Goal: Task Accomplishment & Management: Use online tool/utility

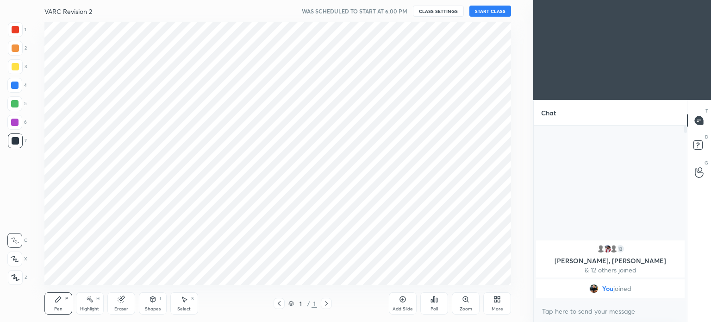
scroll to position [46043, 45809]
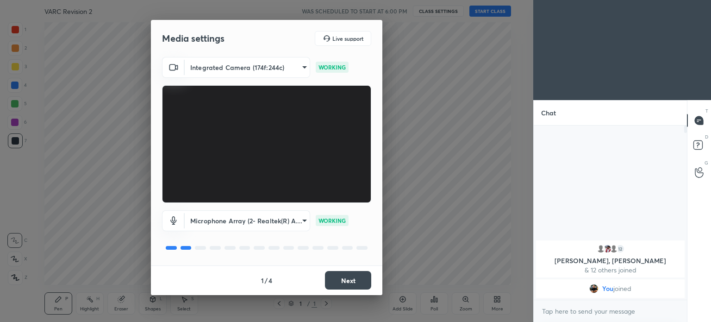
click at [300, 224] on body "1 2 3 4 5 6 7 C X Z C X Z E E Erase all H H VARC Revision 2 WAS SCHEDULED TO ST…" at bounding box center [355, 161] width 711 height 322
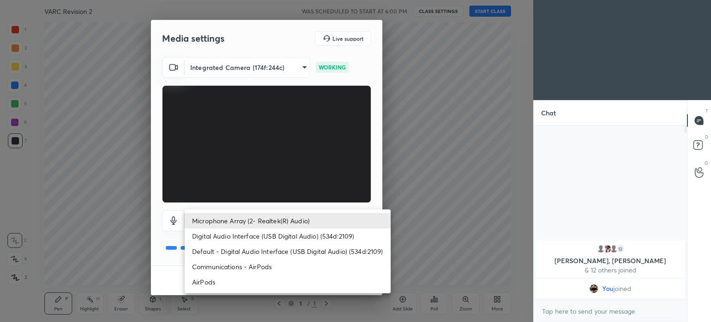
click at [248, 279] on li "AirPods" at bounding box center [288, 281] width 206 height 15
type input "a8f388b544dda898cefdb72a78c473f7dacbba04d33dd947c246c503ed23bf53"
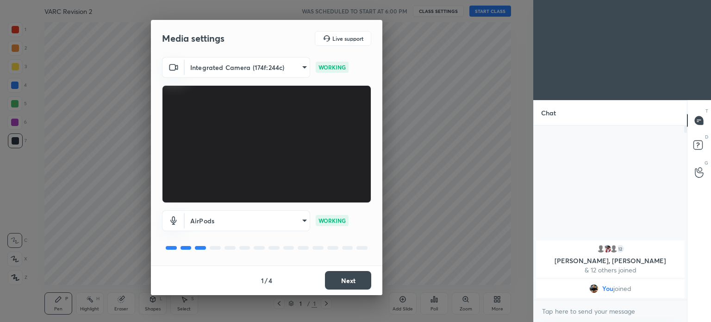
click at [343, 279] on button "Next" at bounding box center [348, 280] width 46 height 19
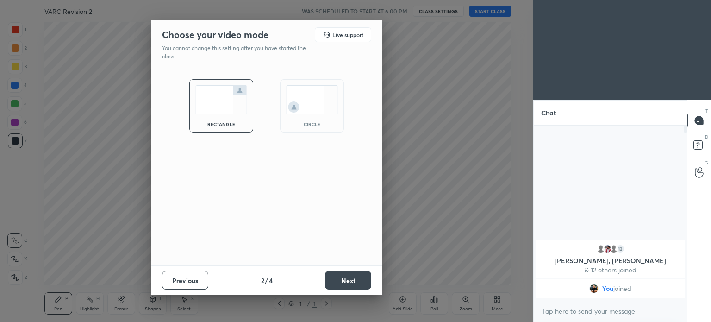
click at [337, 278] on button "Next" at bounding box center [348, 280] width 46 height 19
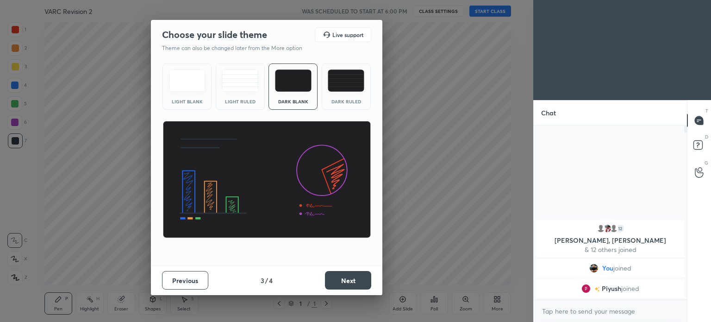
click at [337, 287] on button "Next" at bounding box center [348, 280] width 46 height 19
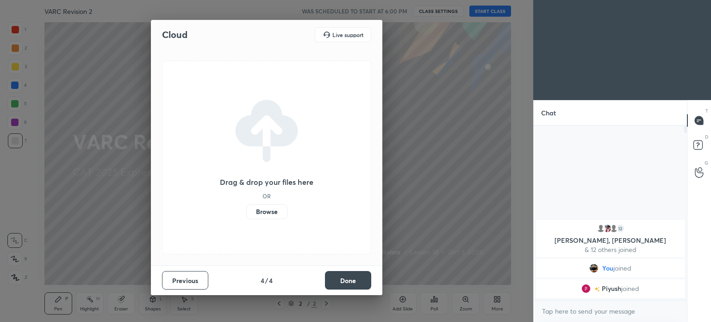
click at [263, 211] on label "Browse" at bounding box center [266, 211] width 41 height 15
click at [246, 211] on input "Browse" at bounding box center [246, 211] width 0 height 15
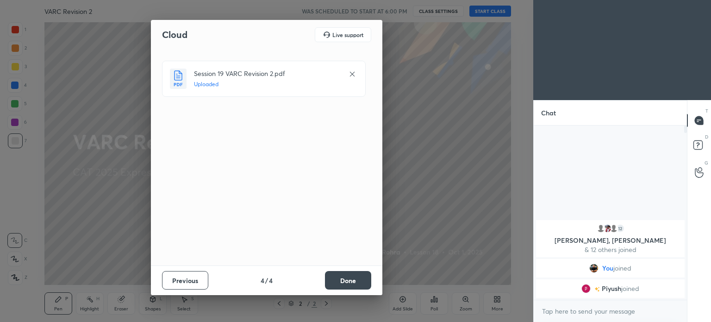
click at [348, 282] on button "Done" at bounding box center [348, 280] width 46 height 19
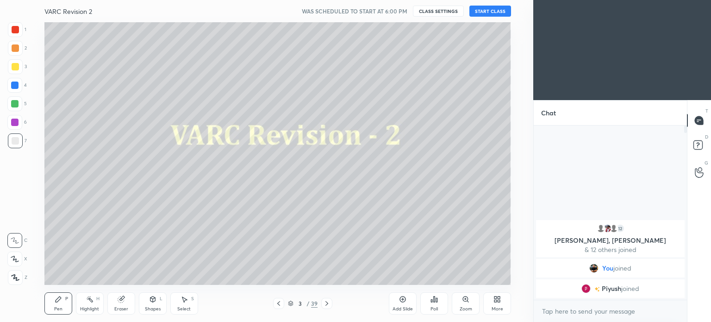
click at [495, 11] on button "START CLASS" at bounding box center [491, 11] width 42 height 11
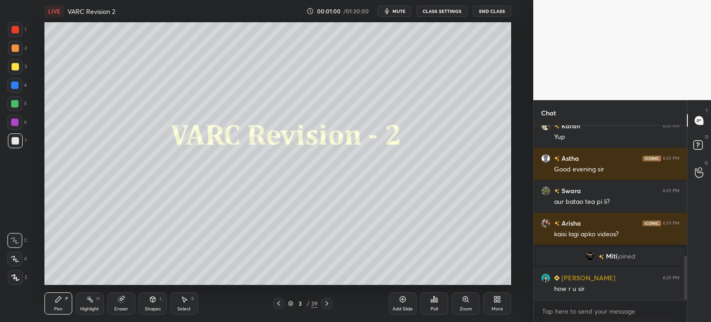
scroll to position [549, 0]
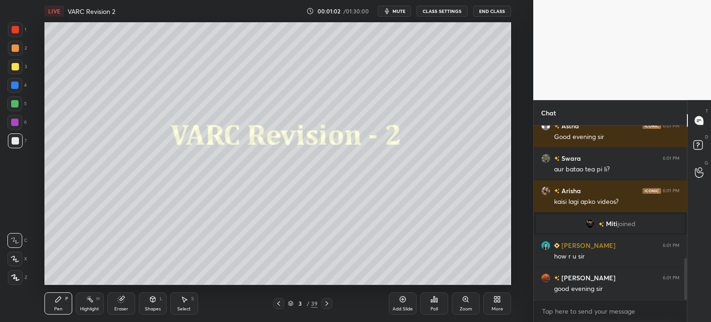
click at [123, 297] on icon at bounding box center [121, 298] width 5 height 5
click at [15, 274] on span "Erase all" at bounding box center [15, 277] width 14 height 6
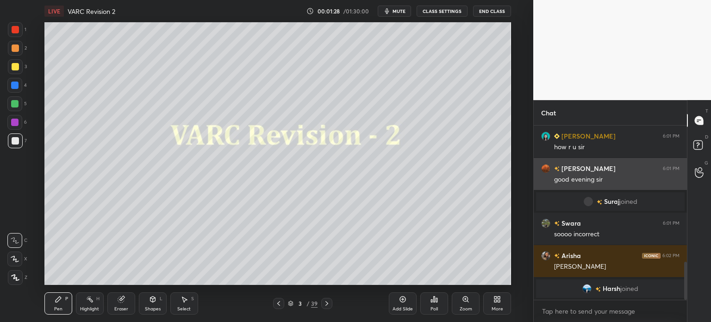
scroll to position [635, 0]
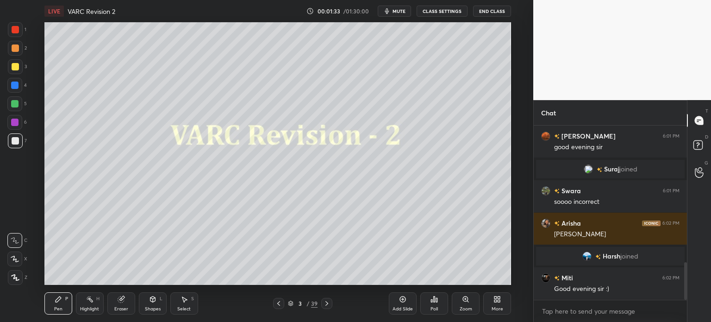
click at [123, 300] on icon at bounding box center [121, 299] width 6 height 6
click at [15, 278] on span "Erase all" at bounding box center [15, 277] width 14 height 6
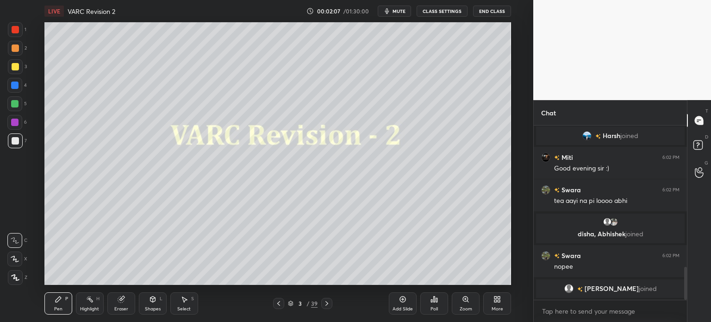
scroll to position [753, 0]
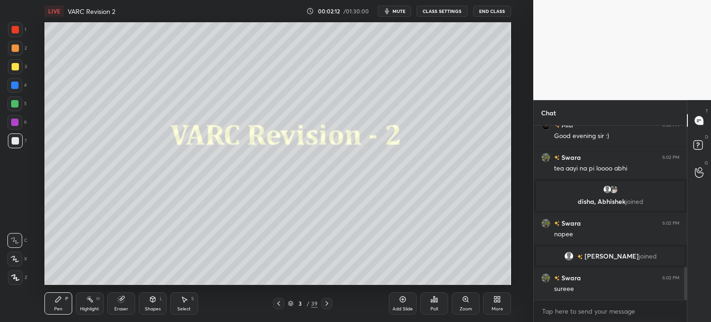
click at [19, 32] on div at bounding box center [15, 29] width 15 height 15
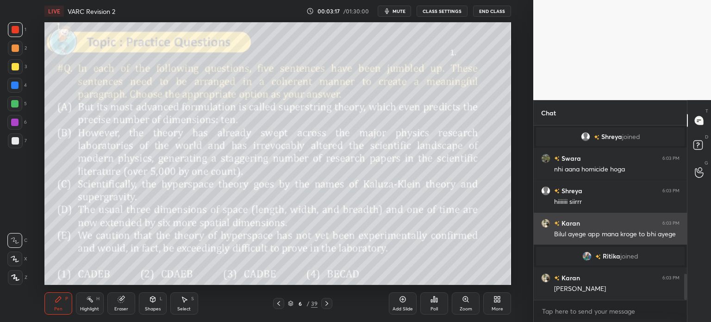
scroll to position [1007, 0]
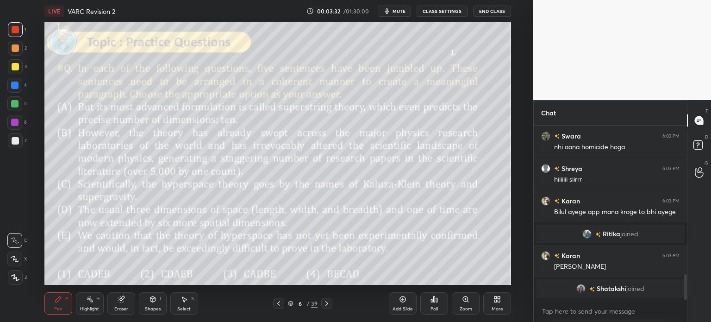
click at [118, 307] on div "Eraser" at bounding box center [121, 309] width 14 height 5
click at [15, 276] on span "Erase all" at bounding box center [15, 277] width 14 height 6
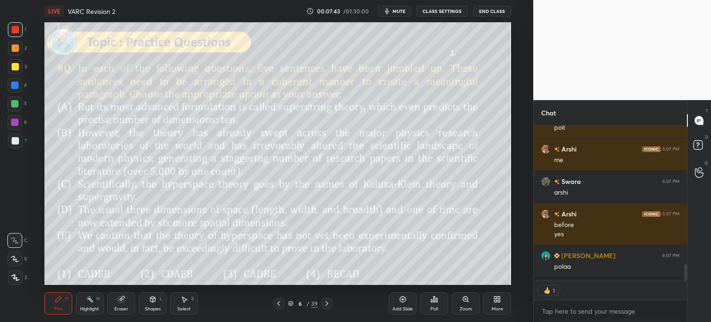
scroll to position [153, 150]
click at [428, 295] on div "Poll" at bounding box center [434, 303] width 28 height 22
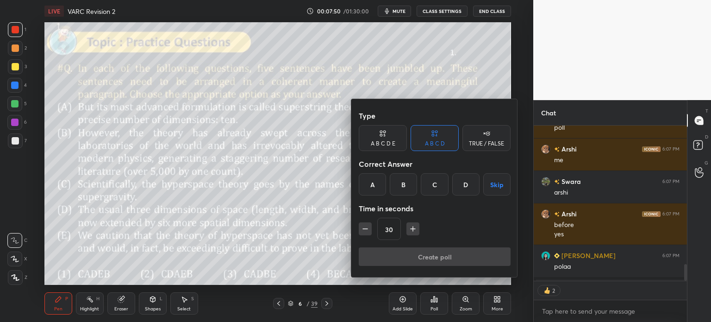
click at [373, 184] on div "A" at bounding box center [372, 184] width 27 height 22
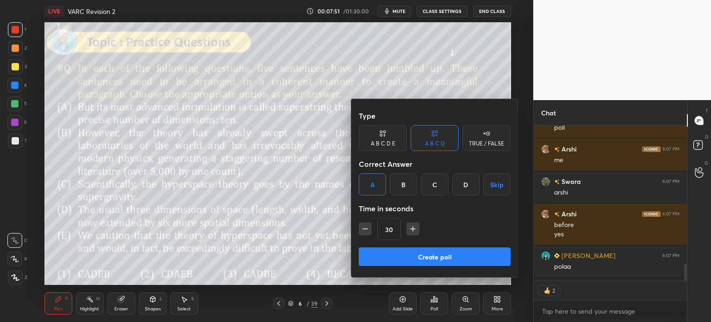
click at [461, 256] on button "Create poll" at bounding box center [435, 256] width 152 height 19
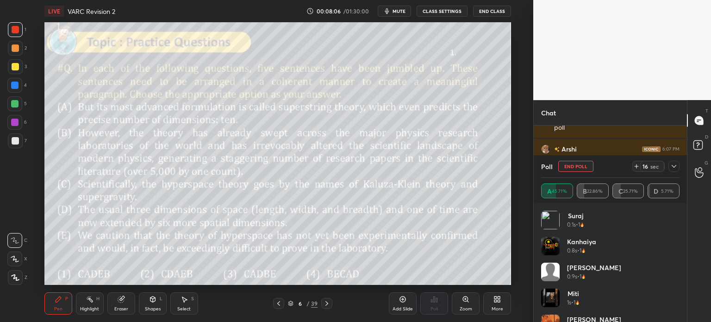
scroll to position [1483, 0]
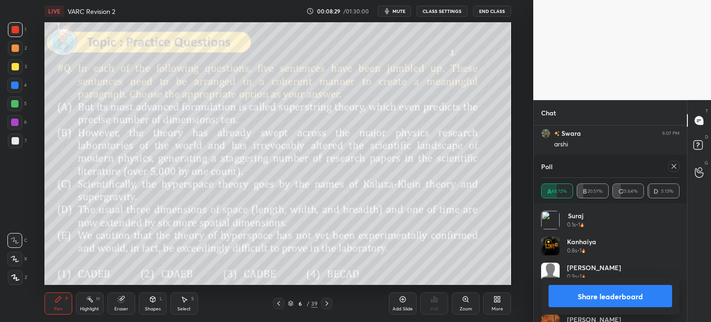
click at [575, 299] on button "Share leaderboard" at bounding box center [611, 296] width 124 height 22
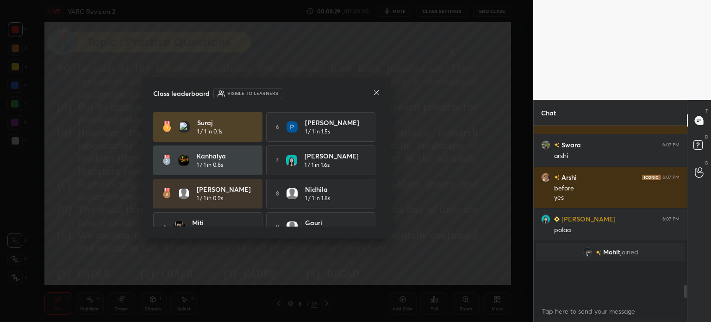
scroll to position [170, 150]
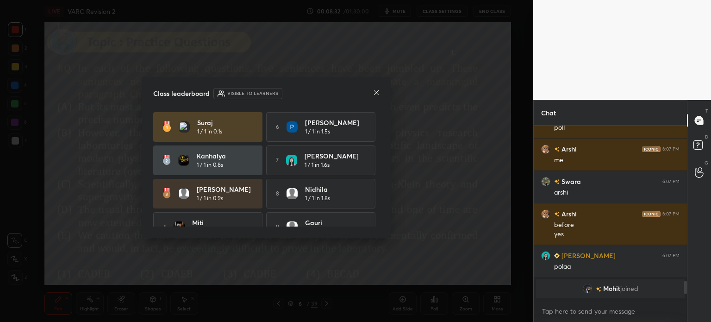
click at [378, 91] on icon at bounding box center [376, 92] width 5 height 5
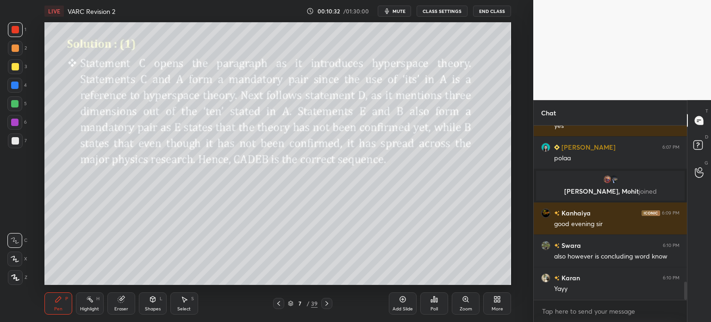
scroll to position [1523, 0]
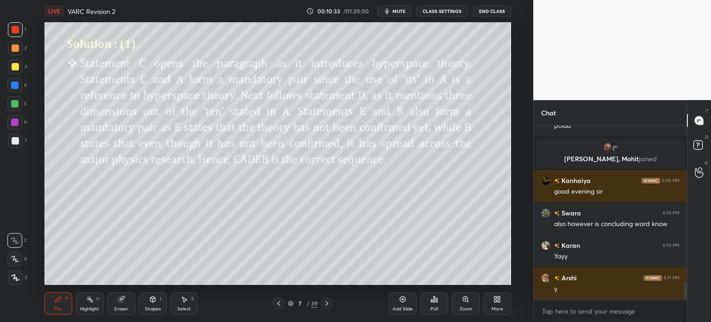
click at [301, 303] on div "7" at bounding box center [299, 304] width 9 height 6
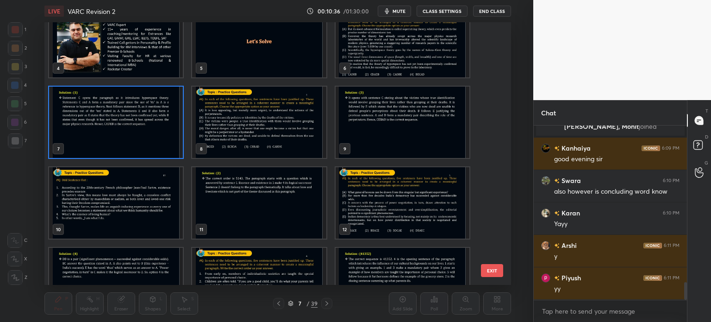
scroll to position [3, 3]
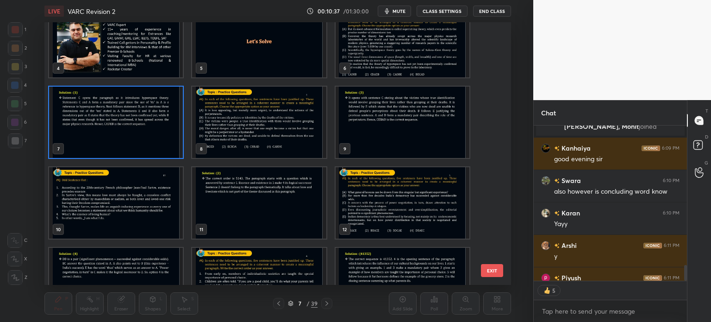
click at [126, 201] on img "grid" at bounding box center [116, 202] width 134 height 71
click at [131, 200] on img "grid" at bounding box center [116, 202] width 134 height 71
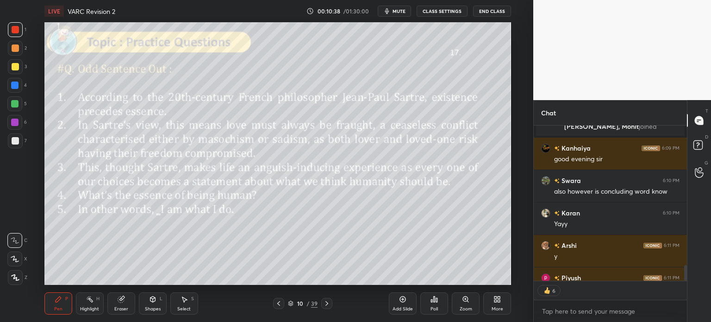
scroll to position [1606, 0]
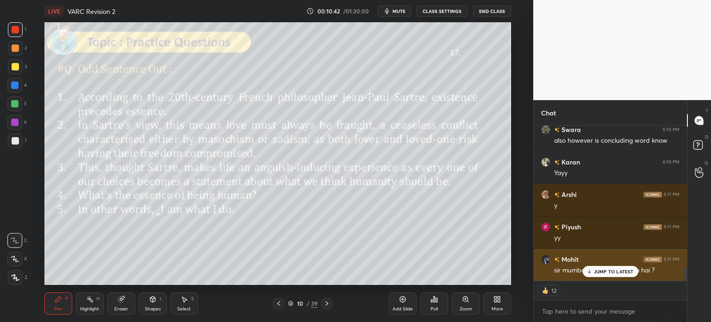
click at [608, 268] on div "JUMP TO LATEST" at bounding box center [611, 271] width 56 height 11
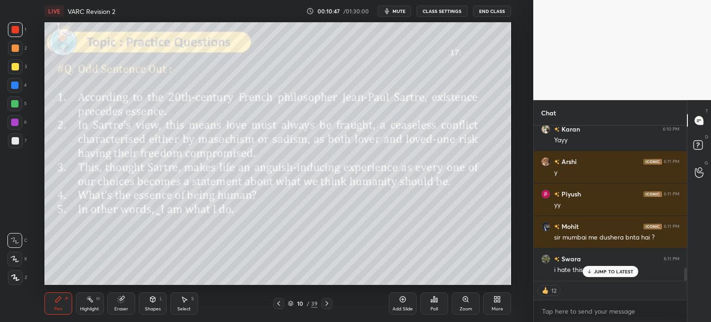
scroll to position [1671, 0]
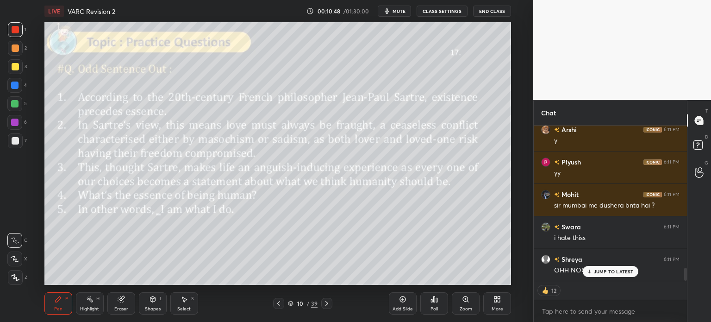
click at [613, 271] on p "JUMP TO LATEST" at bounding box center [614, 272] width 40 height 6
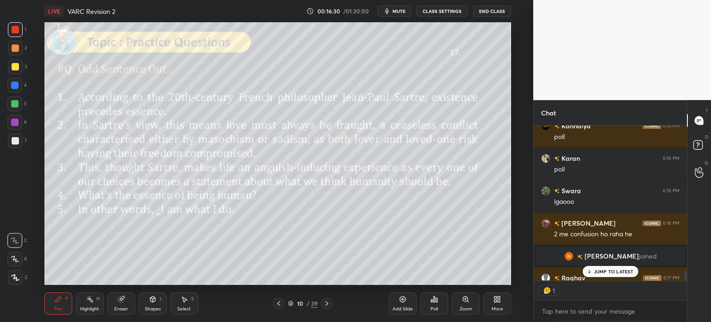
scroll to position [2336, 0]
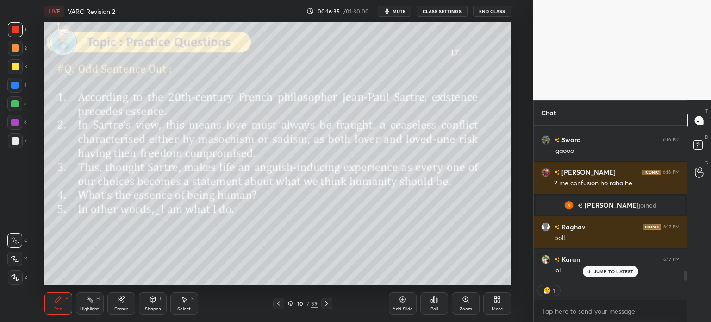
click at [433, 301] on icon at bounding box center [434, 298] width 7 height 7
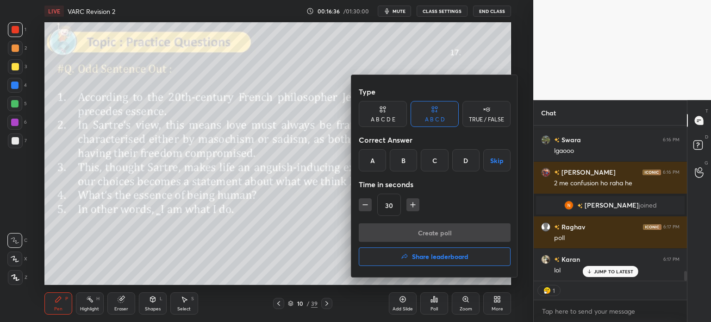
click at [389, 114] on div "A B C D E" at bounding box center [383, 114] width 48 height 26
click at [397, 162] on div "B" at bounding box center [396, 160] width 22 height 22
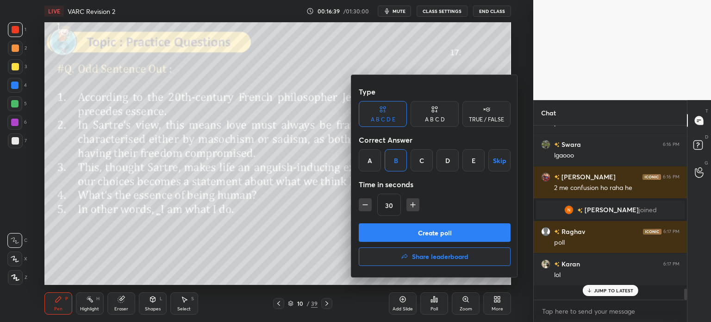
scroll to position [171, 150]
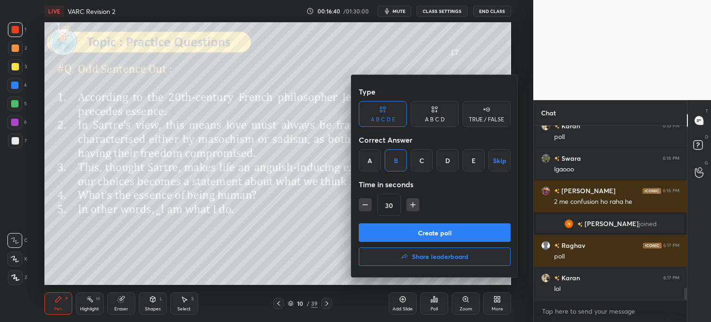
click at [443, 234] on button "Create poll" at bounding box center [435, 232] width 152 height 19
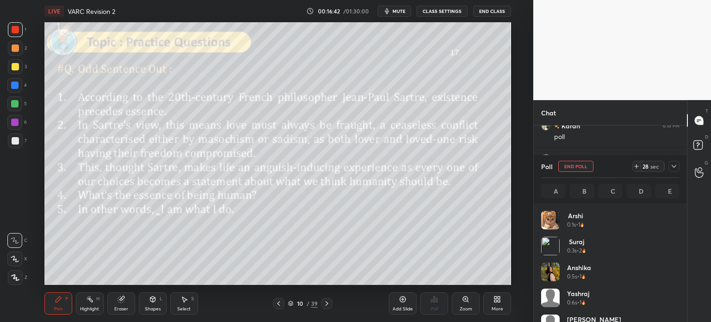
scroll to position [108, 136]
click at [398, 7] on button "mute" at bounding box center [394, 11] width 33 height 11
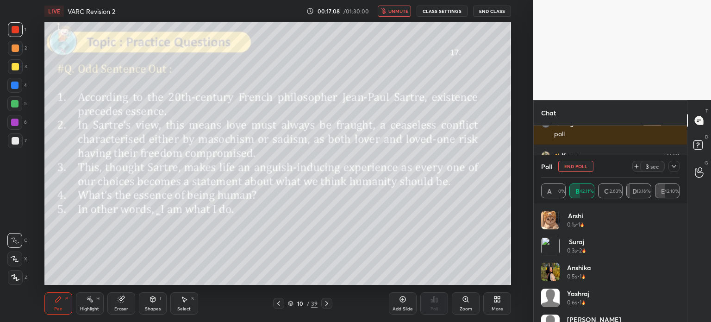
scroll to position [2472, 0]
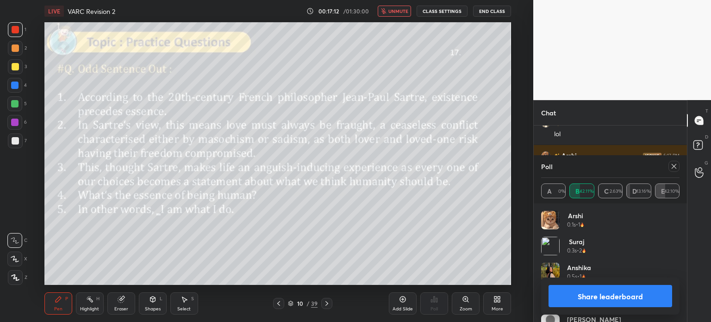
click at [395, 9] on span "unmute" at bounding box center [399, 11] width 20 height 6
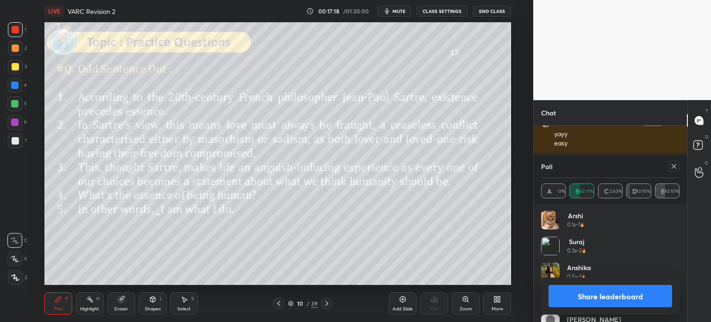
click at [586, 294] on button "Share leaderboard" at bounding box center [611, 296] width 124 height 22
type textarea "x"
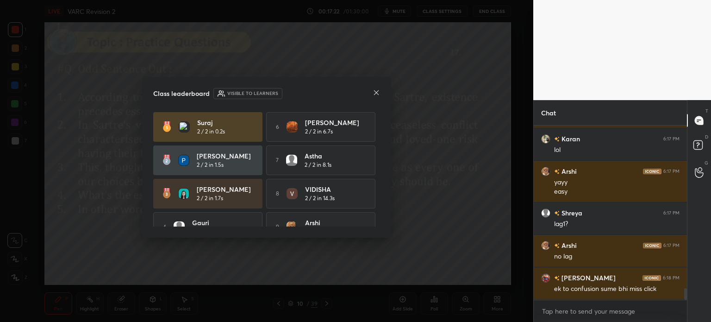
click at [374, 94] on icon at bounding box center [376, 92] width 7 height 7
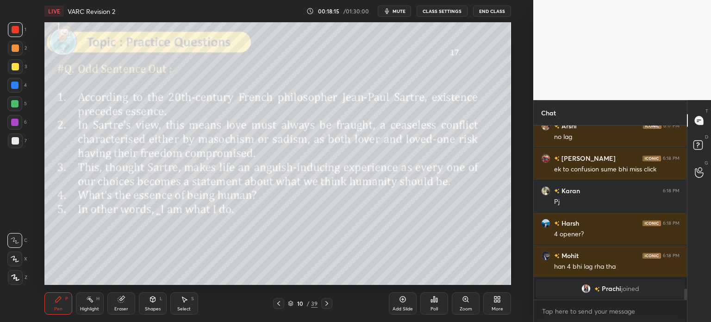
scroll to position [2509, 0]
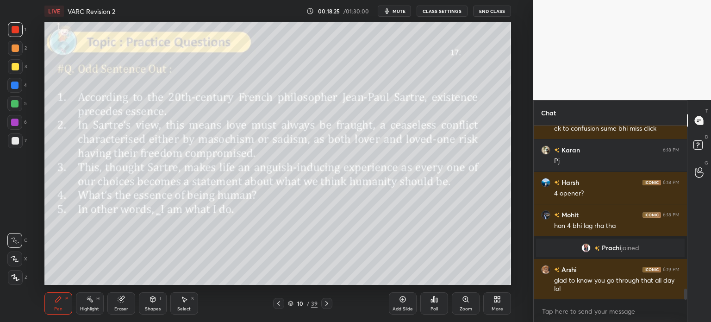
click at [124, 304] on div "Eraser" at bounding box center [121, 303] width 28 height 22
click at [17, 278] on span "Erase all" at bounding box center [15, 277] width 14 height 6
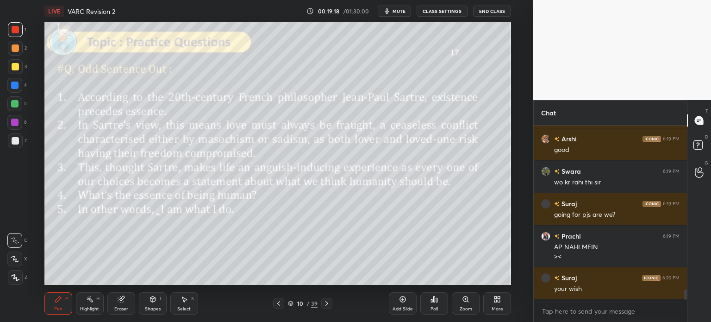
scroll to position [2860, 0]
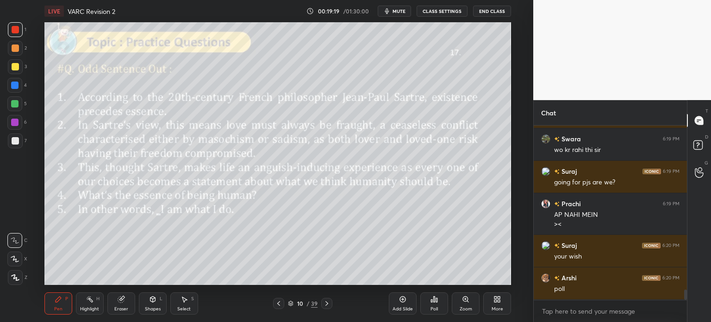
click at [120, 307] on div "Eraser" at bounding box center [121, 309] width 14 height 5
click at [17, 280] on span "Erase all" at bounding box center [15, 277] width 14 height 6
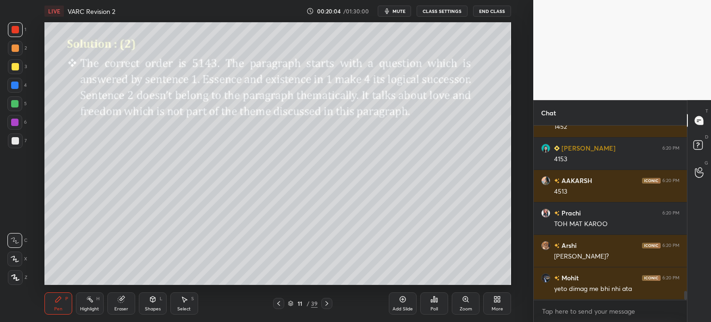
scroll to position [3346, 0]
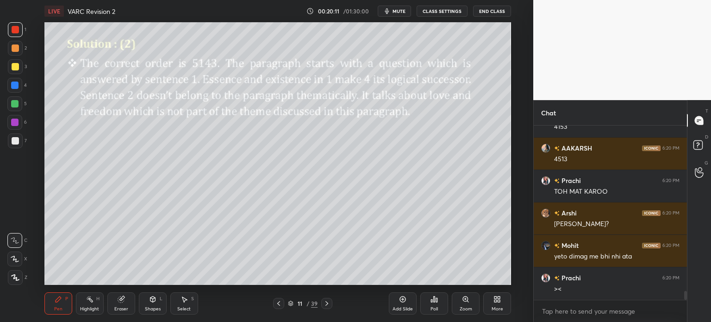
click at [301, 303] on div "11" at bounding box center [299, 304] width 9 height 6
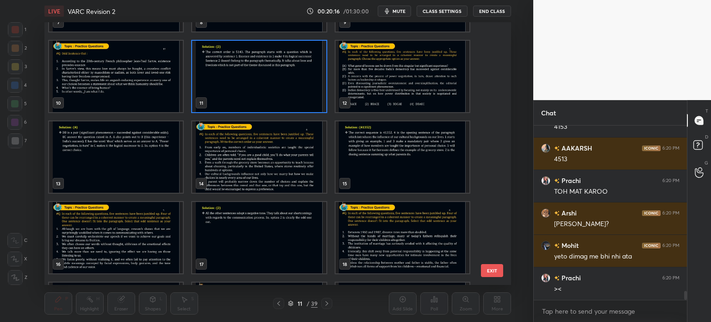
scroll to position [233, 0]
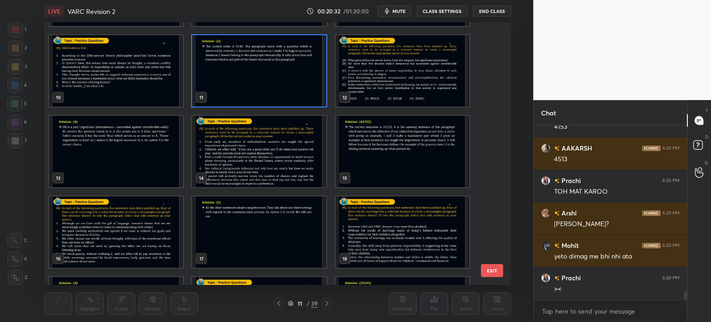
click at [291, 153] on img "grid" at bounding box center [259, 151] width 134 height 71
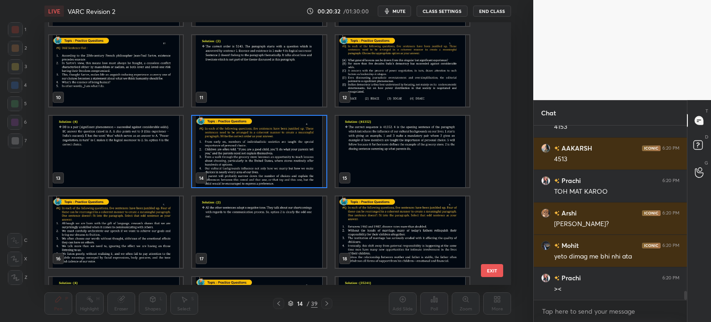
click at [291, 153] on img "grid" at bounding box center [259, 151] width 134 height 71
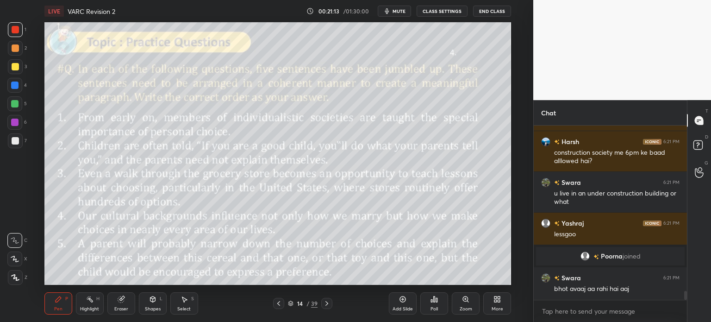
scroll to position [3272, 0]
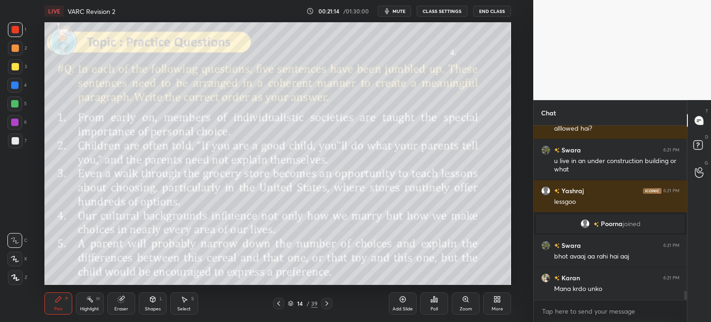
click at [433, 303] on div "Poll" at bounding box center [434, 303] width 28 height 22
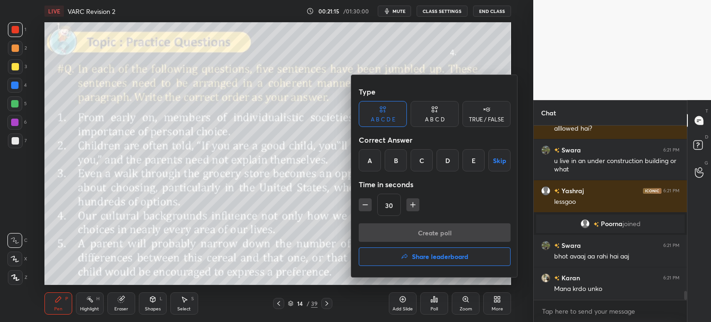
click at [300, 245] on div at bounding box center [355, 161] width 711 height 322
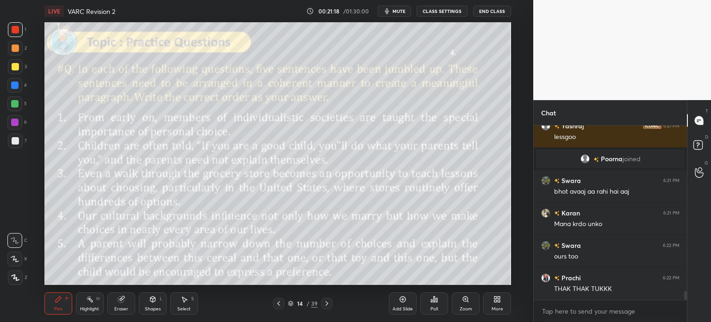
scroll to position [3346, 0]
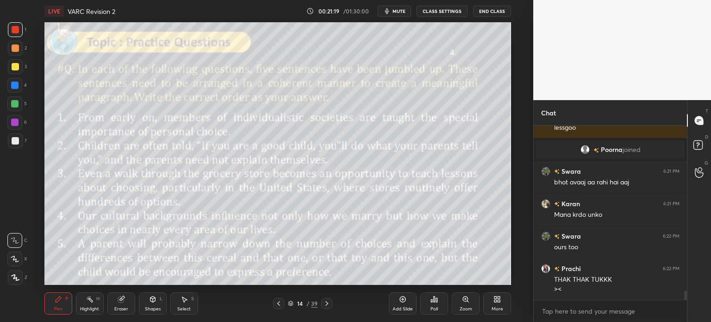
click at [126, 300] on div "Eraser" at bounding box center [121, 303] width 28 height 22
click at [19, 274] on div "Erase all" at bounding box center [14, 277] width 15 height 15
click at [400, 10] on span "mute" at bounding box center [399, 11] width 13 height 6
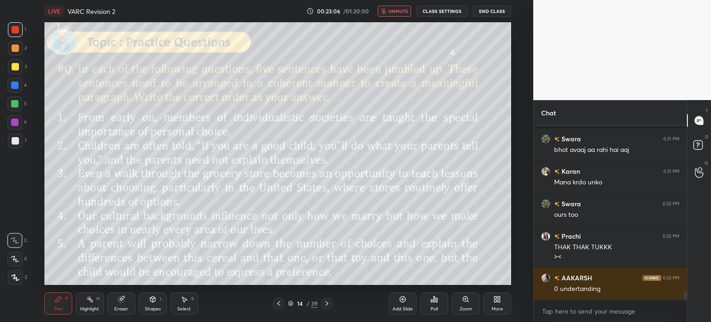
click at [402, 9] on span "unmute" at bounding box center [399, 11] width 20 height 6
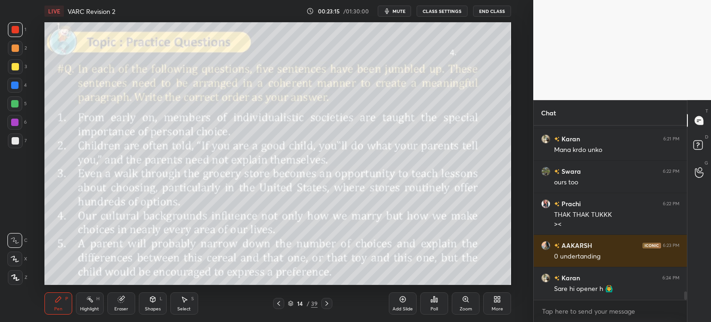
scroll to position [3443, 0]
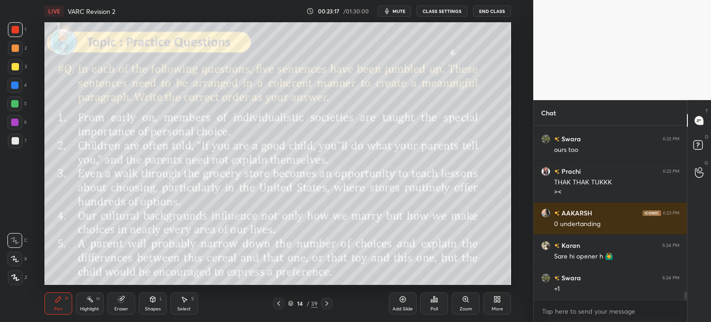
click at [120, 304] on div "Eraser" at bounding box center [121, 303] width 28 height 22
click at [13, 280] on span "Erase all" at bounding box center [15, 277] width 14 height 6
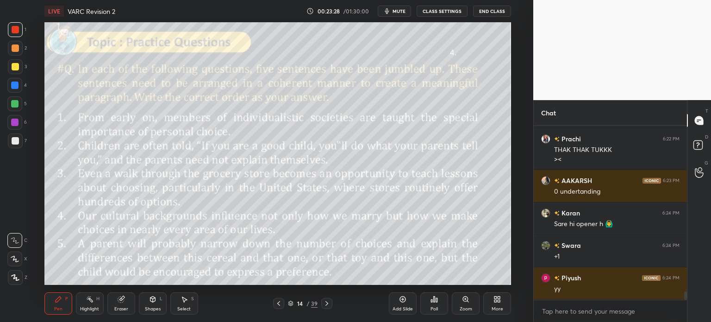
click at [391, 14] on icon "button" at bounding box center [386, 10] width 7 height 7
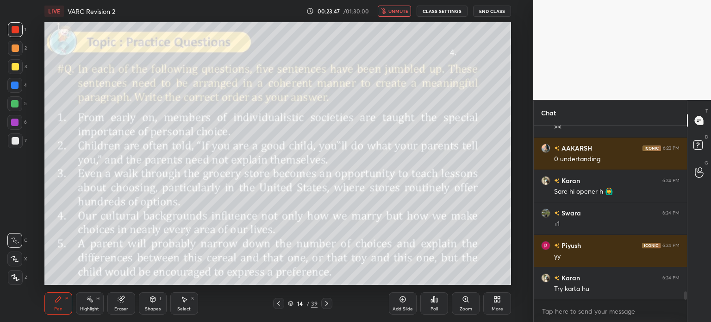
scroll to position [3541, 0]
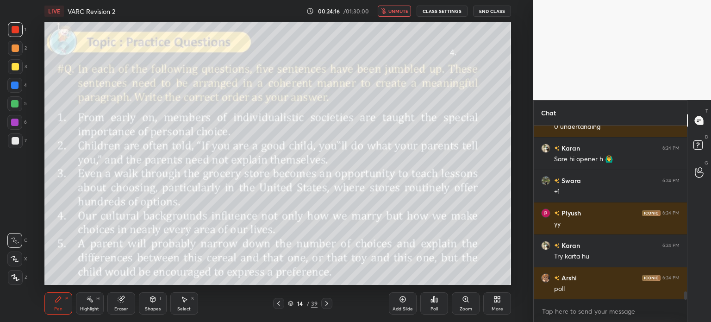
click at [393, 13] on span "unmute" at bounding box center [399, 11] width 20 height 6
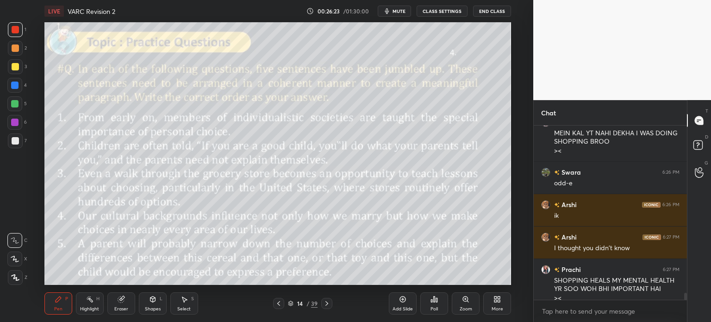
scroll to position [4100, 0]
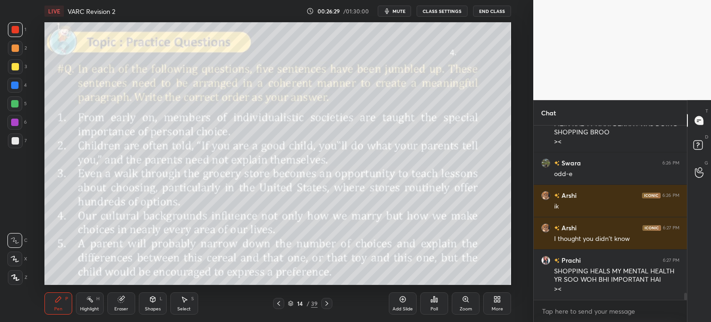
click at [432, 306] on div "Poll" at bounding box center [434, 303] width 28 height 22
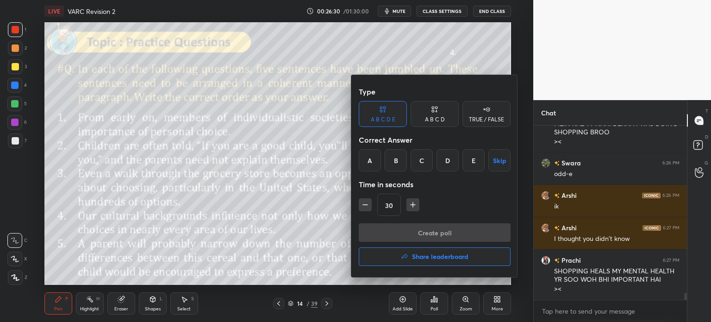
click at [445, 163] on div "D" at bounding box center [448, 160] width 22 height 22
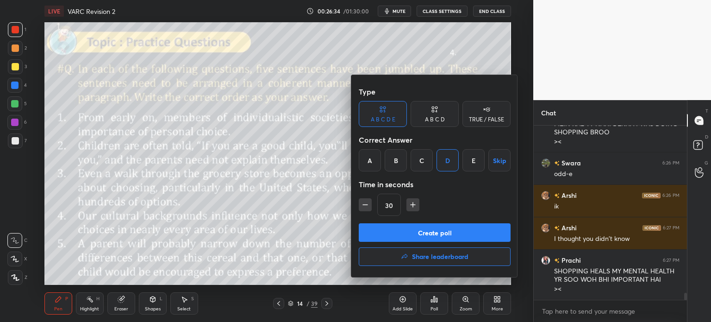
click at [432, 233] on button "Create poll" at bounding box center [435, 232] width 152 height 19
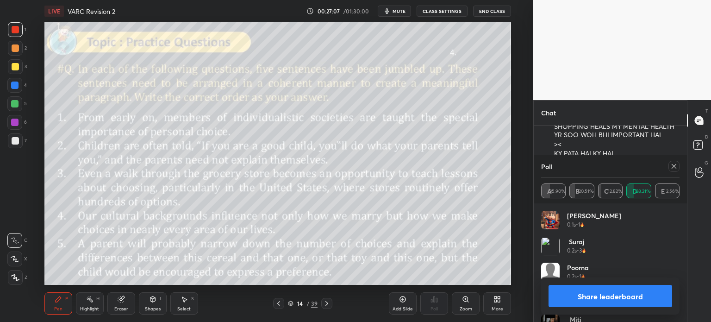
scroll to position [4157, 0]
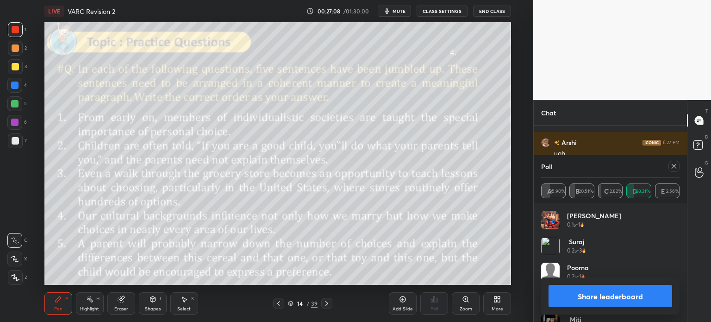
click at [568, 294] on button "Share leaderboard" at bounding box center [611, 296] width 124 height 22
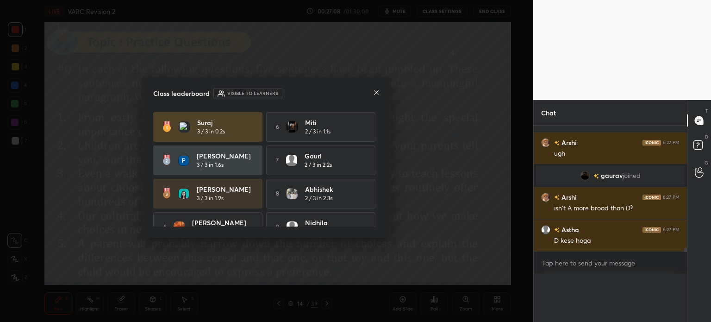
scroll to position [57, 150]
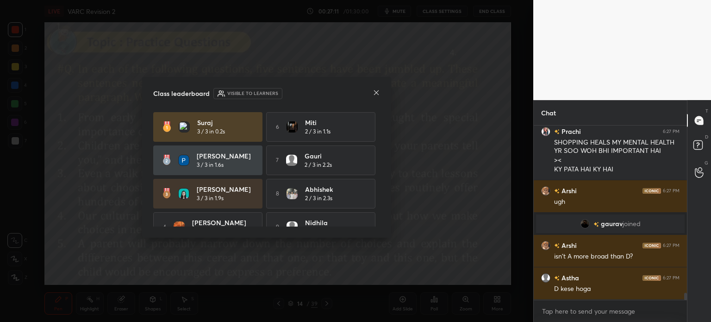
click at [375, 90] on icon at bounding box center [376, 92] width 7 height 7
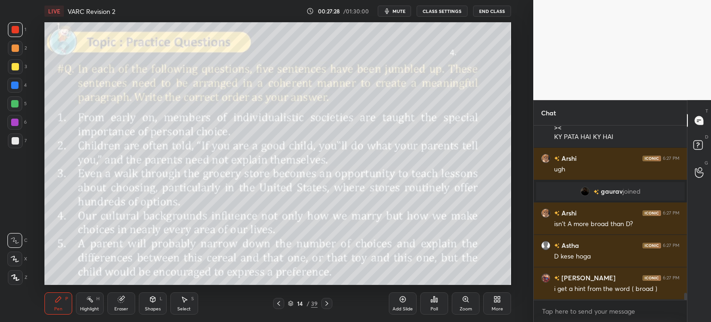
click at [119, 301] on icon at bounding box center [121, 299] width 6 height 6
click at [14, 275] on span "Erase all" at bounding box center [15, 277] width 14 height 6
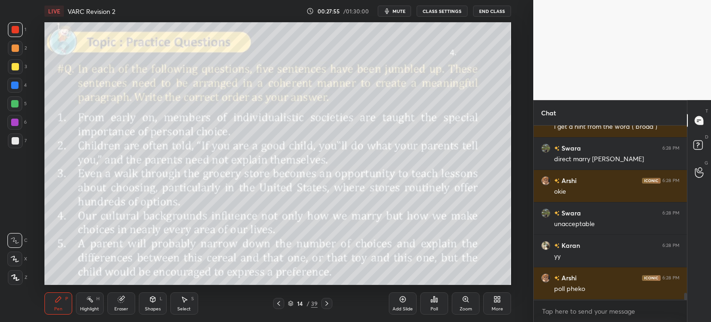
click at [430, 303] on div "Poll" at bounding box center [434, 303] width 28 height 22
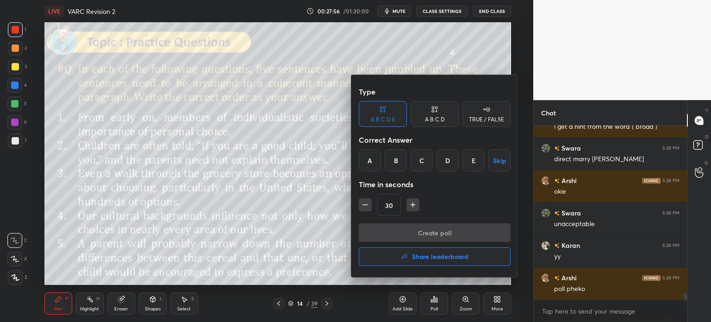
click at [365, 165] on div "A" at bounding box center [370, 160] width 22 height 22
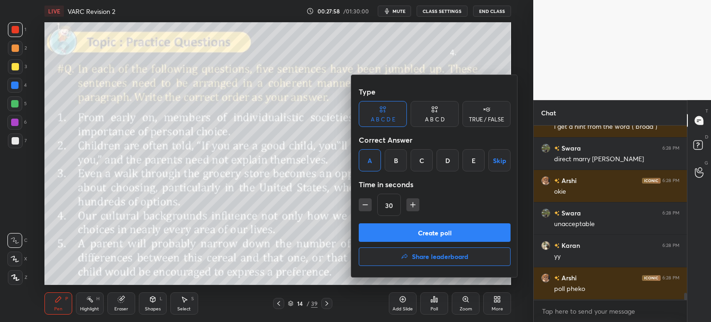
click at [469, 231] on button "Create poll" at bounding box center [435, 232] width 152 height 19
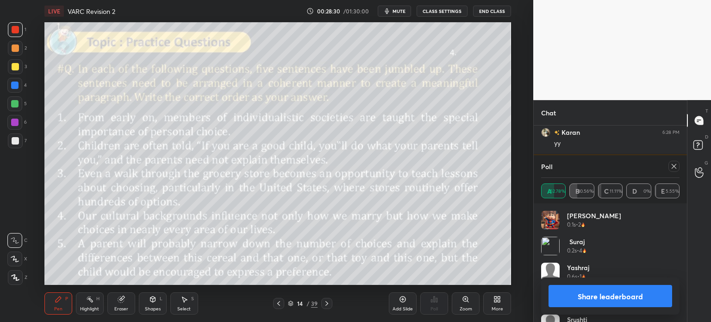
scroll to position [4457, 0]
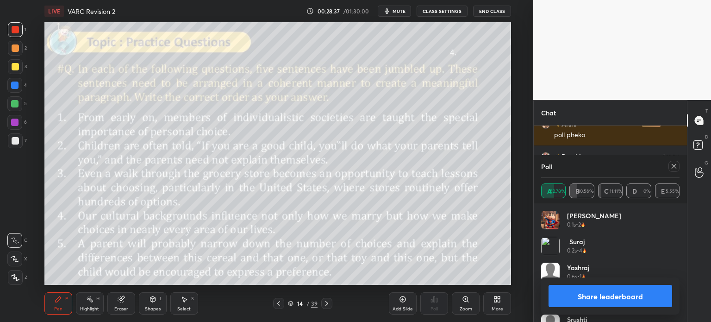
click at [582, 294] on button "Share leaderboard" at bounding box center [611, 296] width 124 height 22
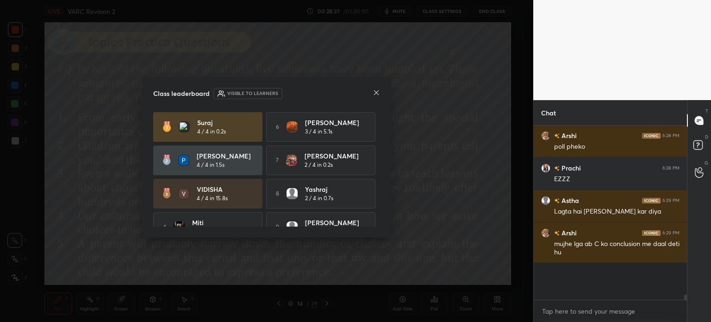
scroll to position [156, 150]
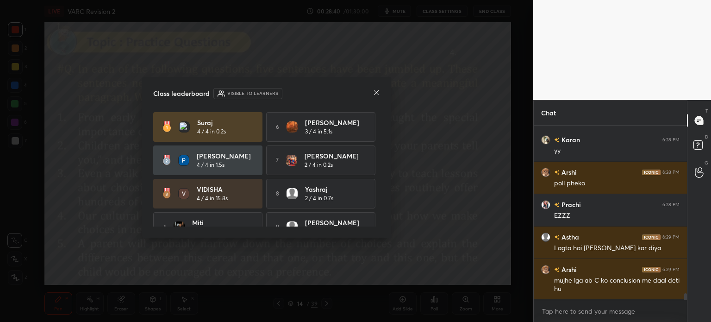
click at [376, 92] on icon at bounding box center [376, 92] width 7 height 7
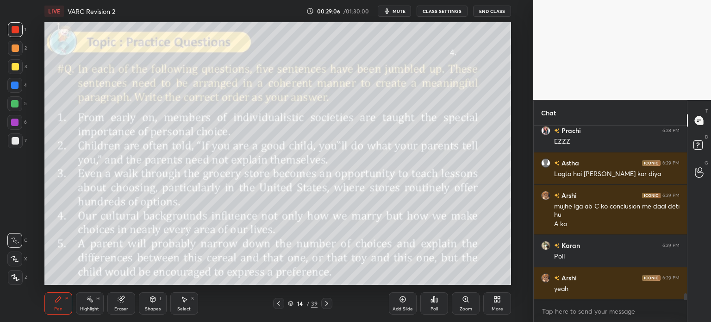
scroll to position [4493, 0]
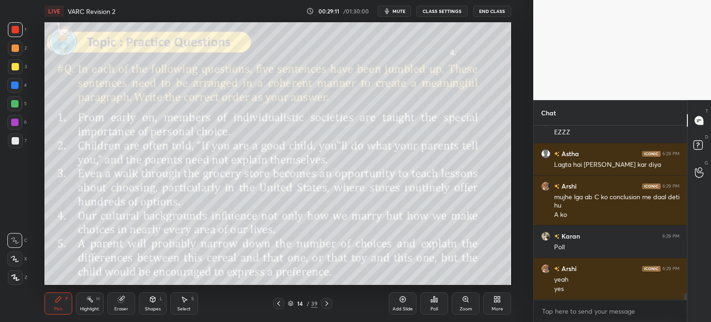
click at [430, 303] on div "Poll" at bounding box center [434, 303] width 28 height 22
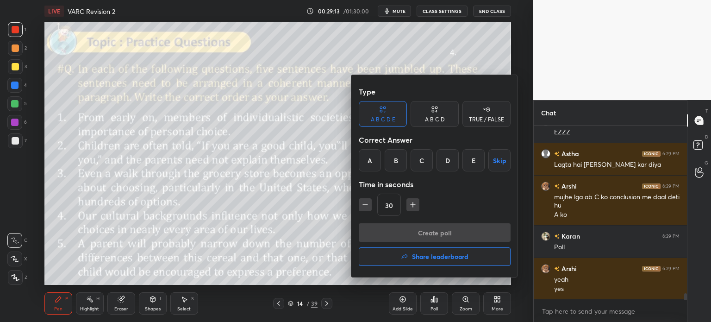
click at [419, 161] on div "C" at bounding box center [422, 160] width 22 height 22
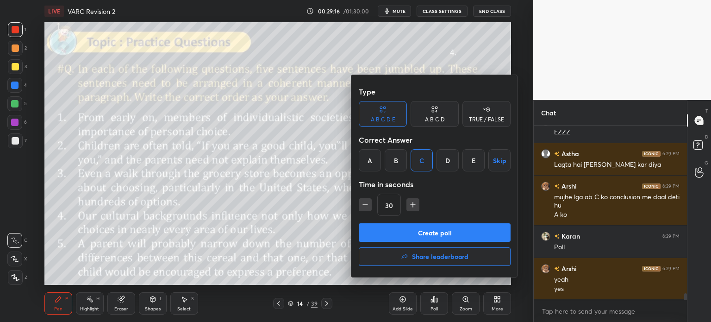
click at [436, 235] on button "Create poll" at bounding box center [435, 232] width 152 height 19
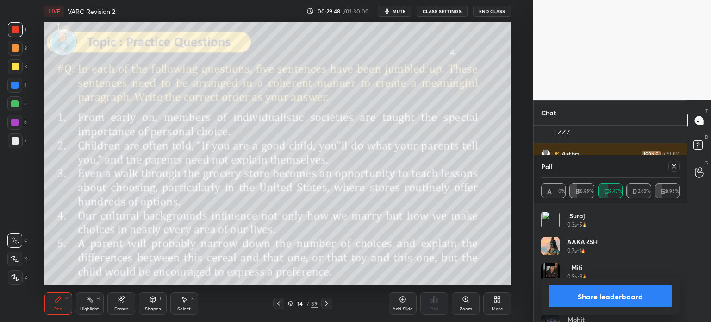
scroll to position [4573, 0]
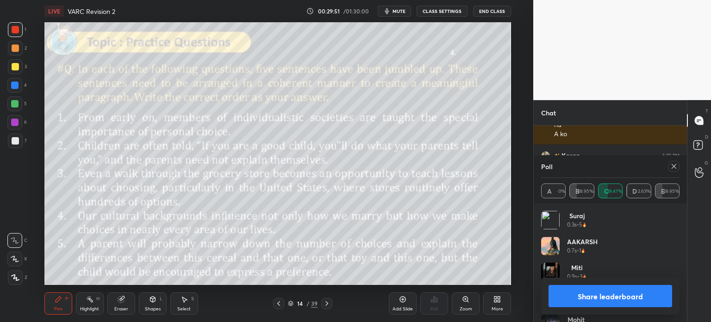
click at [563, 292] on button "Share leaderboard" at bounding box center [611, 296] width 124 height 22
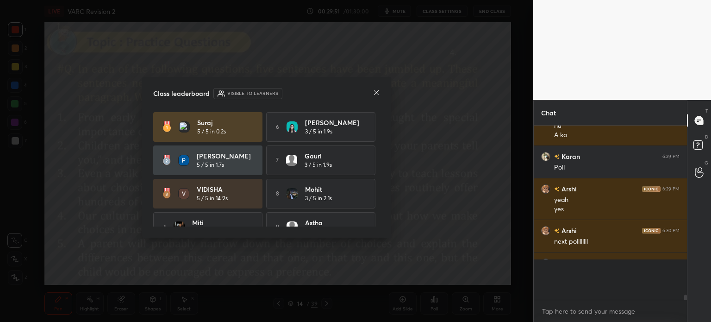
scroll to position [93, 150]
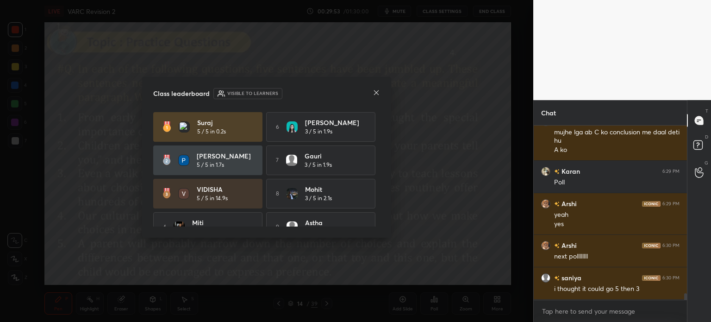
click at [378, 94] on icon at bounding box center [376, 92] width 7 height 7
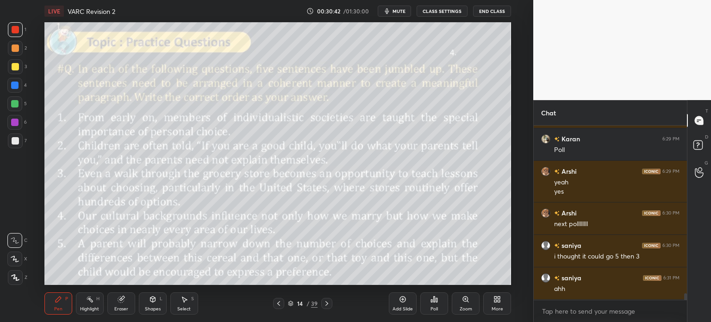
scroll to position [4622, 0]
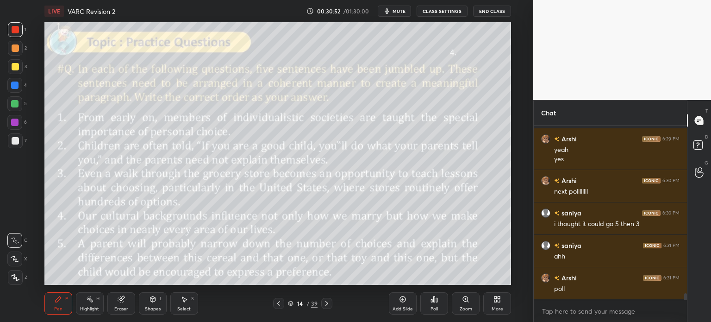
click at [436, 307] on div "Poll" at bounding box center [434, 309] width 7 height 5
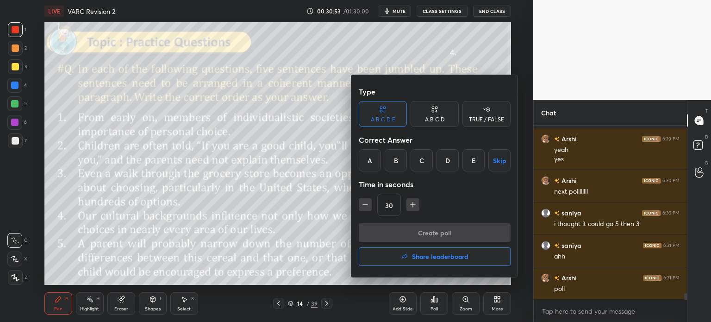
click at [472, 159] on div "E" at bounding box center [474, 160] width 22 height 22
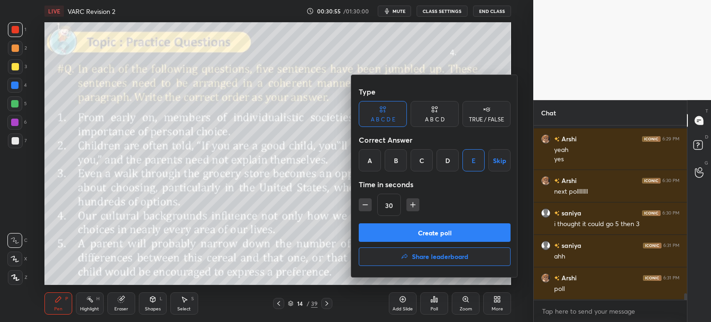
click at [445, 232] on button "Create poll" at bounding box center [435, 232] width 152 height 19
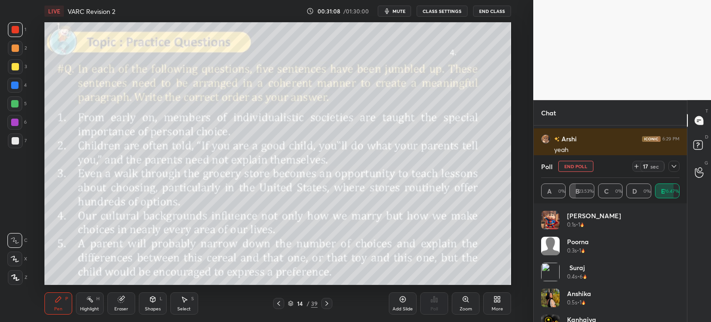
scroll to position [4680, 0]
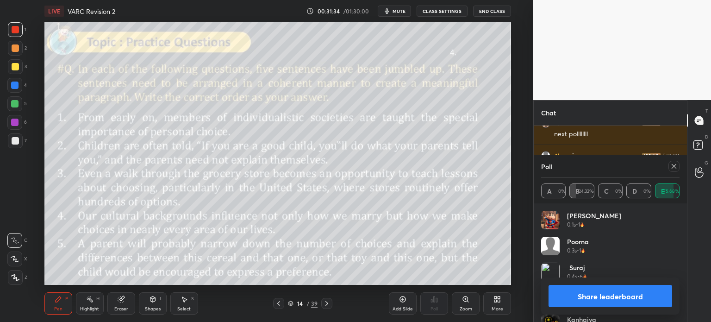
click at [568, 298] on button "Share leaderboard" at bounding box center [611, 296] width 124 height 22
type textarea "x"
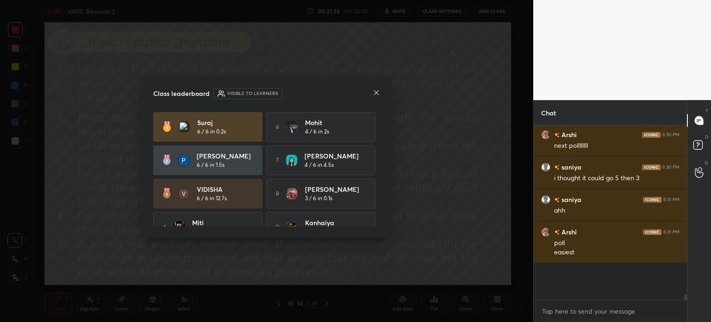
scroll to position [157, 150]
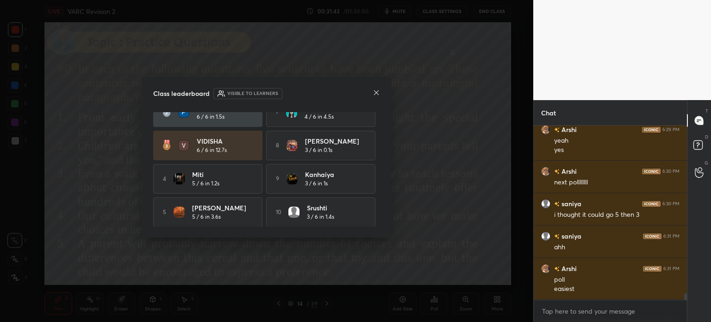
click at [375, 91] on icon at bounding box center [376, 92] width 5 height 5
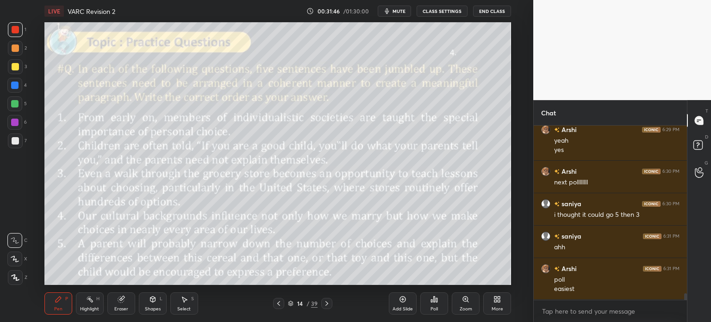
click at [402, 301] on icon at bounding box center [402, 298] width 7 height 7
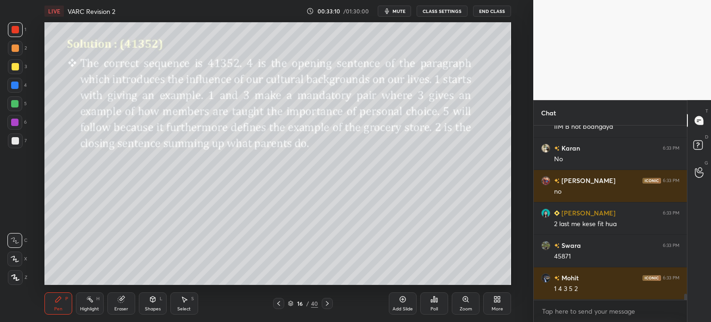
scroll to position [4891, 0]
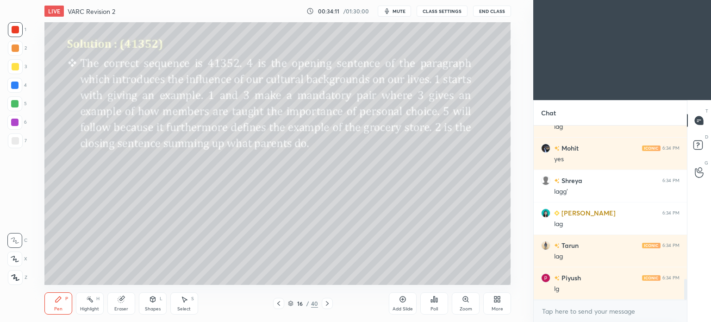
scroll to position [1308, 0]
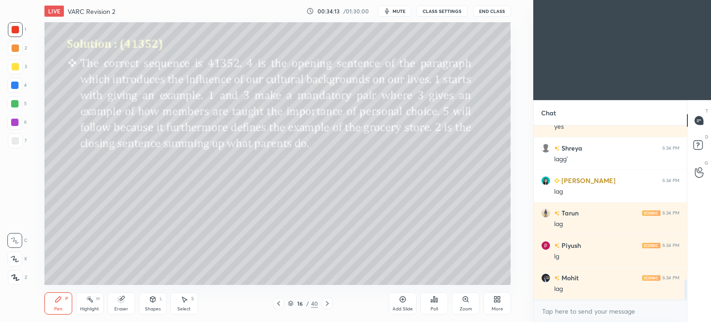
click at [494, 301] on icon at bounding box center [497, 298] width 7 height 7
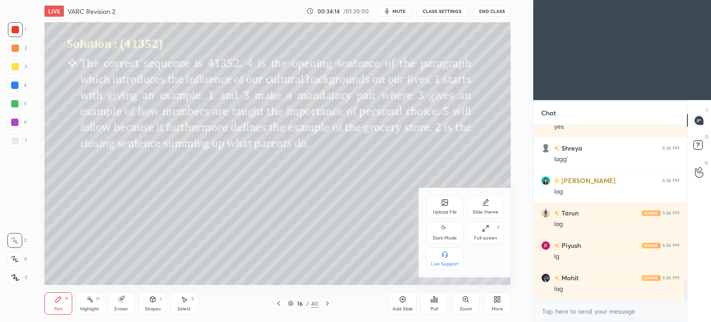
click at [447, 234] on icon at bounding box center [444, 228] width 7 height 11
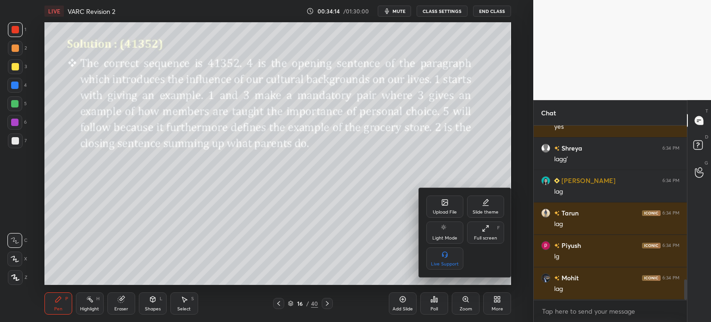
click at [491, 301] on div at bounding box center [355, 161] width 711 height 322
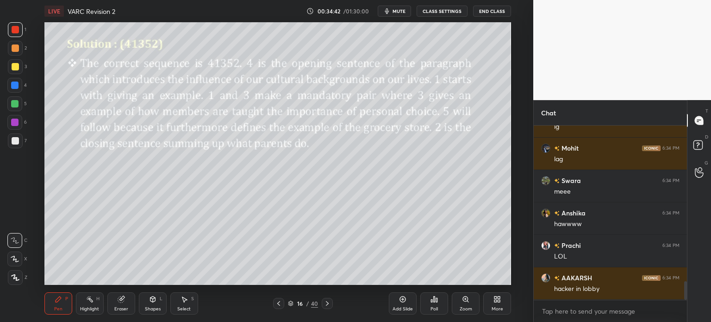
scroll to position [1470, 0]
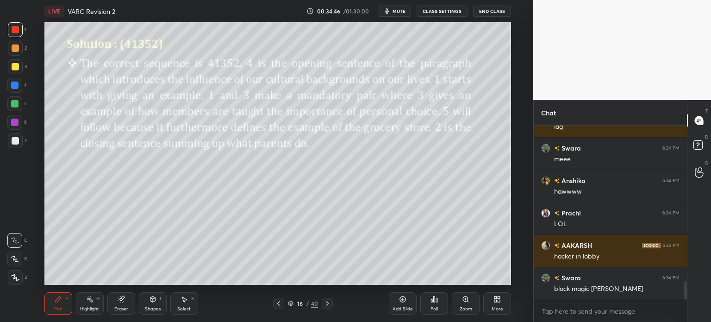
click at [300, 303] on div "16" at bounding box center [299, 304] width 9 height 6
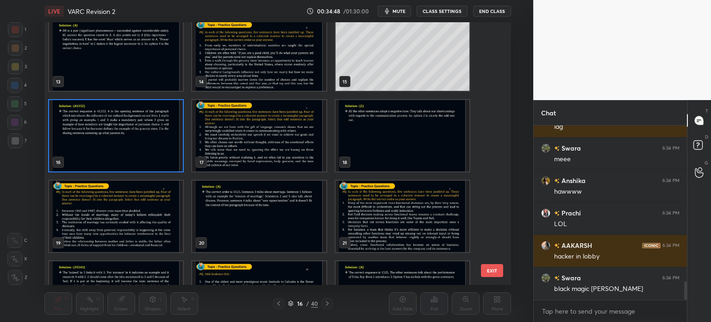
scroll to position [0, 0]
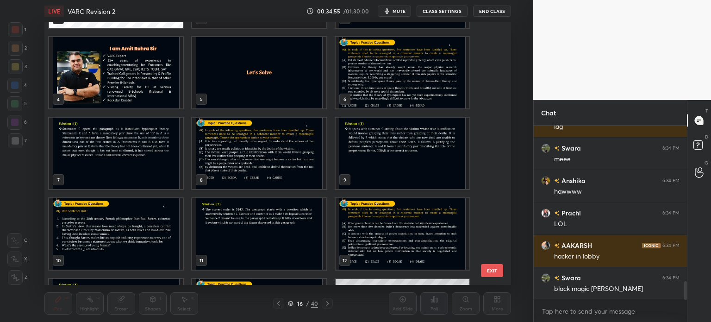
click at [276, 166] on img "grid" at bounding box center [259, 153] width 134 height 71
click at [278, 165] on img "grid" at bounding box center [259, 153] width 134 height 71
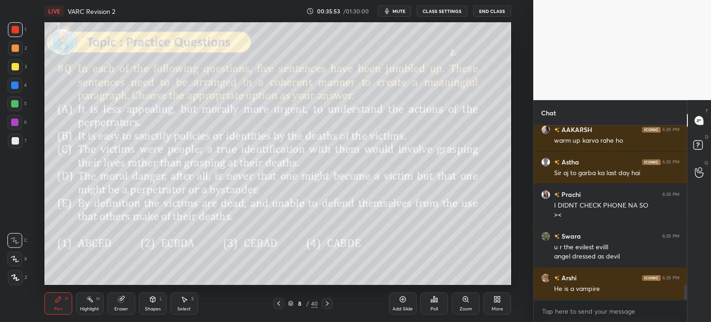
scroll to position [1835, 0]
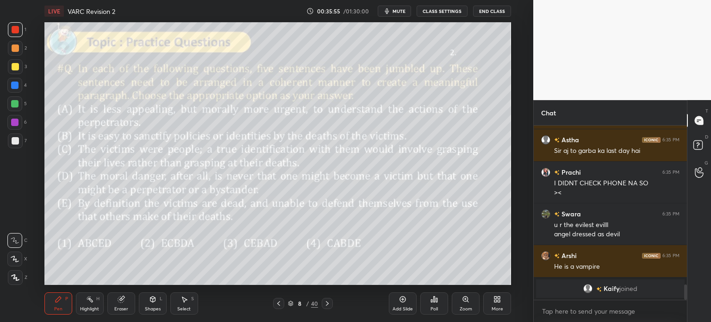
click at [122, 305] on div "Eraser" at bounding box center [121, 303] width 28 height 22
click at [15, 280] on span "Erase all" at bounding box center [15, 277] width 14 height 6
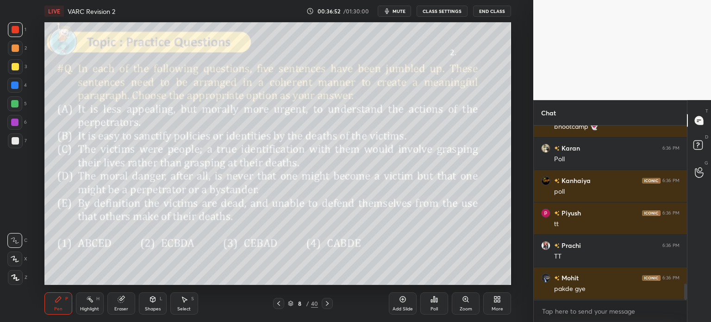
scroll to position [1724, 0]
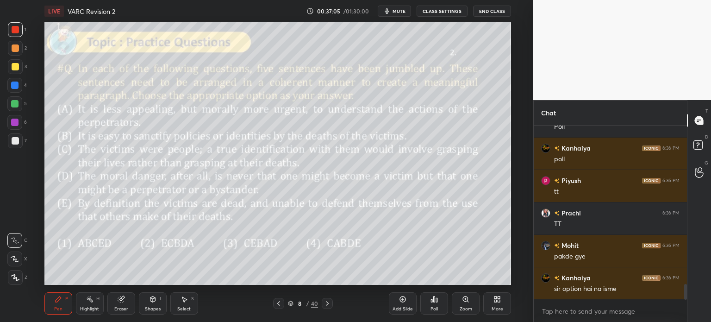
click at [395, 9] on span "mute" at bounding box center [399, 11] width 13 height 6
click at [389, 7] on button "unmute" at bounding box center [394, 11] width 33 height 11
click at [396, 5] on div "LIVE VARC Revision 2 00:37:20 / 01:30:00 mute CLASS SETTINGS End Class" at bounding box center [277, 11] width 467 height 22
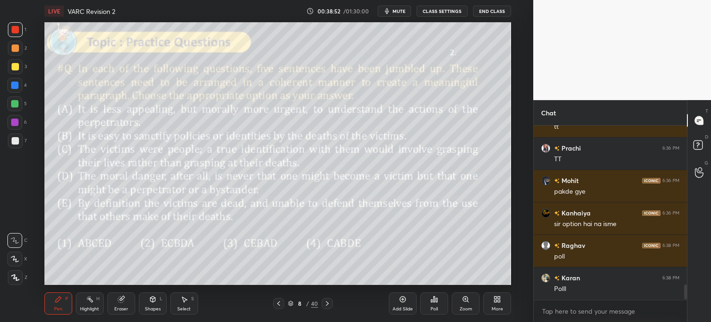
scroll to position [1821, 0]
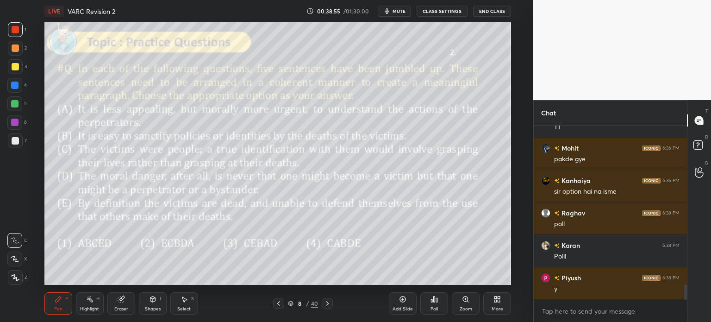
click at [431, 307] on div "Poll" at bounding box center [434, 309] width 7 height 5
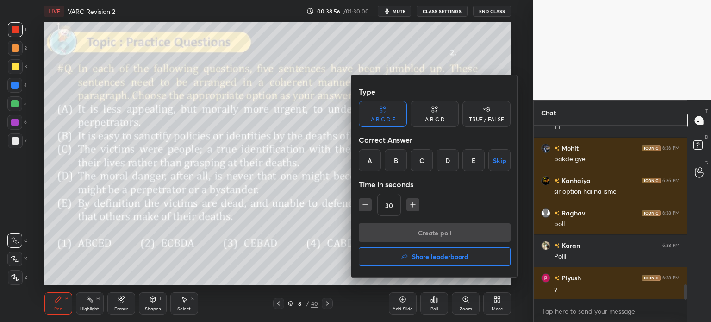
click at [422, 161] on div "C" at bounding box center [422, 160] width 22 height 22
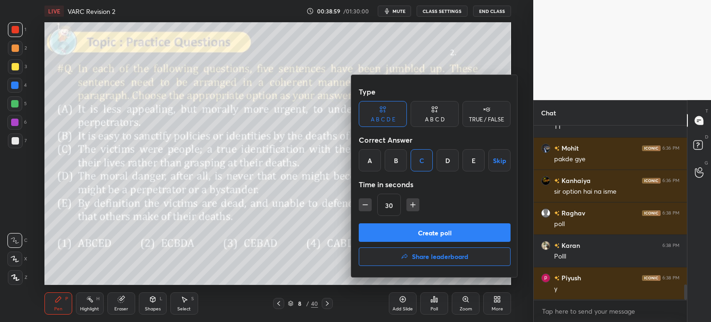
click at [441, 110] on div "A B C D" at bounding box center [435, 114] width 48 height 26
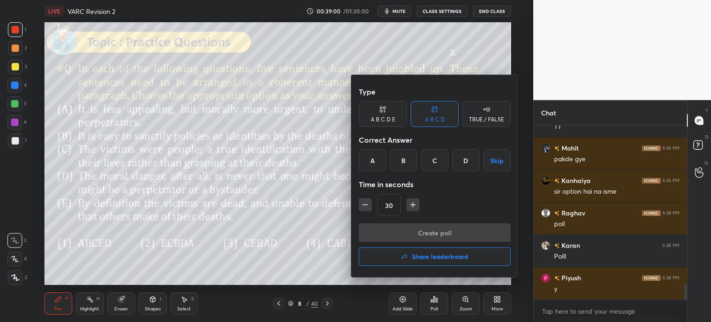
click at [430, 162] on div "C" at bounding box center [434, 160] width 27 height 22
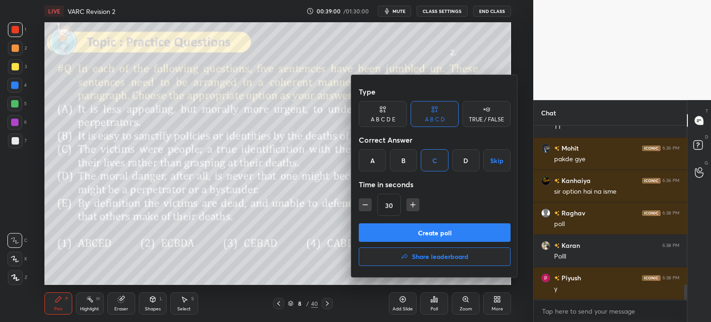
click at [435, 233] on button "Create poll" at bounding box center [435, 232] width 152 height 19
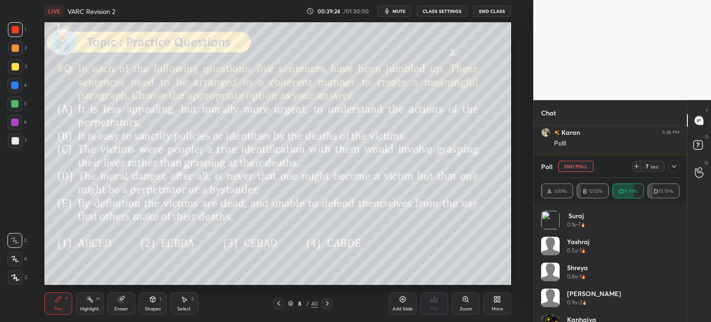
scroll to position [1966, 0]
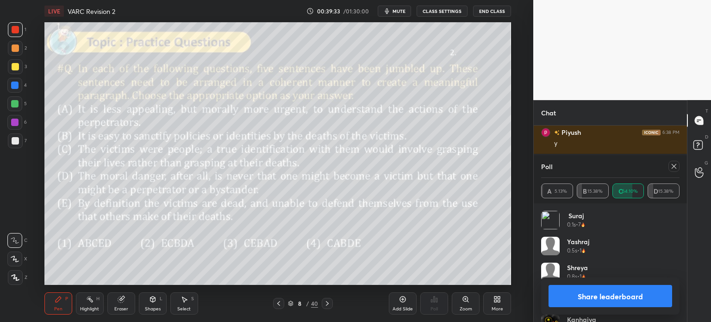
click at [590, 296] on button "Share leaderboard" at bounding box center [611, 296] width 124 height 22
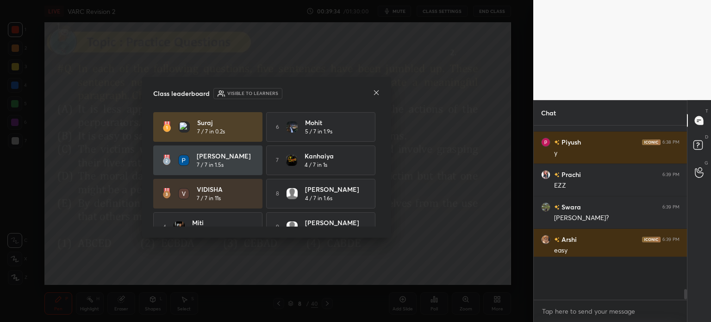
scroll to position [170, 150]
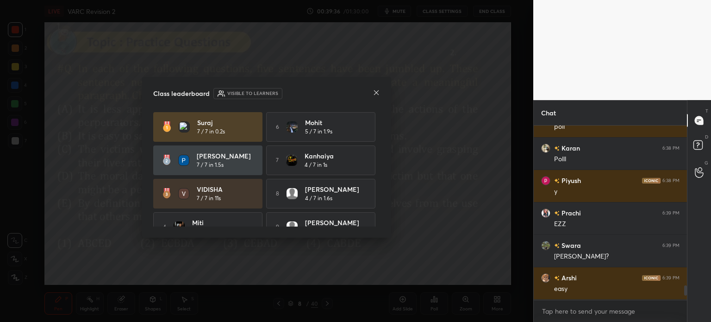
click at [375, 90] on icon at bounding box center [376, 92] width 7 height 7
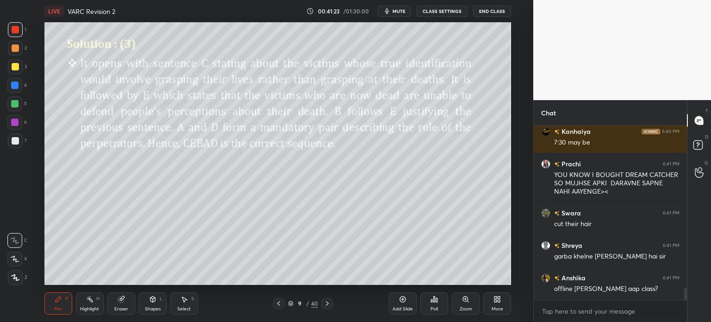
scroll to position [2324, 0]
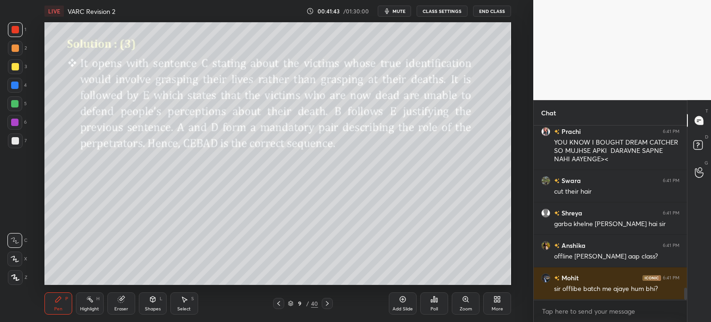
click at [120, 304] on div "Eraser" at bounding box center [121, 303] width 28 height 22
click at [17, 276] on span "Erase all" at bounding box center [15, 277] width 14 height 6
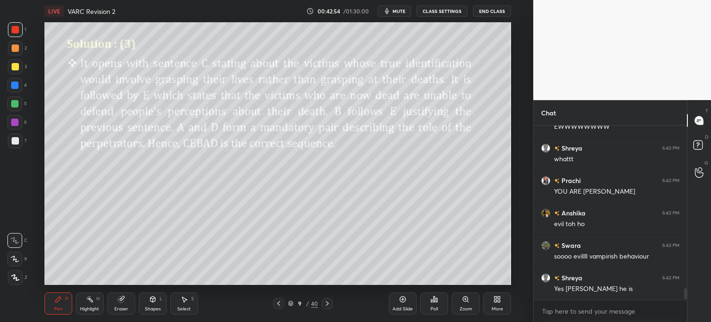
scroll to position [2, 3]
click at [298, 302] on div "9" at bounding box center [299, 304] width 9 height 6
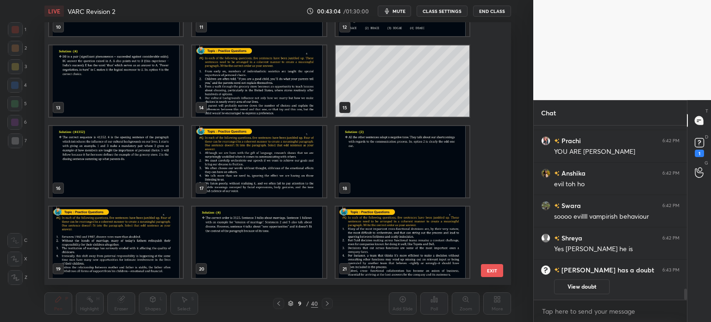
scroll to position [308, 0]
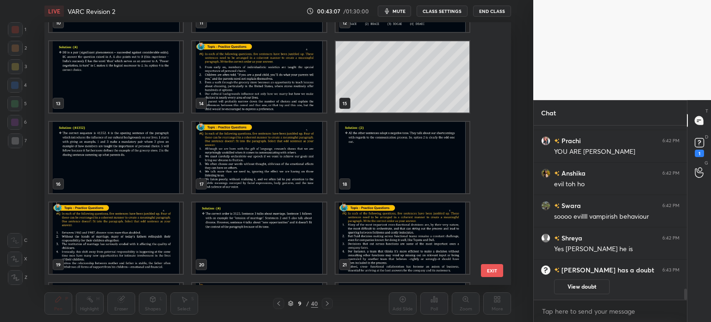
click at [265, 167] on img "grid" at bounding box center [259, 157] width 134 height 71
click at [271, 168] on img "grid" at bounding box center [259, 157] width 134 height 71
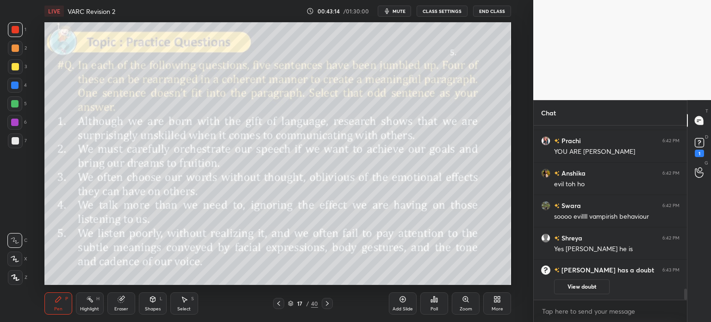
scroll to position [2444, 0]
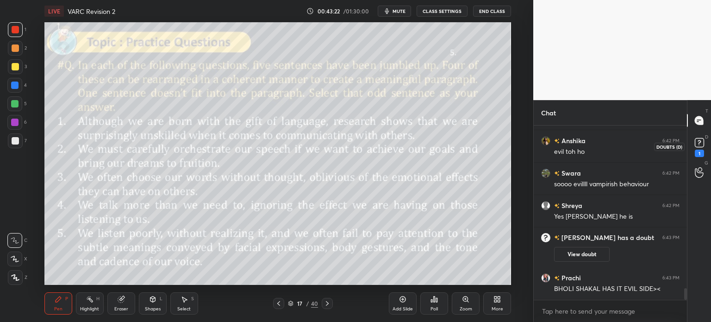
click at [702, 146] on rect at bounding box center [699, 142] width 9 height 9
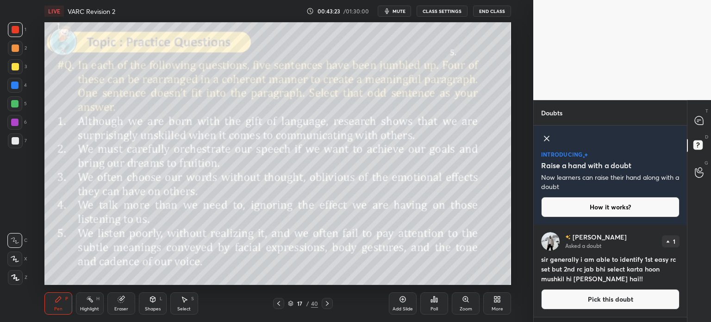
click at [550, 138] on icon at bounding box center [546, 138] width 11 height 11
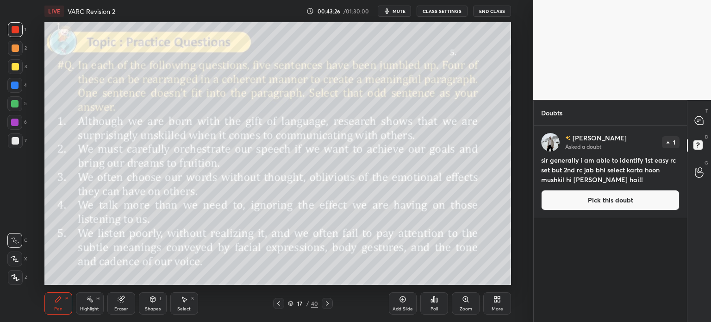
click at [550, 142] on img "grid" at bounding box center [550, 142] width 19 height 19
click at [699, 119] on icon at bounding box center [699, 120] width 8 height 8
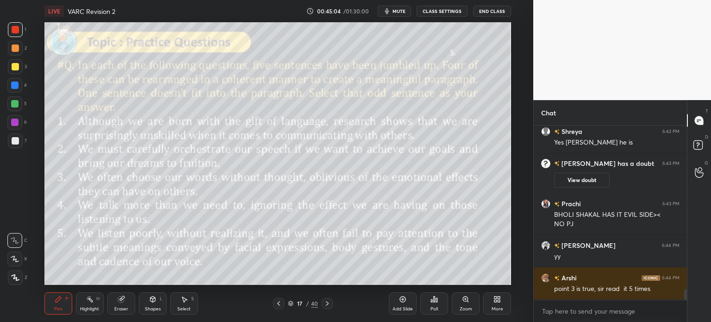
scroll to position [2759, 0]
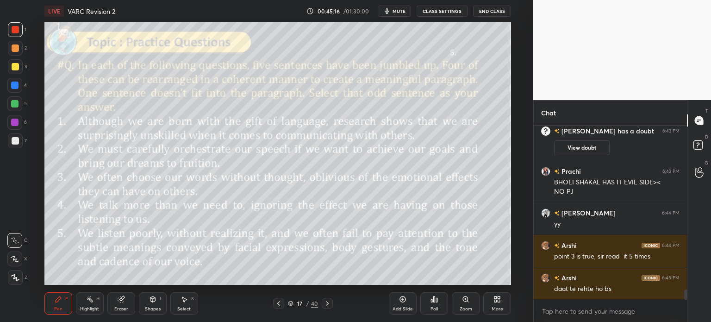
click at [119, 305] on div "Eraser" at bounding box center [121, 303] width 28 height 22
click at [14, 278] on span "Erase all" at bounding box center [15, 277] width 14 height 6
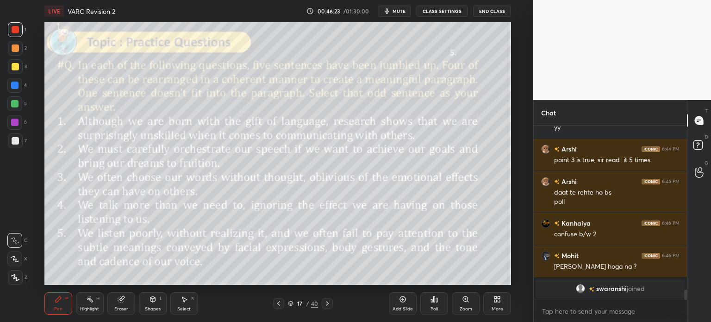
scroll to position [2615, 0]
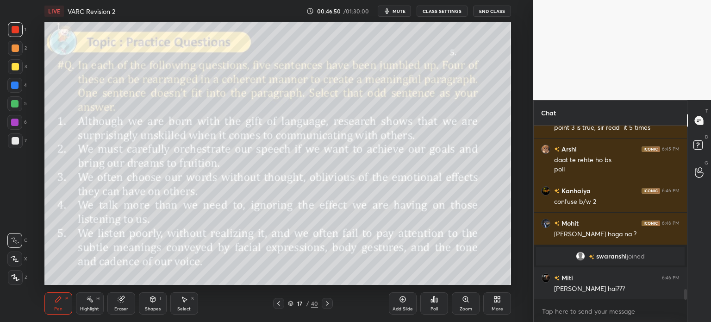
click at [120, 300] on icon at bounding box center [121, 299] width 6 height 6
click at [14, 277] on span "Erase all" at bounding box center [15, 277] width 14 height 6
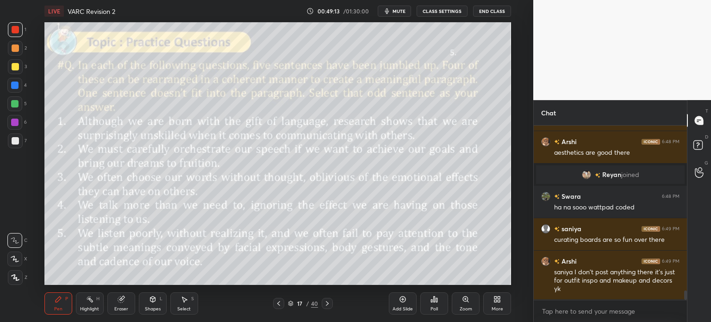
scroll to position [3071, 0]
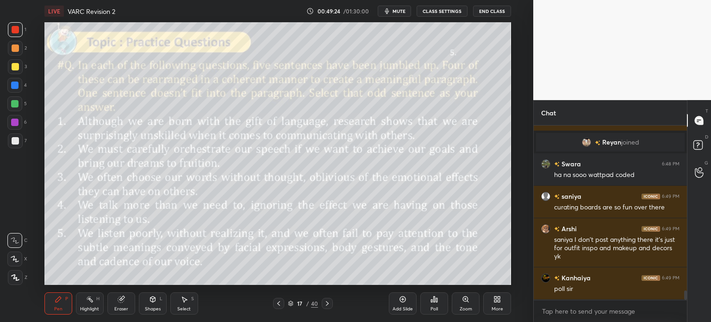
click at [433, 309] on div "Poll" at bounding box center [434, 309] width 7 height 5
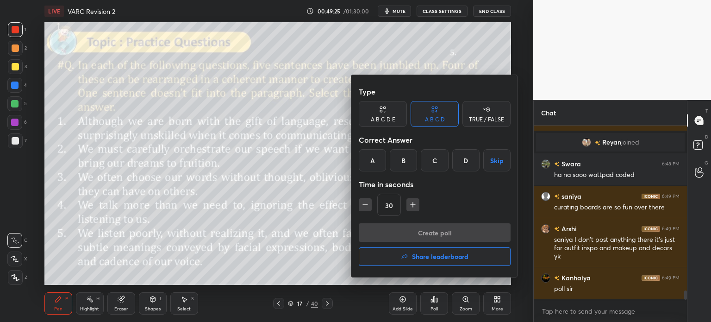
click at [384, 114] on icon at bounding box center [382, 109] width 7 height 9
click at [392, 159] on div "B" at bounding box center [396, 160] width 22 height 22
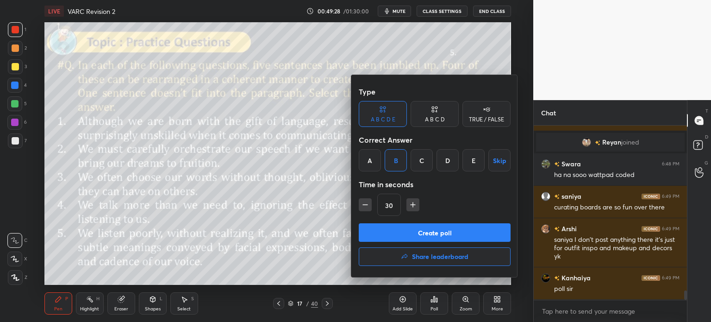
click at [462, 234] on button "Create poll" at bounding box center [435, 232] width 152 height 19
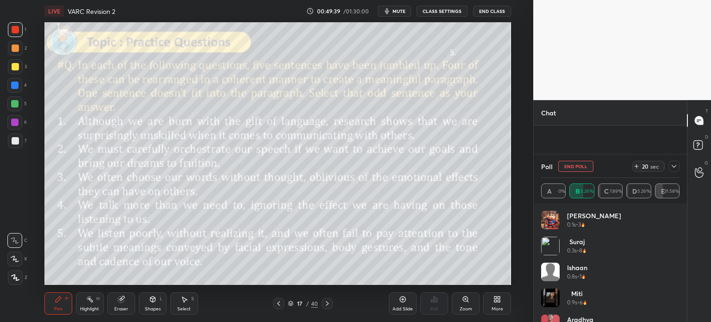
scroll to position [3152, 0]
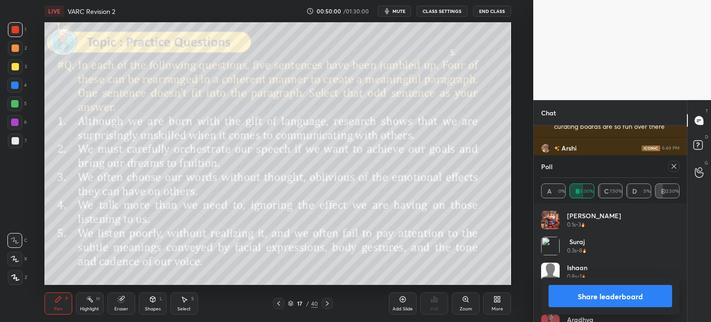
click at [579, 296] on button "Share leaderboard" at bounding box center [611, 296] width 124 height 22
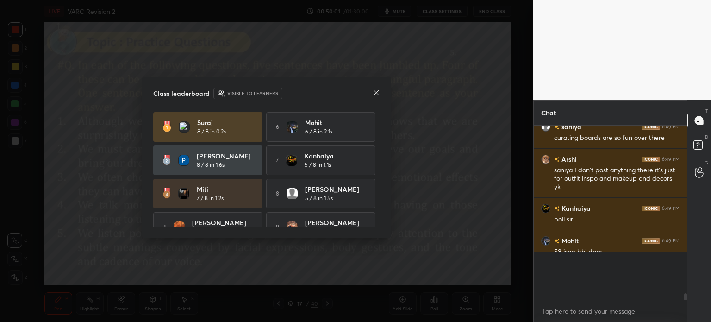
scroll to position [178, 150]
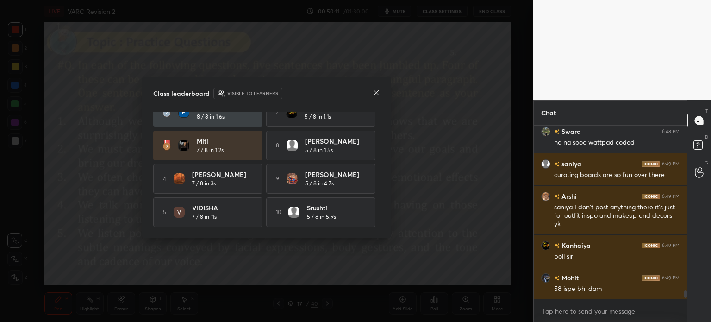
click at [374, 92] on icon at bounding box center [376, 92] width 7 height 7
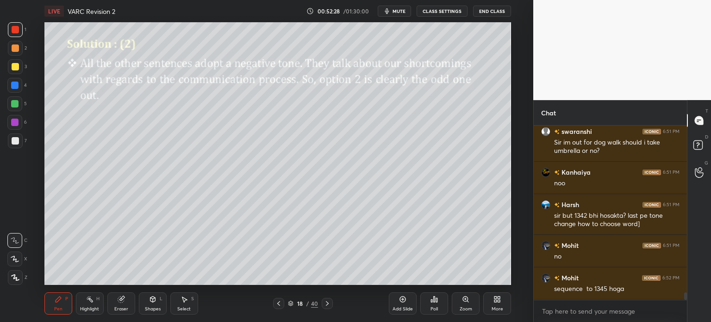
scroll to position [3858, 0]
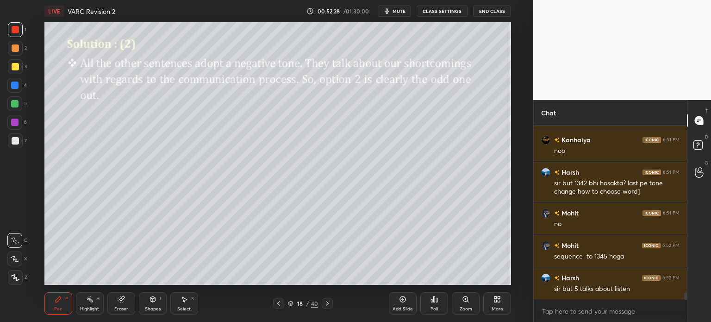
click at [302, 305] on div "18" at bounding box center [299, 304] width 9 height 6
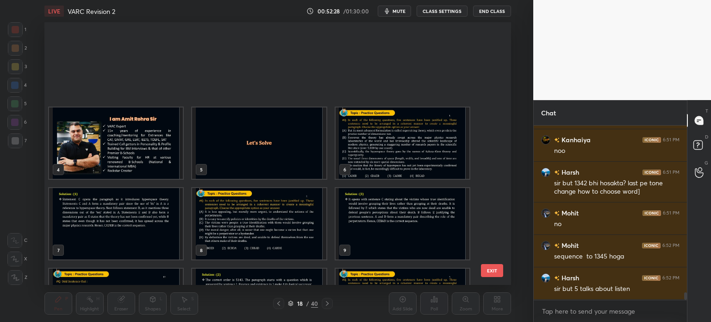
scroll to position [260, 463]
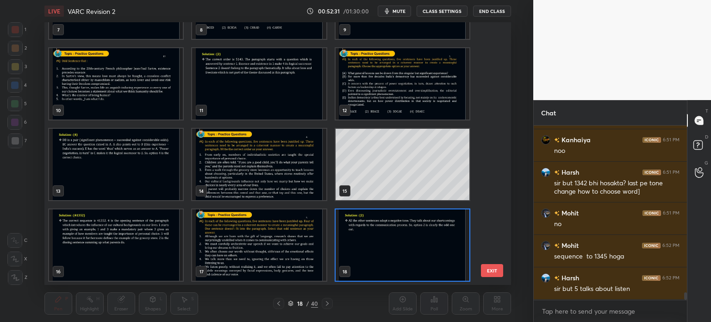
click at [269, 237] on img "grid" at bounding box center [259, 244] width 134 height 71
click at [272, 233] on img "grid" at bounding box center [259, 244] width 134 height 71
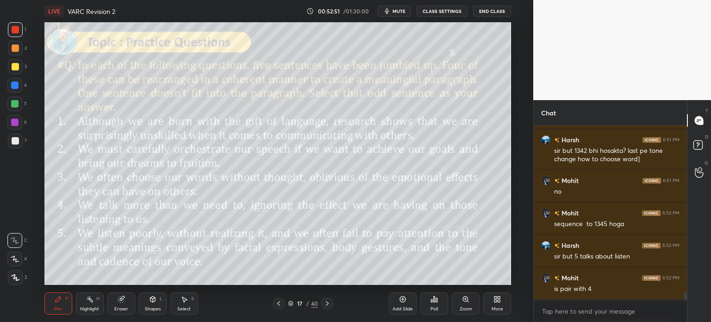
scroll to position [3923, 0]
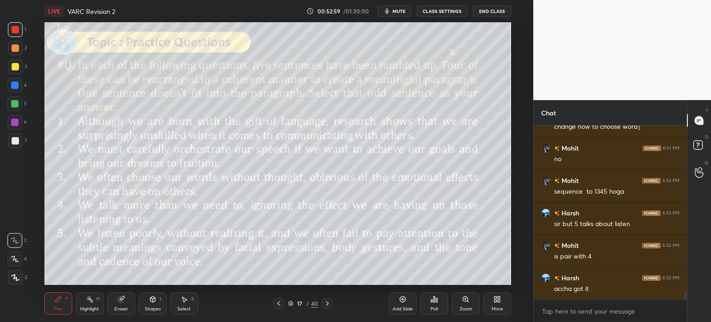
click at [306, 303] on div "17 / 40" at bounding box center [303, 303] width 30 height 8
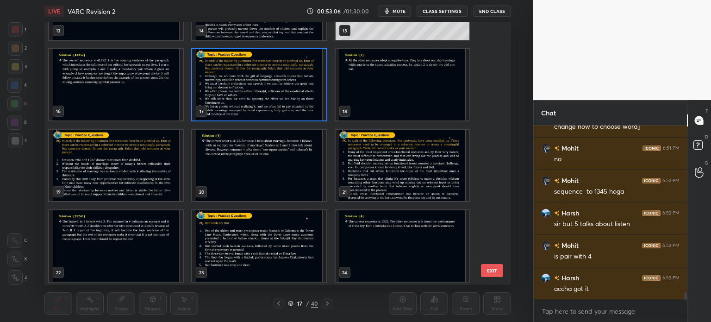
scroll to position [385, 0]
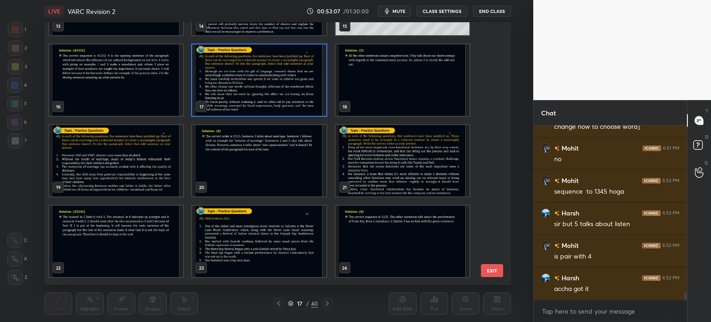
click at [374, 164] on img "grid" at bounding box center [402, 160] width 134 height 71
click at [380, 162] on img "grid" at bounding box center [402, 160] width 134 height 71
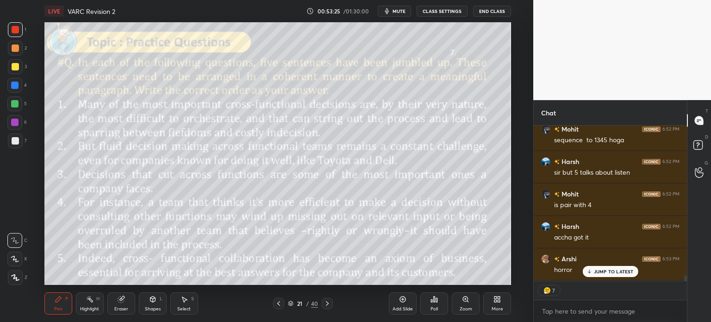
scroll to position [4006, 0]
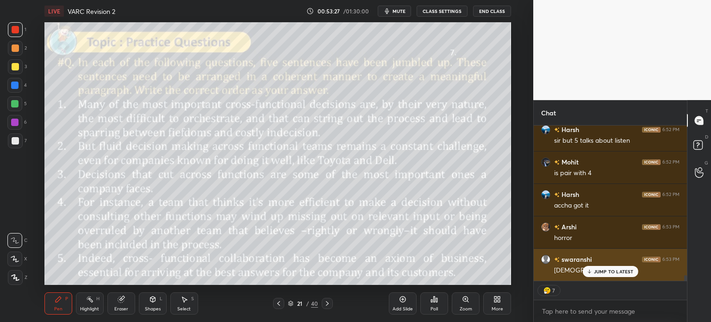
click at [610, 273] on p "JUMP TO LATEST" at bounding box center [614, 272] width 40 height 6
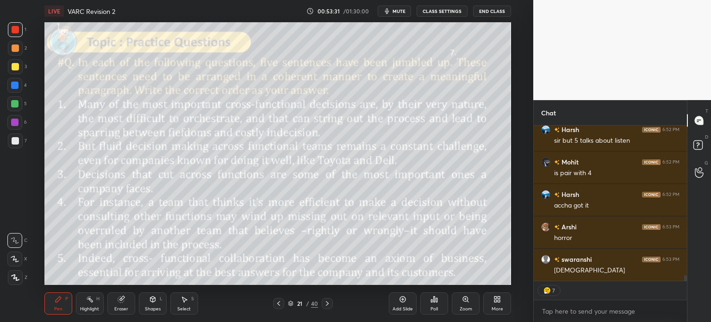
type textarea "x"
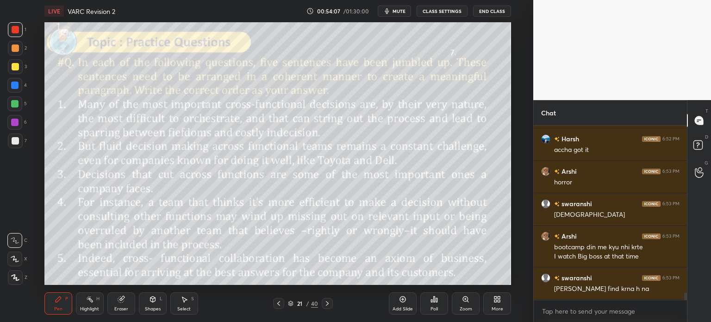
scroll to position [4094, 0]
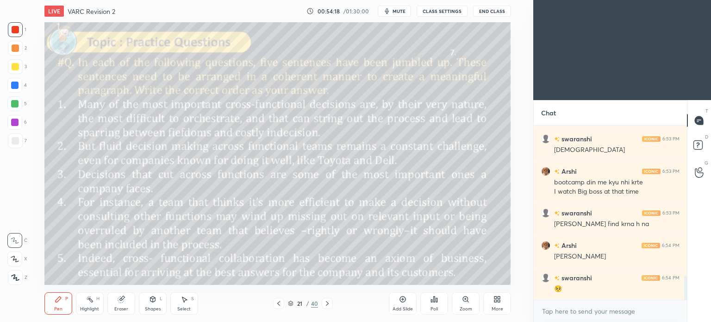
scroll to position [46043, 45809]
click at [500, 305] on div "More" at bounding box center [497, 303] width 28 height 22
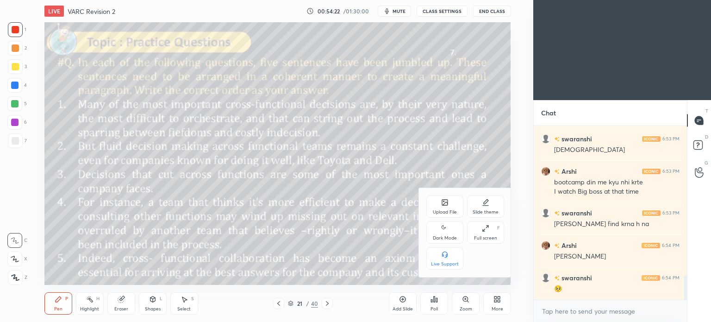
click at [444, 232] on icon at bounding box center [444, 228] width 7 height 11
type textarea "x"
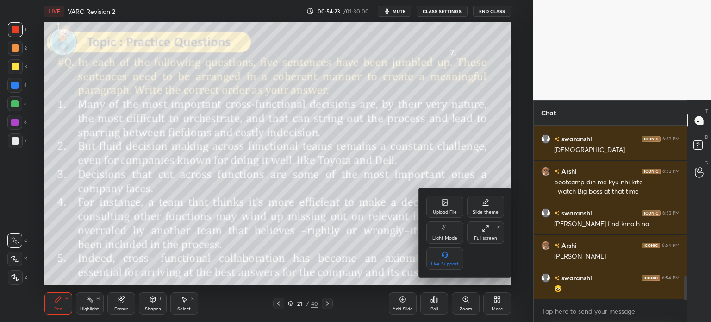
click at [497, 301] on div at bounding box center [355, 161] width 711 height 322
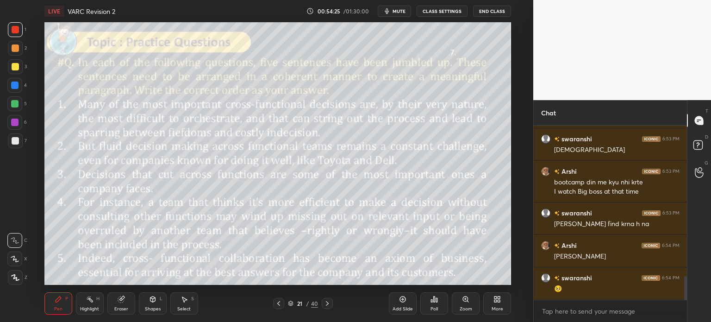
click at [123, 303] on div "Eraser" at bounding box center [121, 303] width 28 height 22
click at [14, 277] on span "Erase all" at bounding box center [15, 277] width 14 height 6
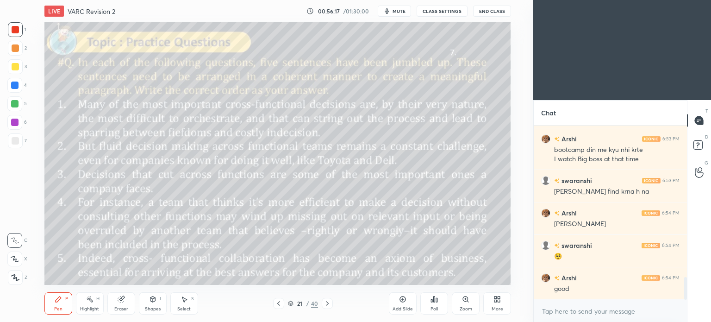
scroll to position [263, 496]
click at [496, 300] on icon at bounding box center [496, 301] width 2 height 2
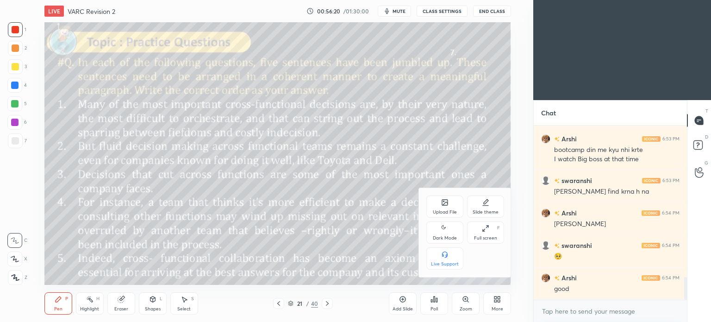
click at [443, 237] on div "Dark Mode" at bounding box center [445, 238] width 24 height 5
type textarea "x"
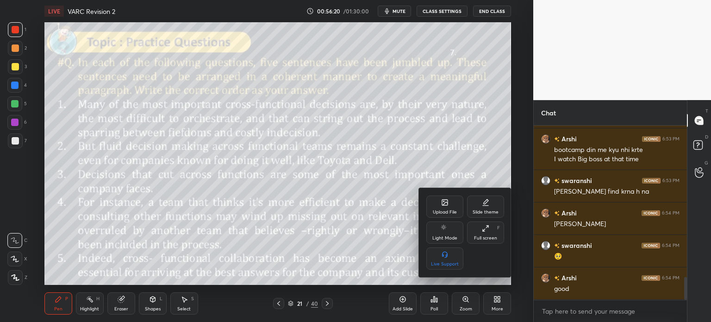
click at [498, 303] on div at bounding box center [355, 161] width 711 height 322
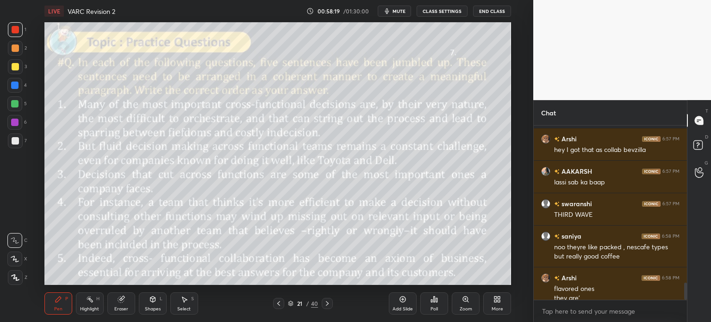
scroll to position [1619, 0]
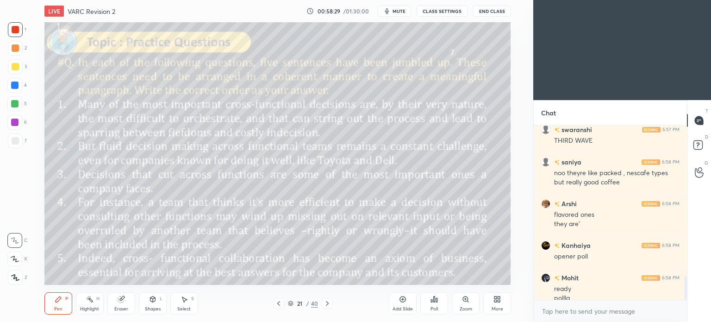
scroll to position [1097, 0]
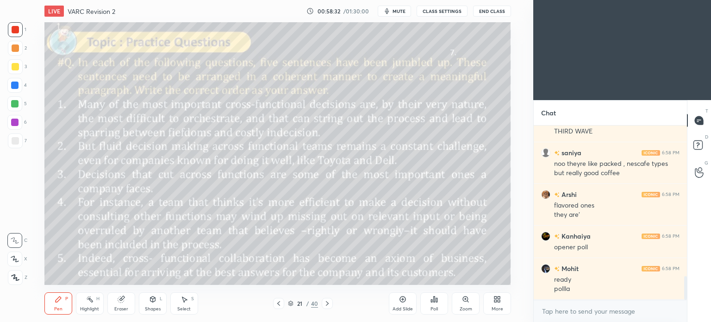
click at [495, 303] on div "More" at bounding box center [497, 303] width 28 height 22
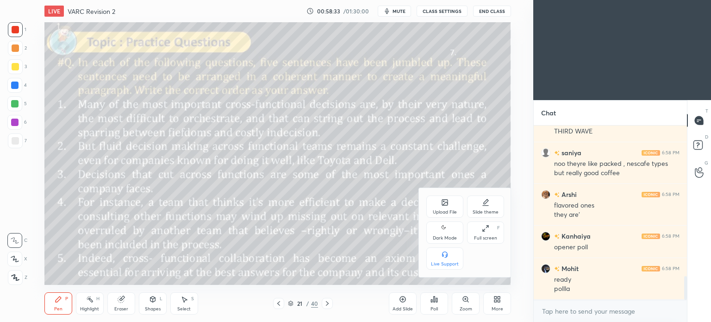
click at [445, 232] on icon at bounding box center [444, 228] width 7 height 11
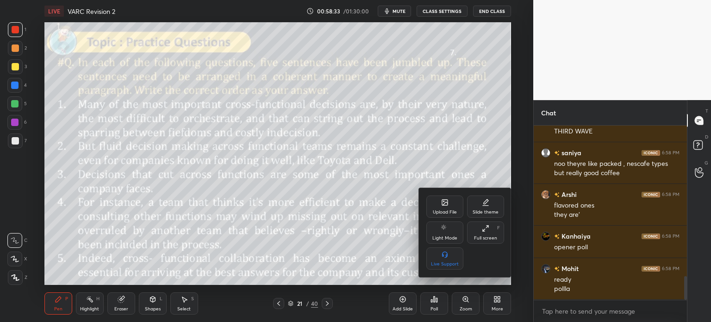
click at [498, 300] on div at bounding box center [355, 161] width 711 height 322
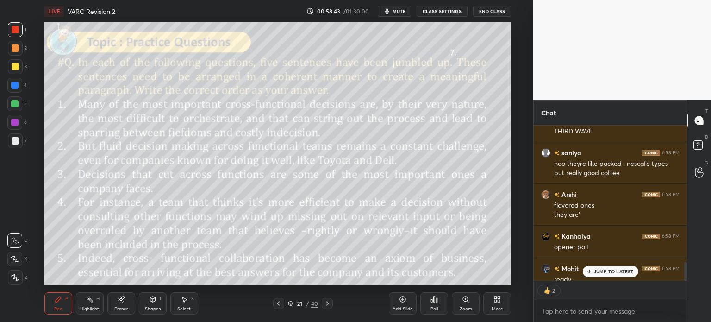
scroll to position [1148, 0]
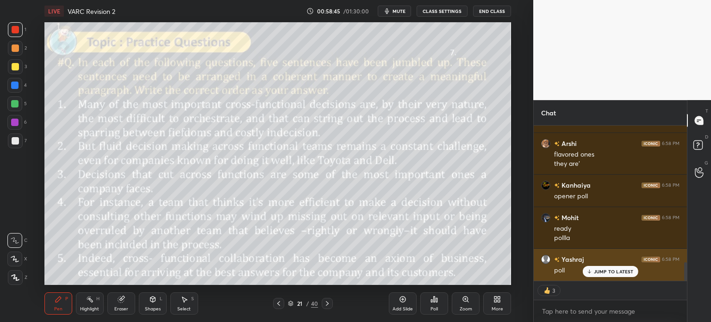
click at [603, 271] on p "JUMP TO LATEST" at bounding box center [614, 272] width 40 height 6
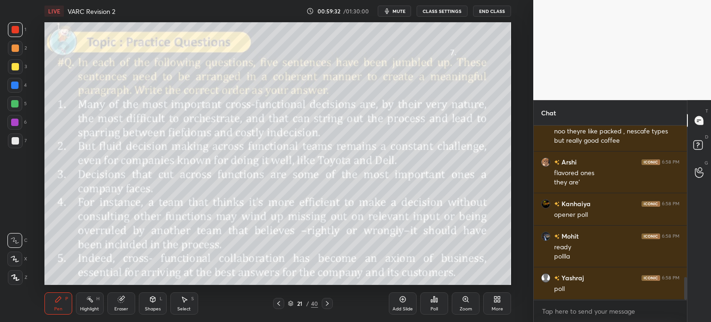
scroll to position [1162, 0]
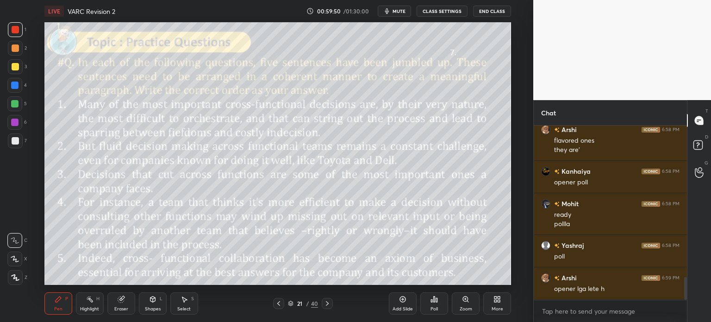
click at [431, 301] on icon at bounding box center [434, 298] width 7 height 7
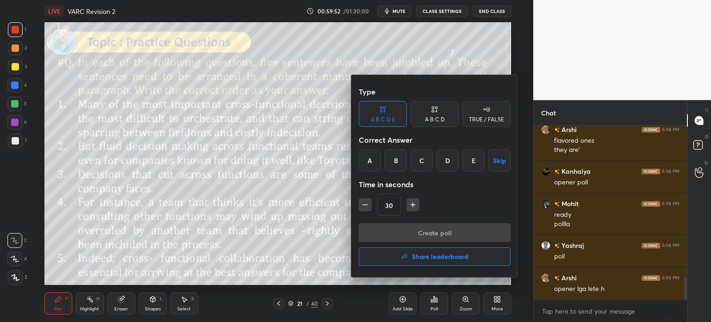
click at [414, 157] on div "C" at bounding box center [422, 160] width 22 height 22
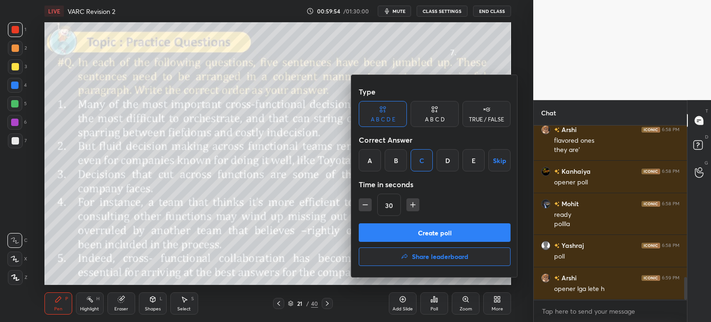
click at [453, 232] on button "Create poll" at bounding box center [435, 232] width 152 height 19
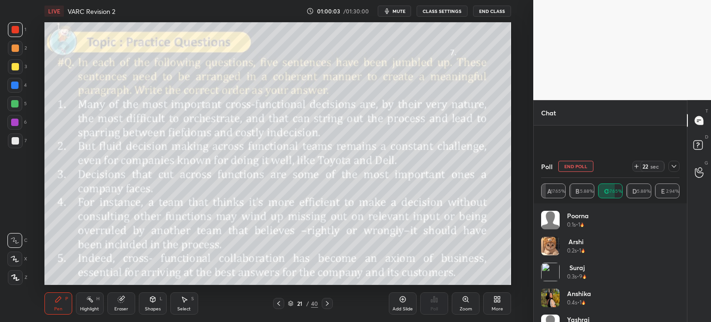
scroll to position [1243, 0]
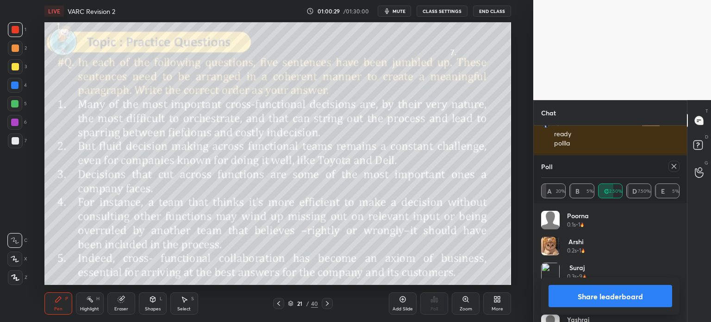
click at [583, 292] on button "Share leaderboard" at bounding box center [611, 296] width 124 height 22
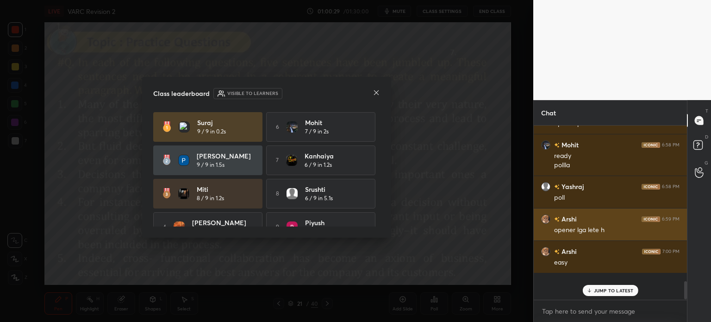
scroll to position [169, 150]
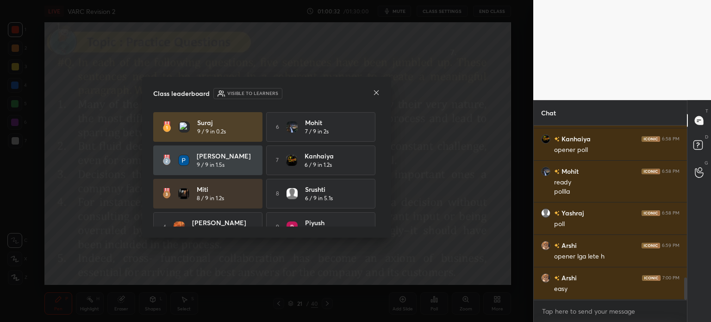
click at [376, 90] on icon at bounding box center [376, 92] width 7 height 7
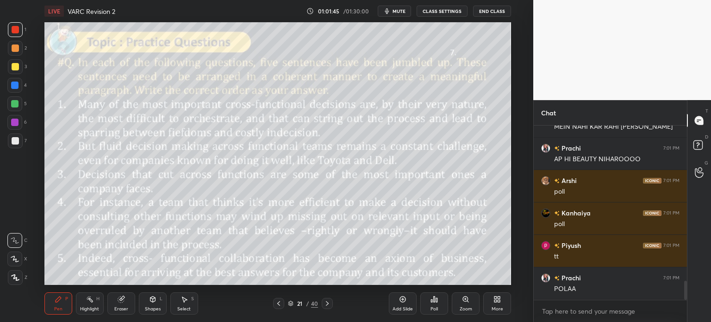
scroll to position [1448, 0]
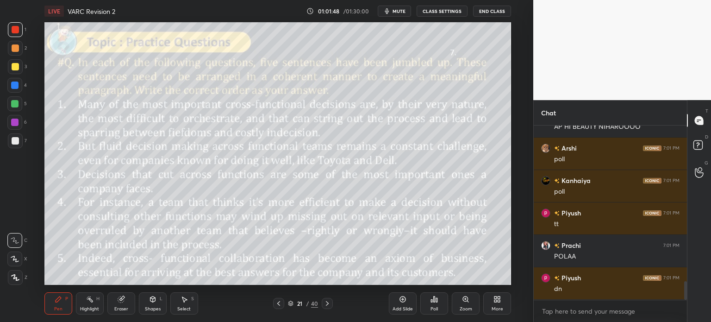
click at [436, 301] on icon at bounding box center [436, 300] width 1 height 4
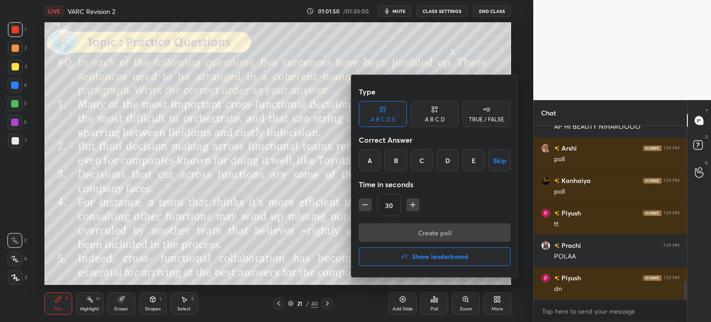
click at [474, 164] on div "E" at bounding box center [474, 160] width 22 height 22
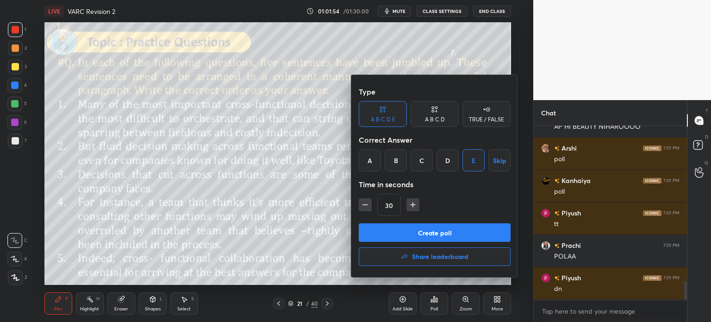
click at [441, 233] on button "Create poll" at bounding box center [435, 232] width 152 height 19
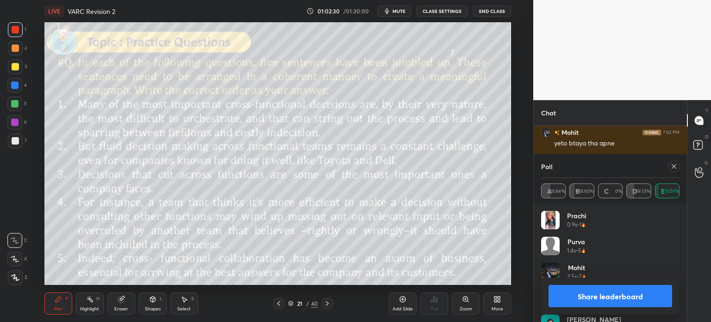
scroll to position [1755, 0]
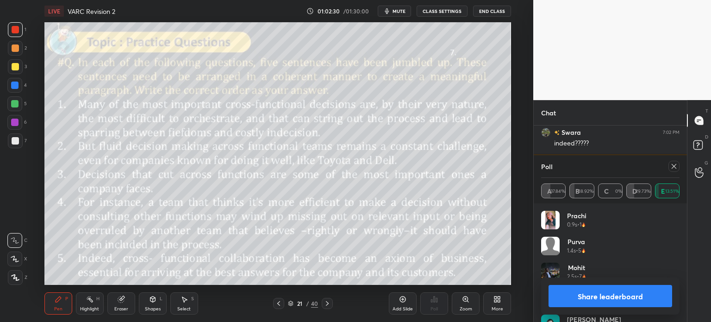
click at [587, 297] on button "Share leaderboard" at bounding box center [611, 296] width 124 height 22
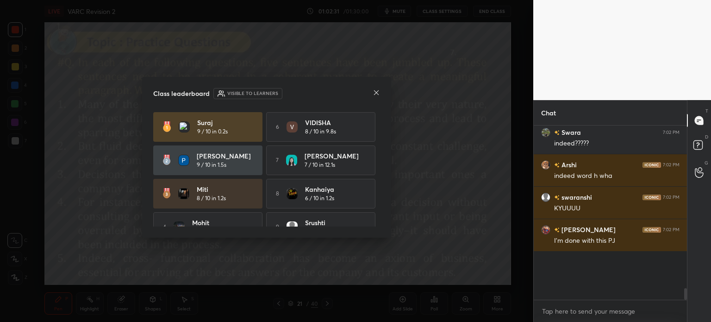
scroll to position [1743, 0]
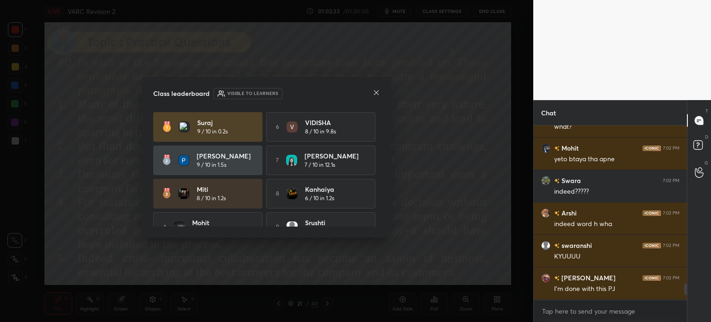
click at [376, 92] on icon at bounding box center [376, 92] width 7 height 7
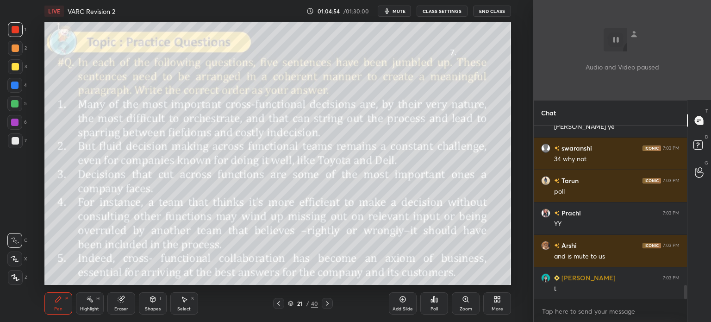
scroll to position [1966, 0]
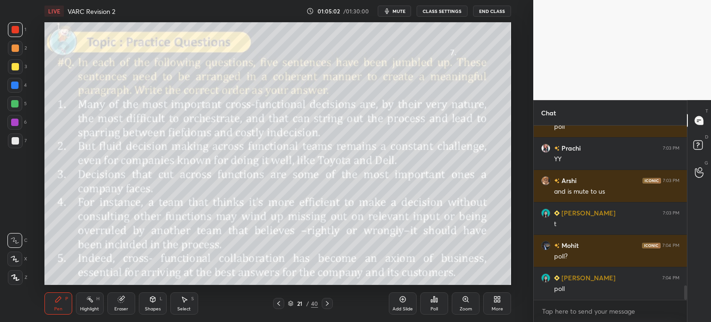
click at [432, 301] on icon at bounding box center [432, 301] width 1 height 2
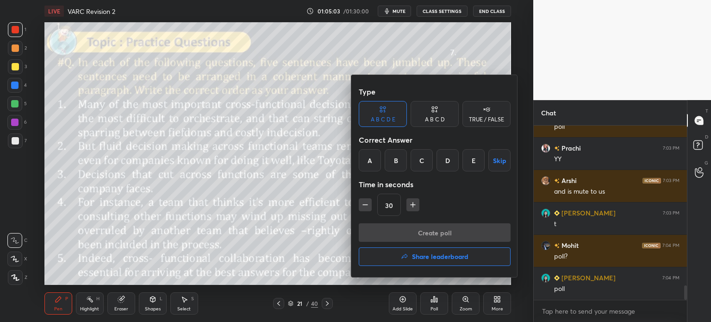
click at [395, 163] on div "B" at bounding box center [396, 160] width 22 height 22
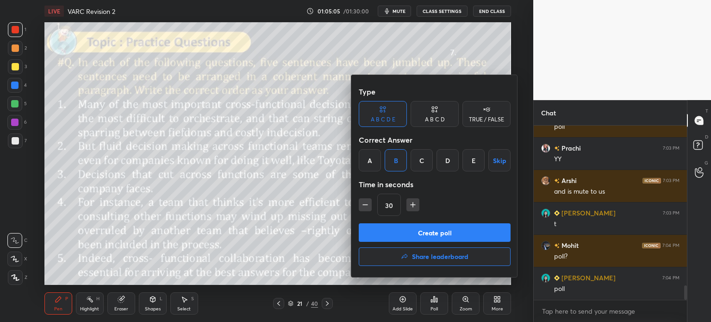
click at [461, 234] on button "Create poll" at bounding box center [435, 232] width 152 height 19
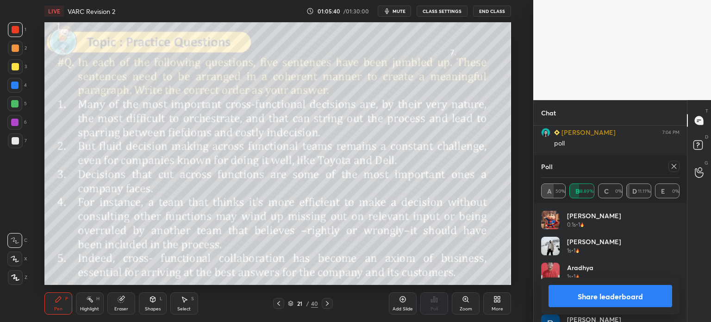
scroll to position [2121, 0]
click at [581, 295] on button "Share leaderboard" at bounding box center [611, 296] width 124 height 22
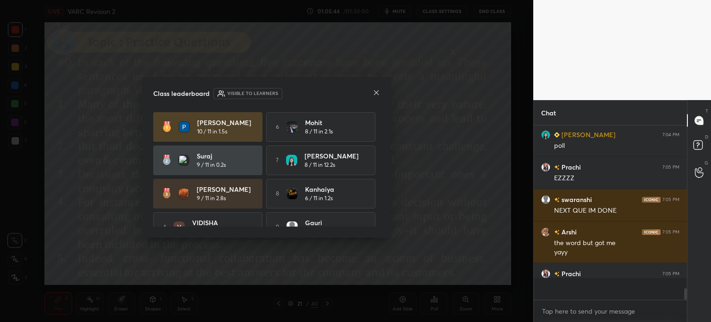
scroll to position [171, 150]
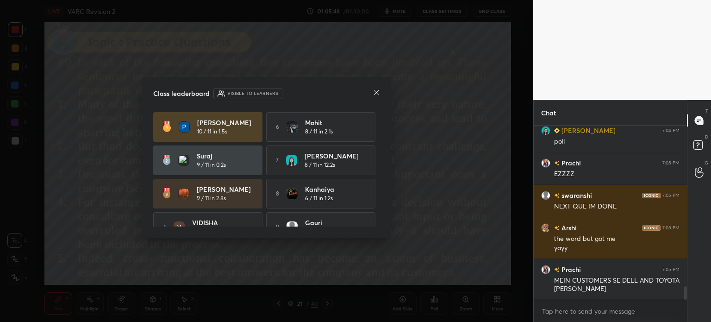
click at [374, 94] on icon at bounding box center [376, 92] width 7 height 7
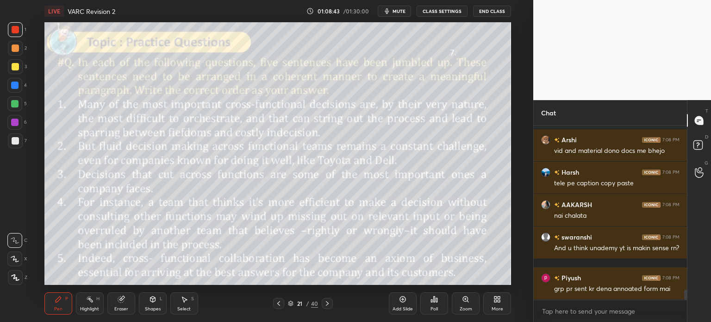
scroll to position [2782, 0]
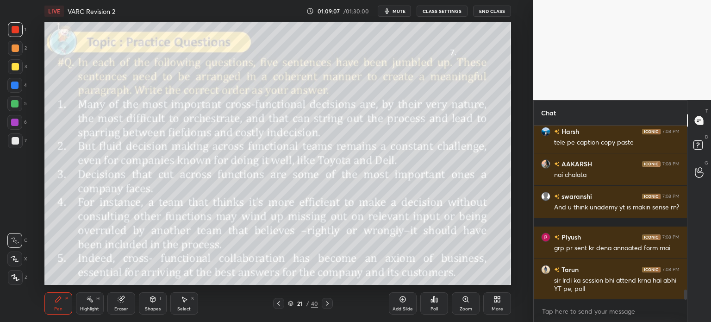
click at [431, 301] on icon at bounding box center [434, 298] width 7 height 7
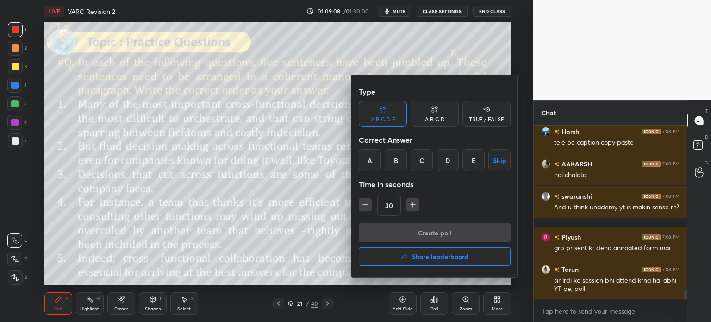
click at [448, 166] on div "D" at bounding box center [448, 160] width 22 height 22
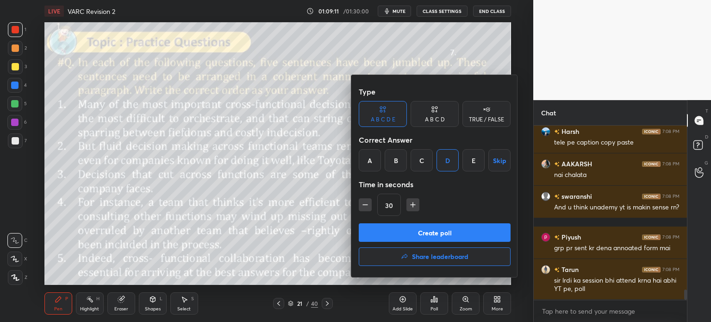
click at [448, 230] on button "Create poll" at bounding box center [435, 232] width 152 height 19
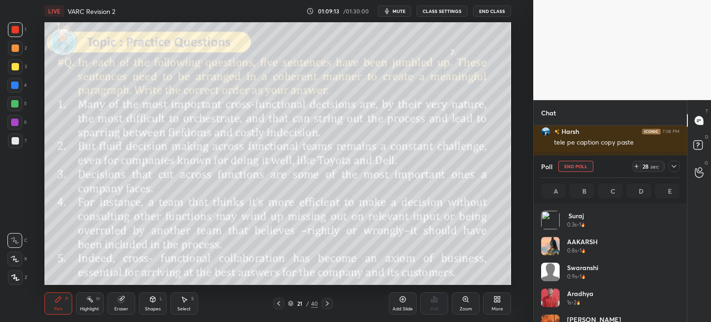
scroll to position [108, 136]
type textarea "x"
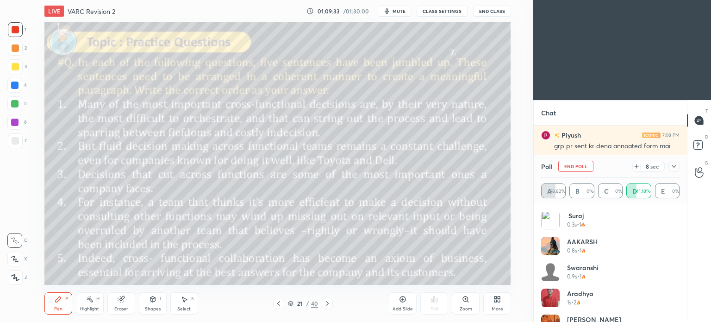
scroll to position [46043, 45809]
click at [496, 301] on icon at bounding box center [496, 301] width 2 height 2
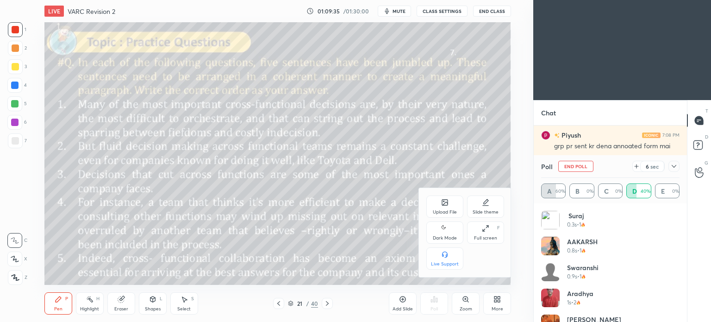
scroll to position [997, 0]
click at [443, 237] on div "Dark Mode" at bounding box center [445, 238] width 24 height 5
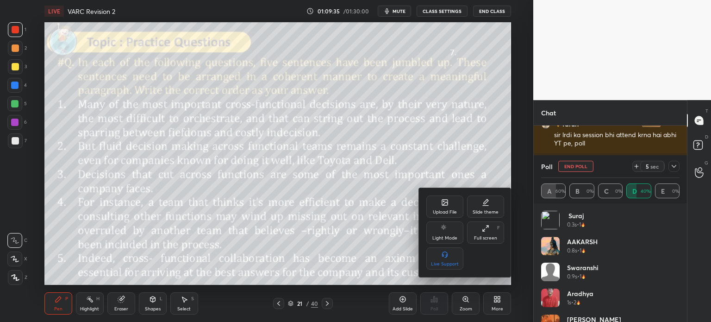
click at [493, 302] on div at bounding box center [355, 161] width 711 height 322
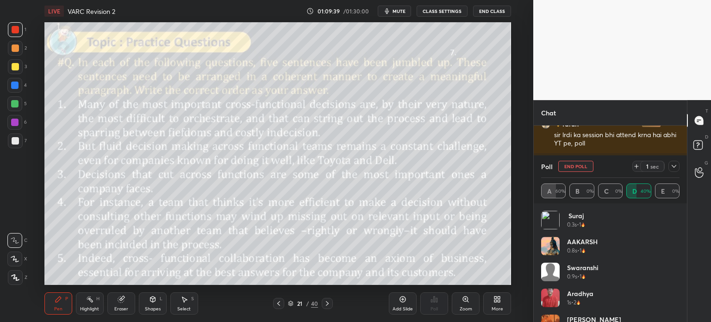
scroll to position [1030, 0]
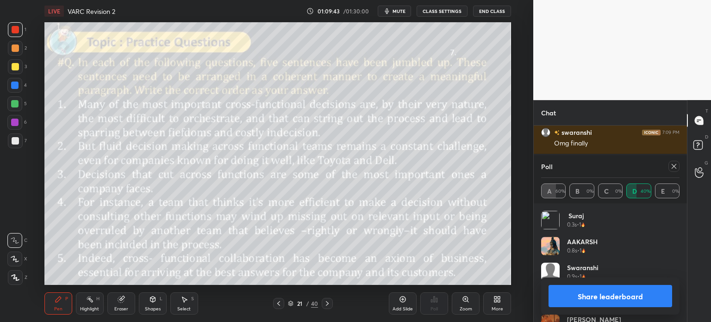
click at [583, 295] on button "Share leaderboard" at bounding box center [611, 296] width 124 height 22
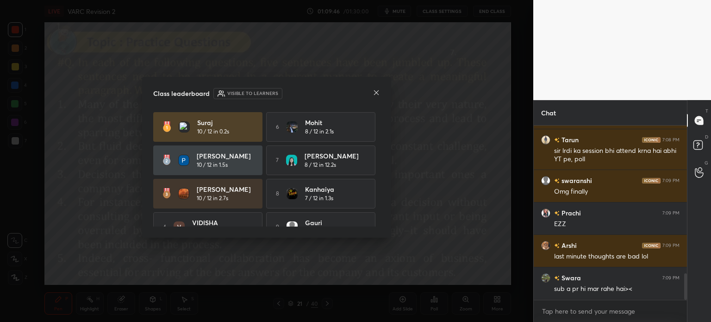
click at [374, 92] on icon at bounding box center [376, 92] width 7 height 7
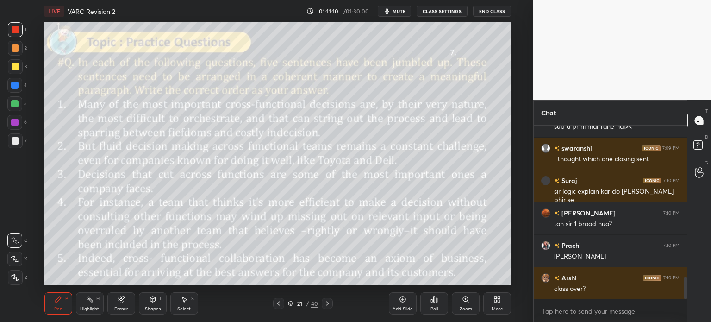
scroll to position [1176, 0]
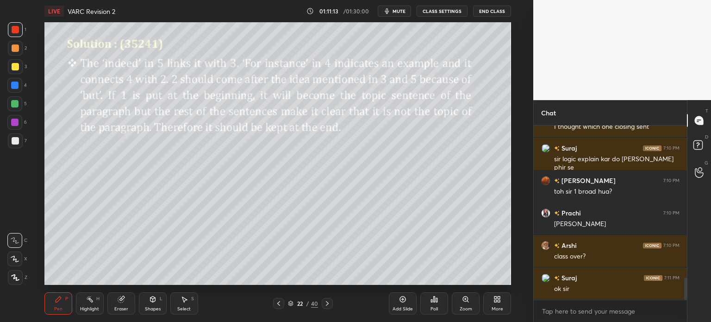
click at [305, 305] on div "22 / 40" at bounding box center [303, 303] width 30 height 8
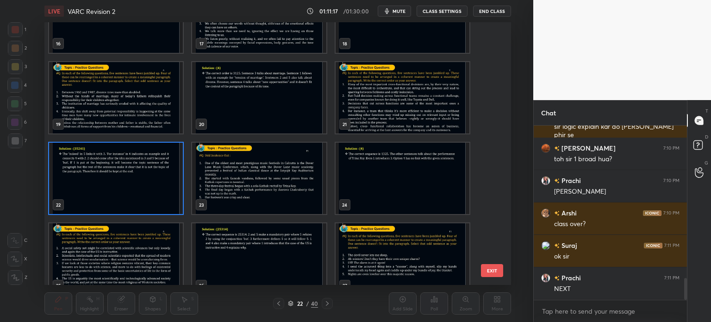
scroll to position [452, 0]
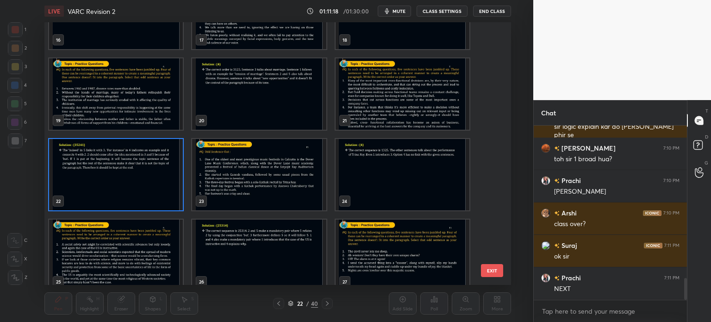
click at [269, 181] on img "grid" at bounding box center [259, 174] width 134 height 71
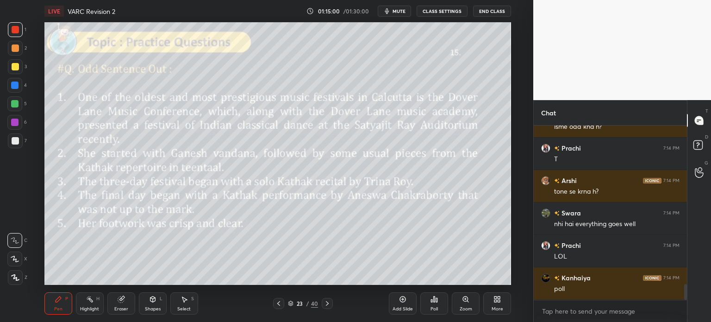
scroll to position [1727, 0]
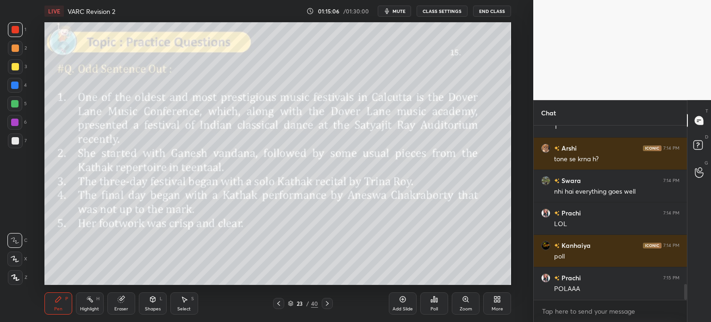
click at [118, 301] on icon at bounding box center [121, 299] width 6 height 6
click at [18, 279] on span "Erase all" at bounding box center [15, 277] width 14 height 6
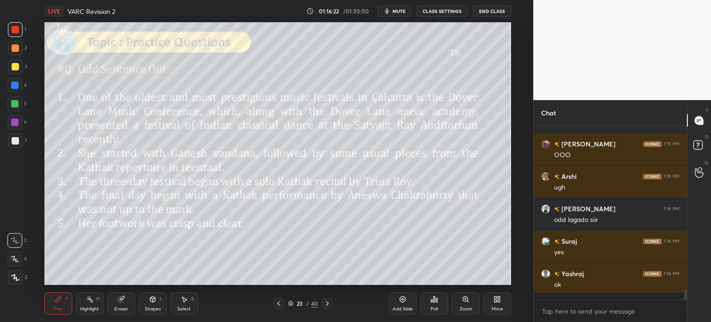
scroll to position [171, 150]
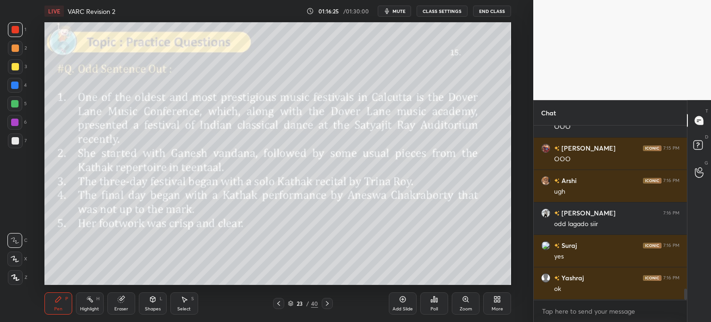
click at [437, 303] on div "Poll" at bounding box center [434, 303] width 28 height 22
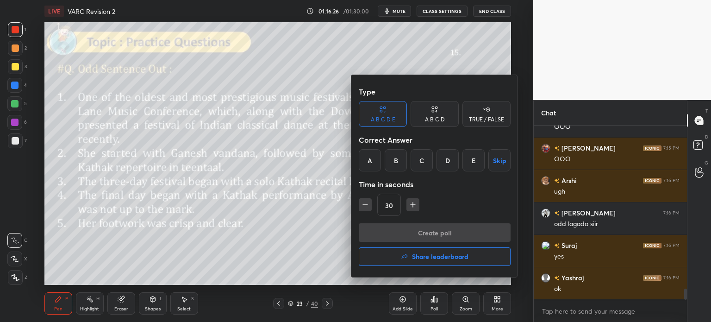
click at [372, 161] on div "A" at bounding box center [370, 160] width 22 height 22
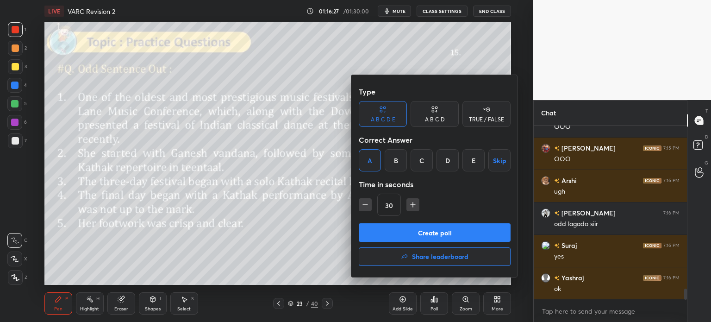
click at [461, 238] on button "Create poll" at bounding box center [435, 232] width 152 height 19
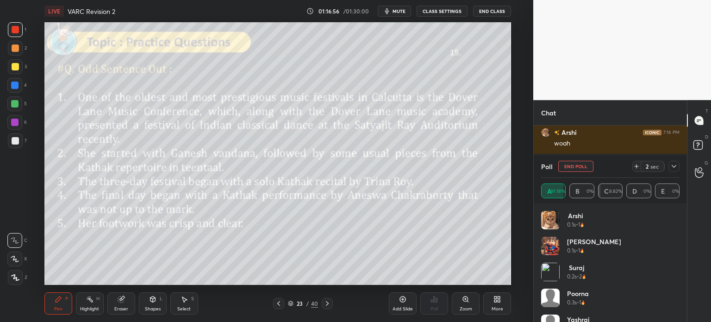
scroll to position [2780, 0]
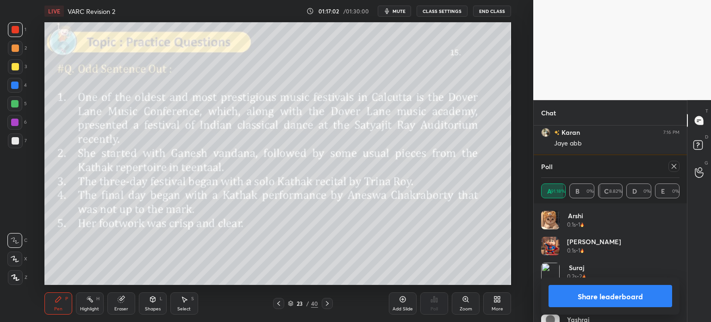
click at [587, 295] on button "Share leaderboard" at bounding box center [611, 296] width 124 height 22
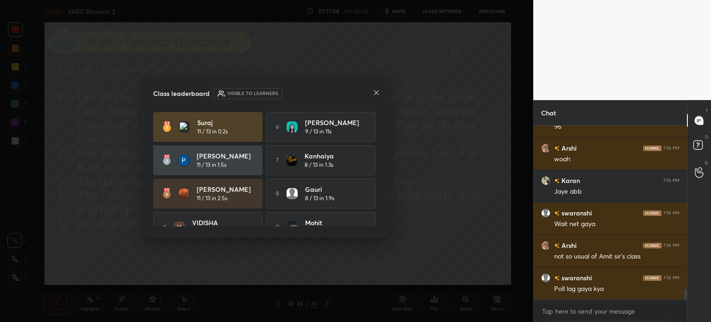
click at [373, 90] on icon at bounding box center [376, 92] width 7 height 7
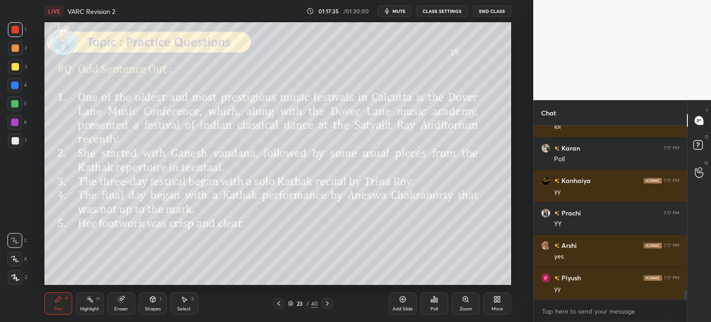
click at [433, 301] on icon at bounding box center [434, 298] width 7 height 7
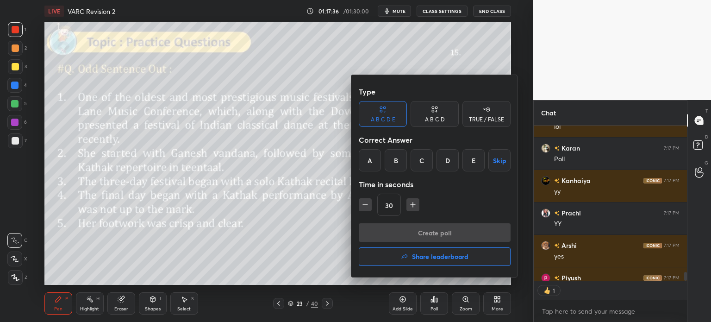
scroll to position [3, 3]
click at [421, 158] on div "C" at bounding box center [422, 160] width 22 height 22
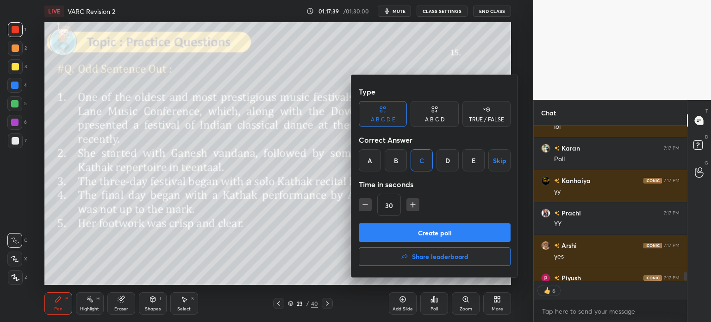
click at [445, 231] on button "Create poll" at bounding box center [435, 232] width 152 height 19
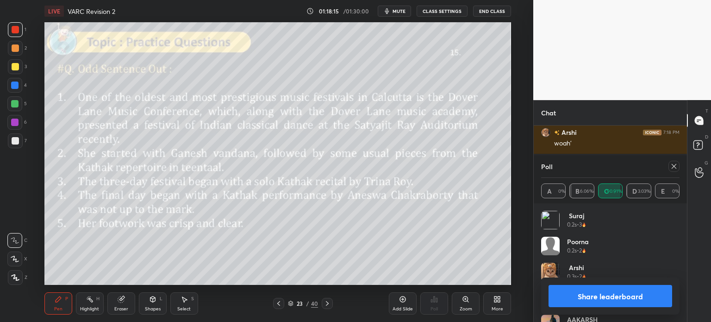
click at [578, 294] on button "Share leaderboard" at bounding box center [611, 296] width 124 height 22
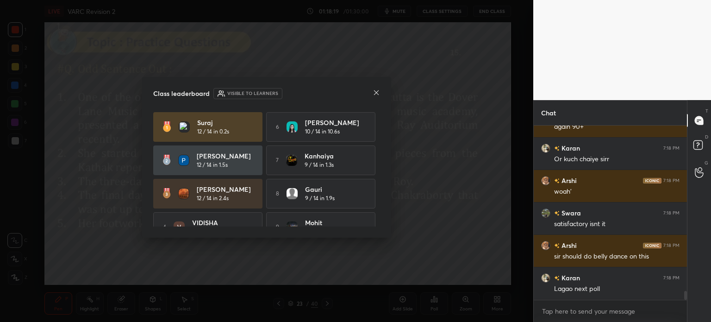
click at [374, 91] on icon at bounding box center [376, 92] width 7 height 7
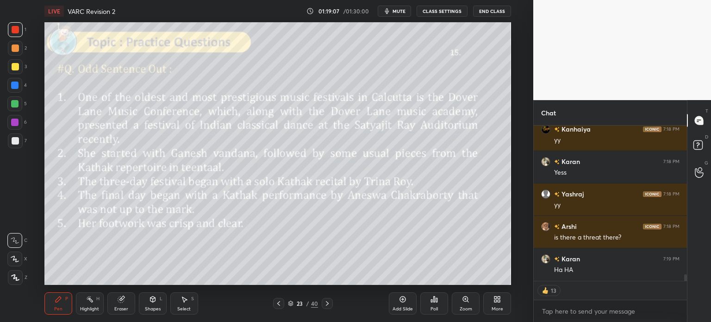
click at [432, 301] on icon at bounding box center [432, 301] width 1 height 2
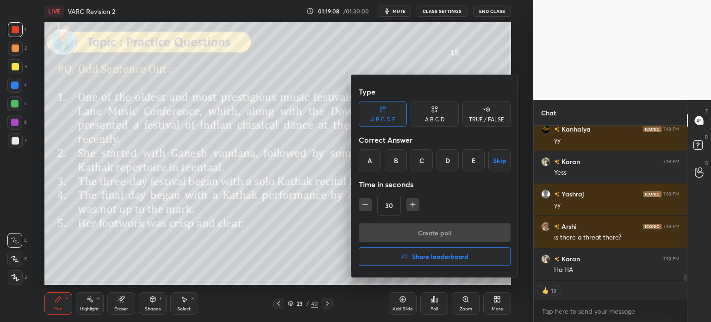
click at [394, 163] on div "B" at bounding box center [396, 160] width 22 height 22
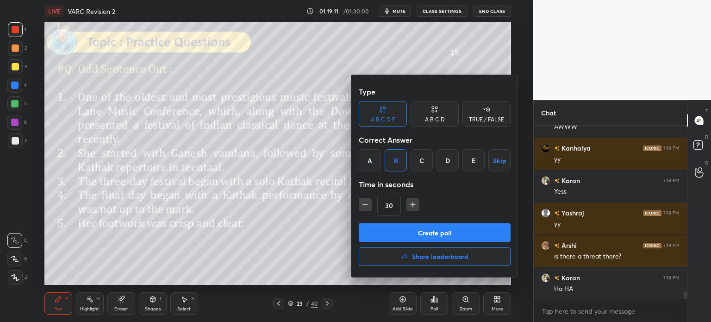
click at [451, 233] on button "Create poll" at bounding box center [435, 232] width 152 height 19
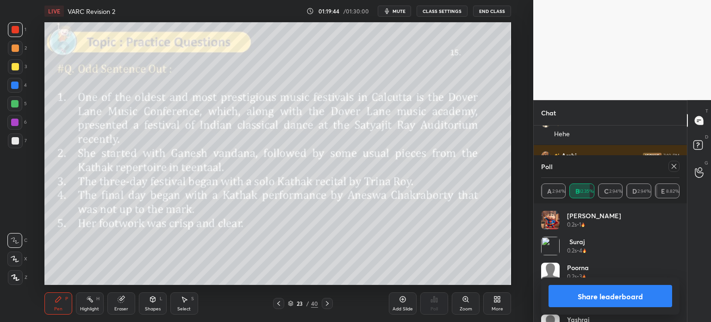
click at [570, 296] on button "Share leaderboard" at bounding box center [611, 296] width 124 height 22
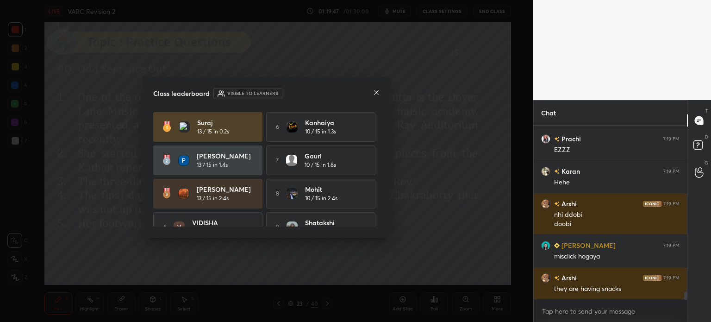
click at [375, 93] on icon at bounding box center [376, 92] width 7 height 7
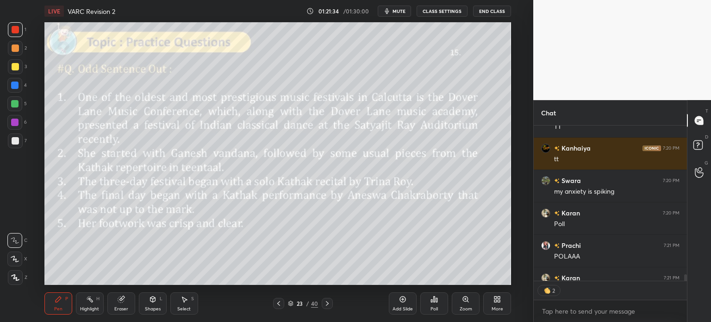
scroll to position [3969, 0]
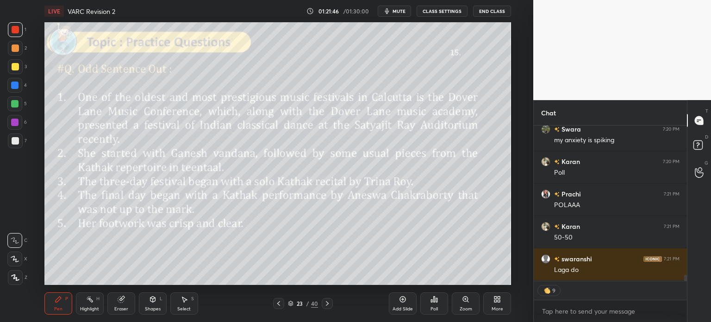
click at [433, 302] on icon at bounding box center [434, 298] width 7 height 7
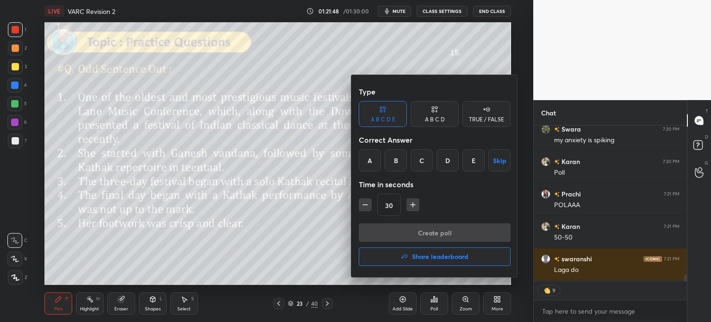
click at [476, 164] on div "E" at bounding box center [474, 160] width 22 height 22
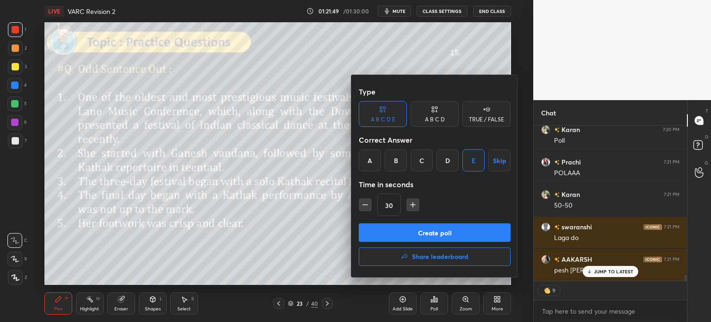
scroll to position [171, 150]
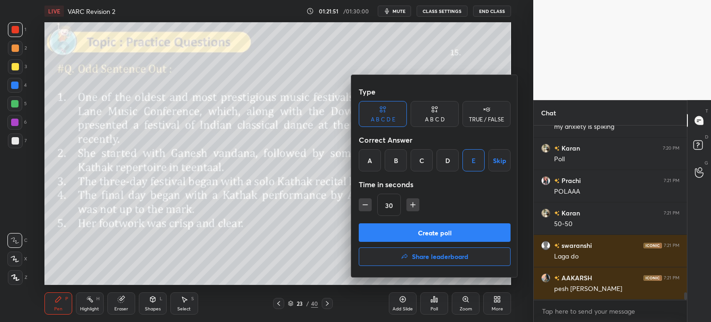
click at [453, 233] on button "Create poll" at bounding box center [435, 232] width 152 height 19
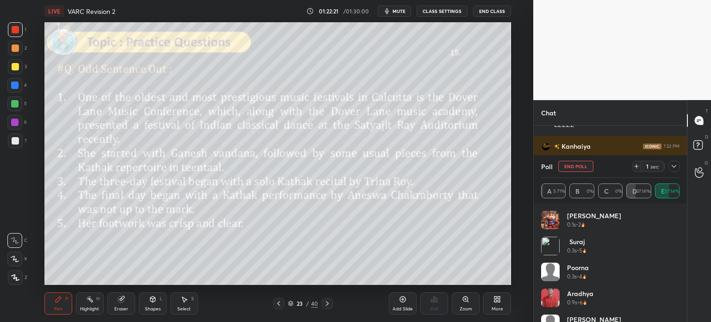
scroll to position [4252, 0]
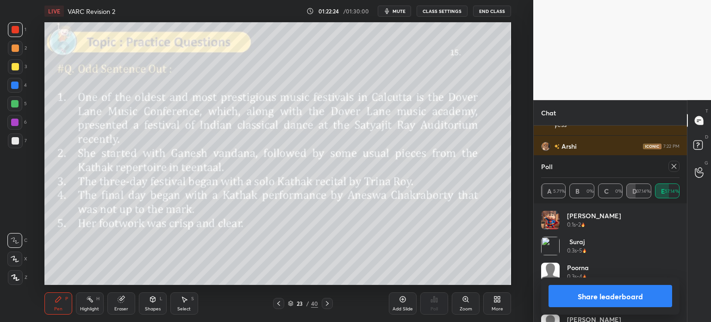
click at [565, 294] on button "Share leaderboard" at bounding box center [611, 296] width 124 height 22
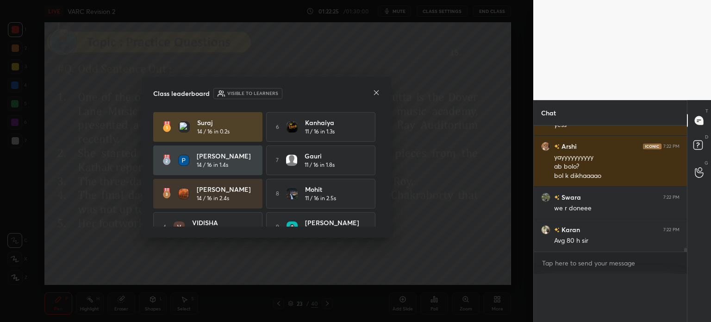
scroll to position [4292, 0]
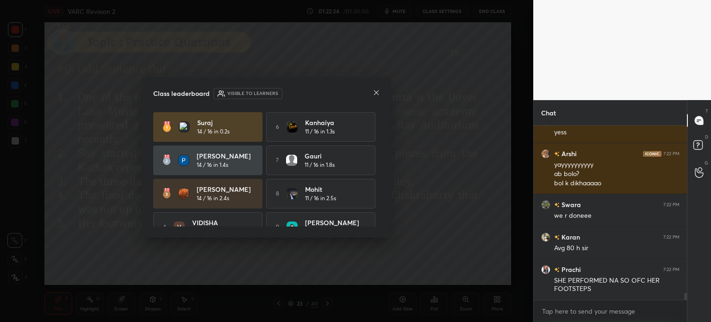
click at [376, 89] on icon at bounding box center [376, 92] width 7 height 7
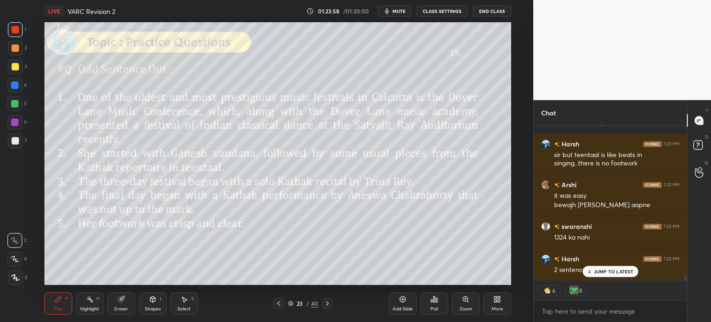
scroll to position [3795, 0]
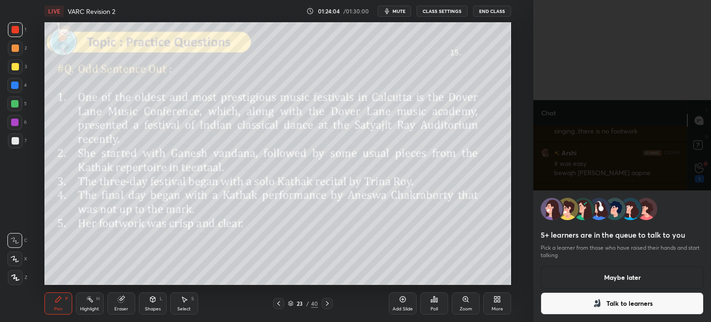
click at [577, 302] on button "Talk to learners" at bounding box center [622, 303] width 163 height 22
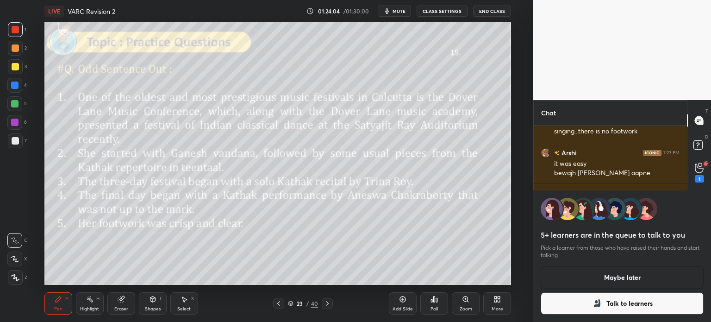
scroll to position [2, 3]
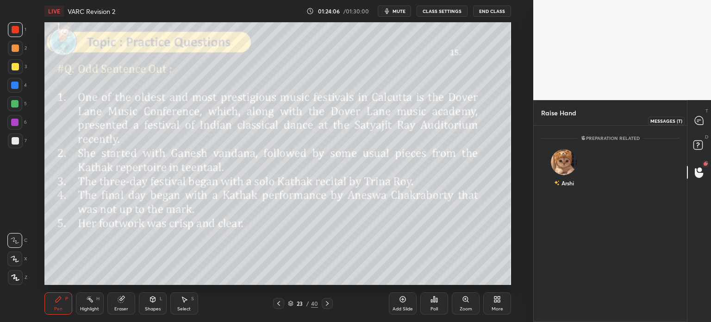
click at [699, 124] on icon at bounding box center [699, 120] width 8 height 8
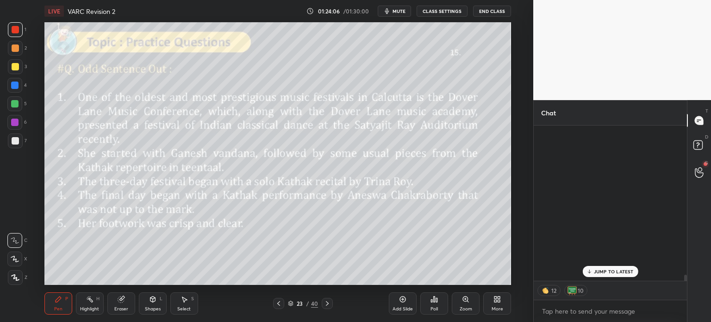
scroll to position [153, 150]
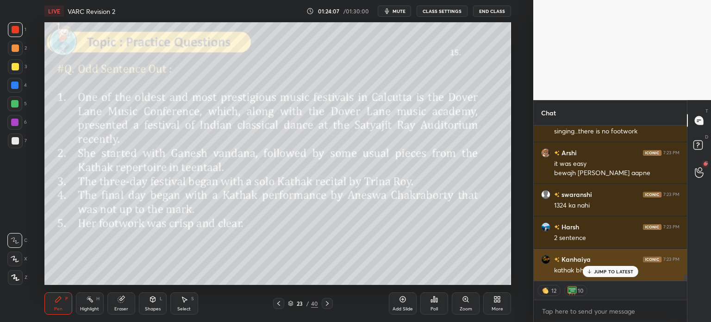
click at [598, 272] on p "JUMP TO LATEST" at bounding box center [614, 272] width 40 height 6
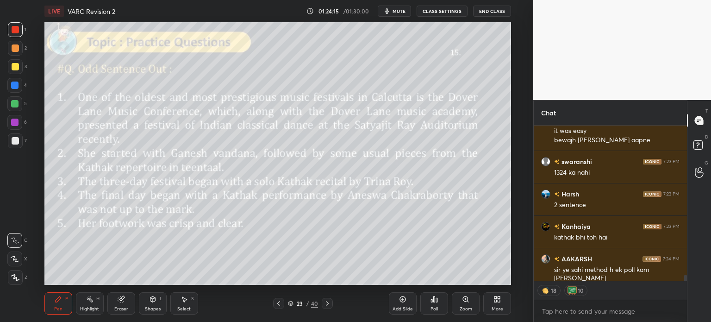
scroll to position [4034, 0]
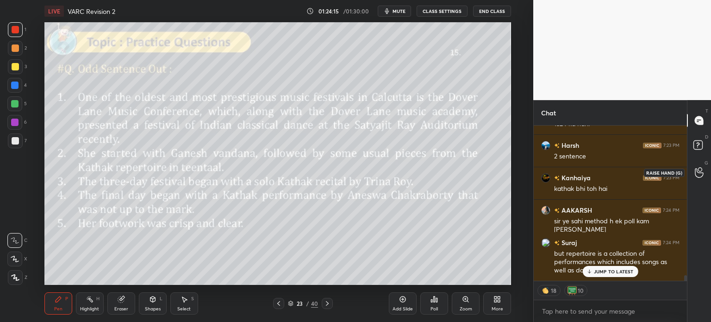
click at [701, 171] on circle at bounding box center [700, 170] width 4 height 4
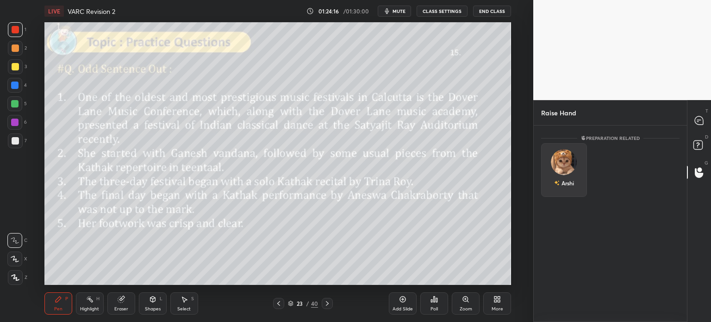
click at [567, 172] on div "Arshi" at bounding box center [564, 170] width 46 height 54
click at [568, 189] on button "INVITE" at bounding box center [564, 189] width 38 height 12
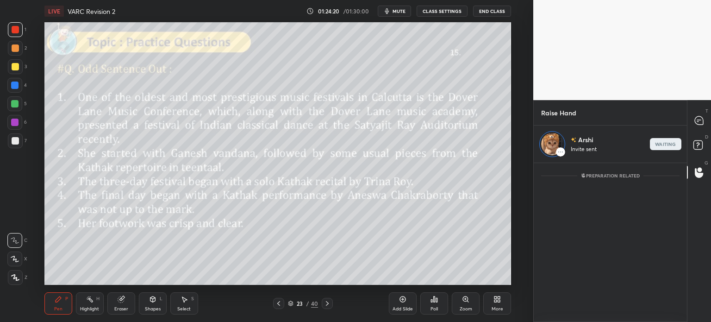
click at [526, 246] on div "Setting up your live class Poll for secs No correct answer Start poll" at bounding box center [278, 153] width 496 height 263
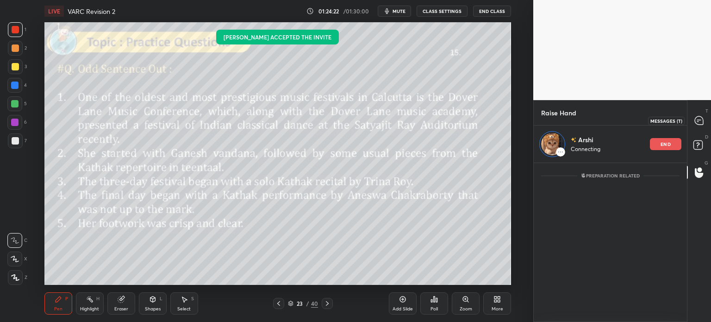
click at [697, 121] on icon at bounding box center [697, 121] width 1 height 0
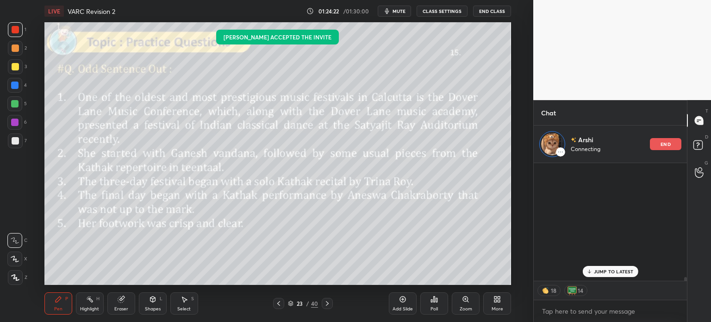
scroll to position [115, 150]
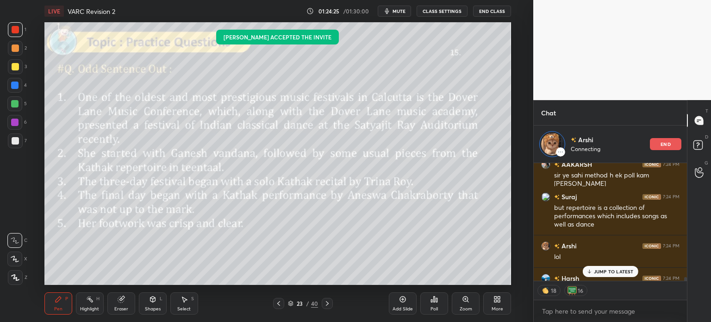
click at [609, 271] on p "JUMP TO LATEST" at bounding box center [614, 272] width 40 height 6
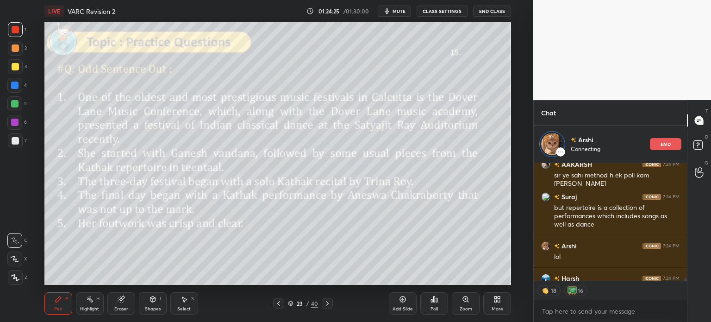
scroll to position [4136, 0]
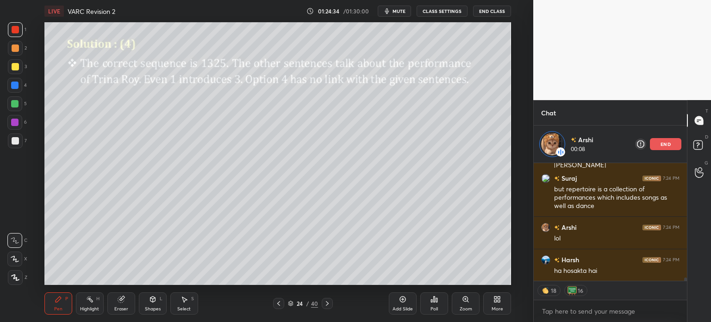
type textarea "x"
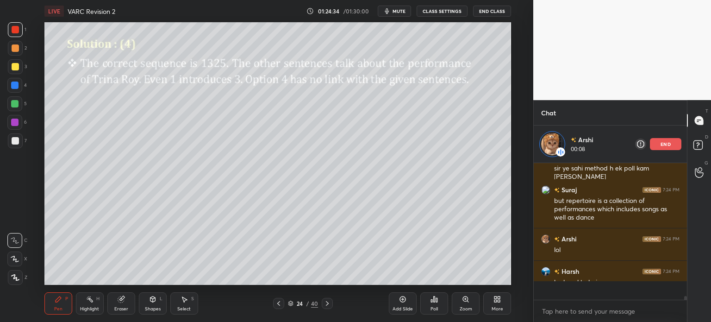
scroll to position [4118, 0]
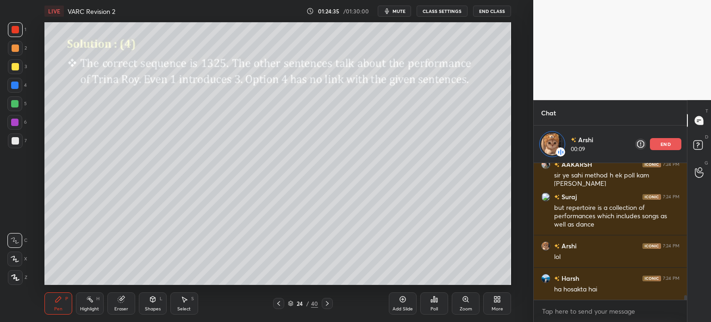
click at [523, 243] on div "Setting up your live class Poll for secs No correct answer Start poll" at bounding box center [278, 153] width 496 height 263
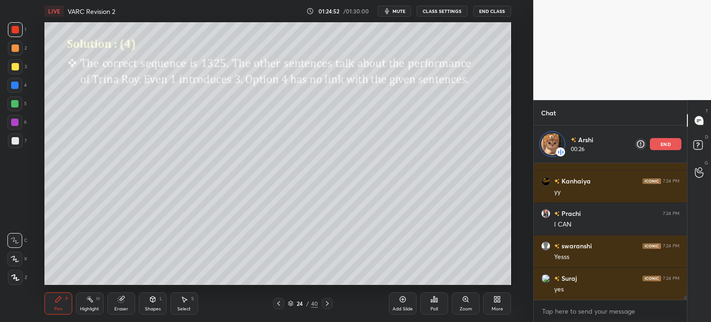
scroll to position [4539, 0]
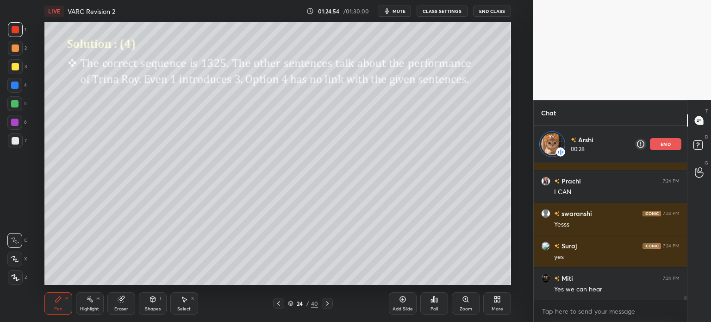
click at [524, 264] on div "Setting up your live class Poll for secs No correct answer Start poll" at bounding box center [278, 153] width 496 height 263
click at [435, 14] on button "CLASS SETTINGS" at bounding box center [442, 11] width 51 height 11
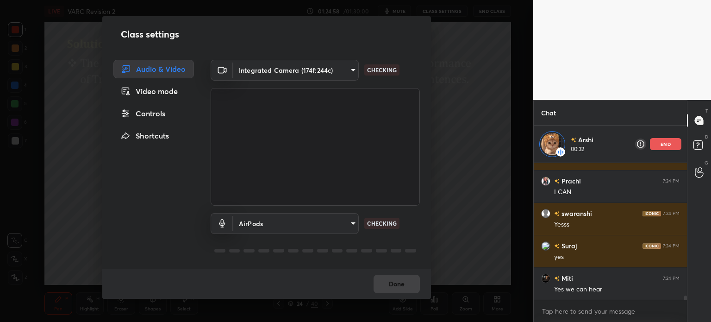
scroll to position [4571, 0]
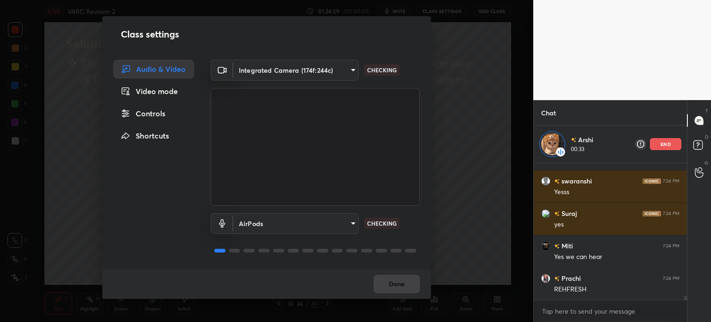
click at [159, 118] on div "Controls" at bounding box center [153, 113] width 81 height 19
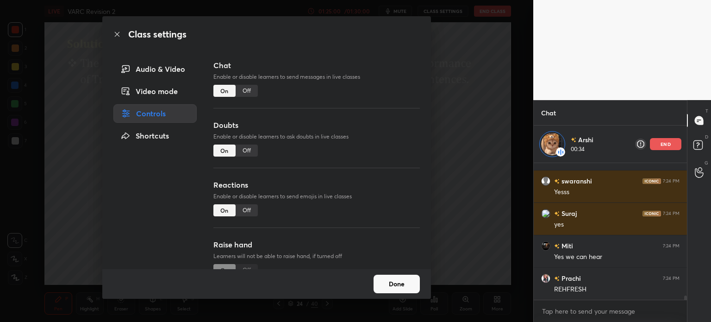
click at [169, 91] on div "Video mode" at bounding box center [154, 91] width 83 height 19
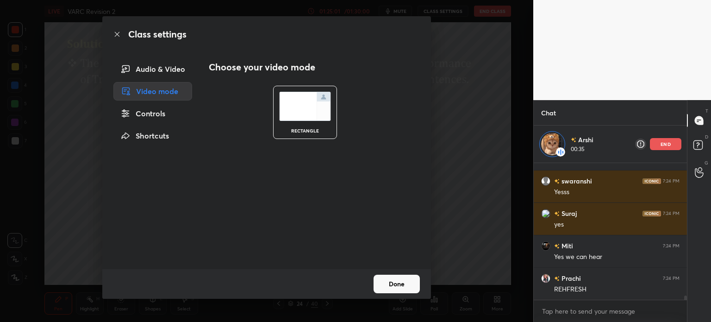
click at [173, 72] on div "Audio & Video" at bounding box center [152, 69] width 79 height 19
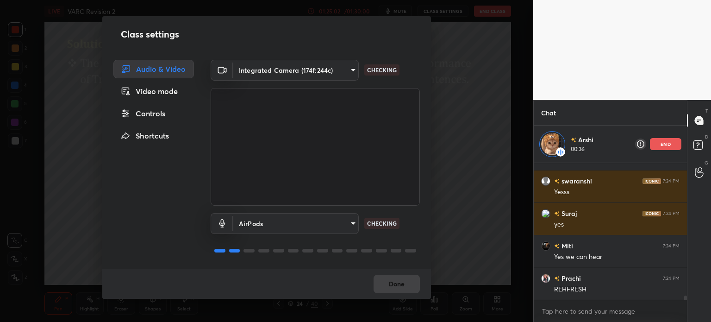
click at [298, 223] on body "1 2 3 4 5 6 7 C X Z C X Z E E Erase all H H LIVE VARC Revision 2 01:25:02 / 01:…" at bounding box center [355, 161] width 711 height 322
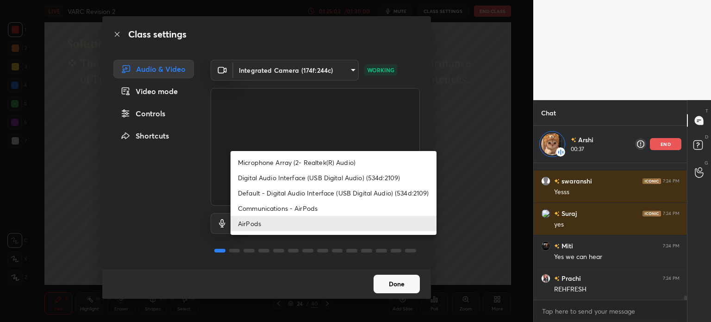
click at [270, 164] on li "Microphone Array (2- Realtek(R) Audio)" at bounding box center [334, 162] width 206 height 15
type input "f7a7343dfec096874d20b895537f6541824f4e80dca06b2053f63c65af05ba7d"
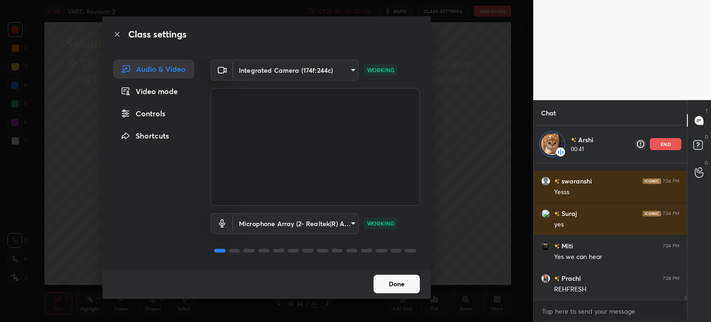
click at [394, 283] on button "Done" at bounding box center [397, 284] width 46 height 19
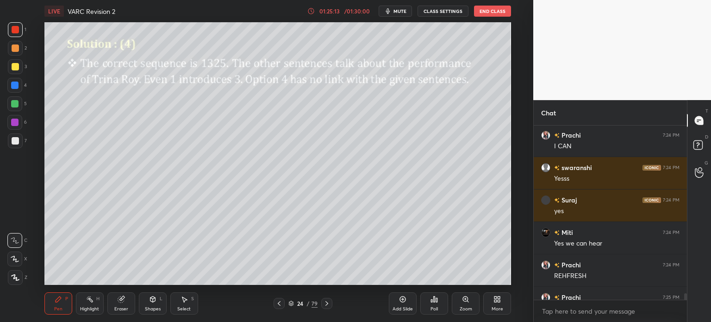
scroll to position [4576, 0]
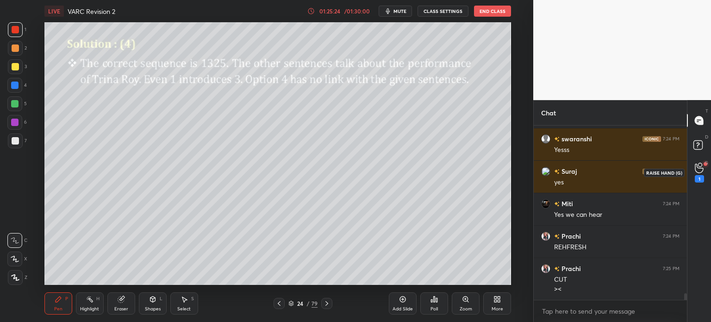
click at [695, 175] on div "1" at bounding box center [699, 173] width 9 height 20
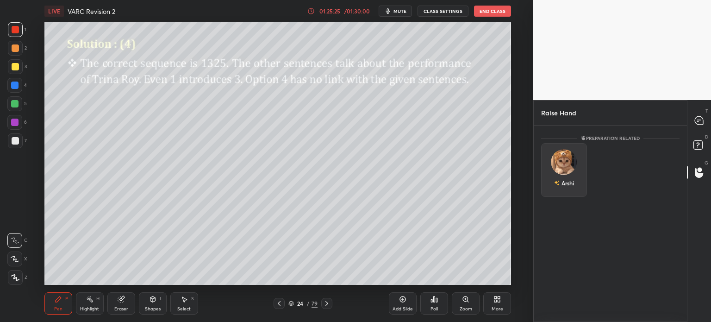
click at [564, 168] on div "Arshi" at bounding box center [564, 170] width 46 height 54
click at [564, 191] on button "INVITE" at bounding box center [564, 189] width 38 height 12
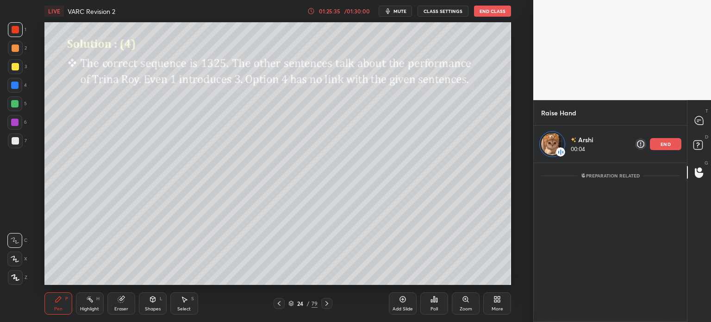
click at [526, 257] on div "1 2 3 4 5 6 7 C X Z C X Z E E Erase all H H LIVE VARC Revision 2 01:25:35 / 01:…" at bounding box center [266, 161] width 533 height 322
click at [700, 119] on icon at bounding box center [699, 120] width 8 height 8
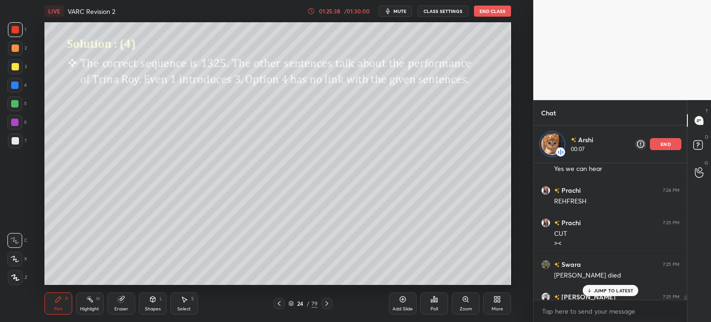
click at [600, 290] on p "JUMP TO LATEST" at bounding box center [614, 291] width 40 height 6
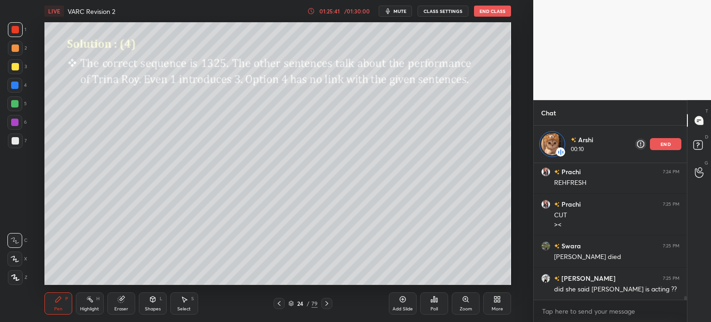
scroll to position [4710, 0]
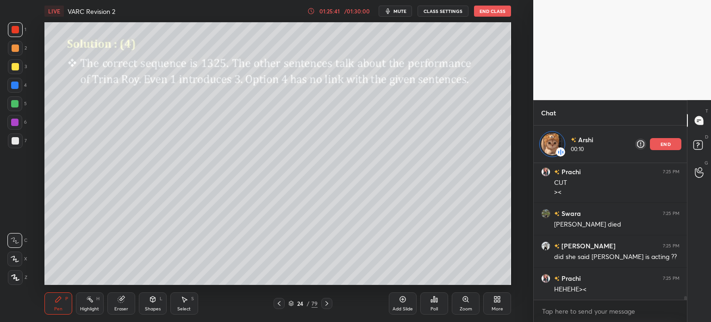
click at [301, 304] on div "24" at bounding box center [300, 304] width 9 height 6
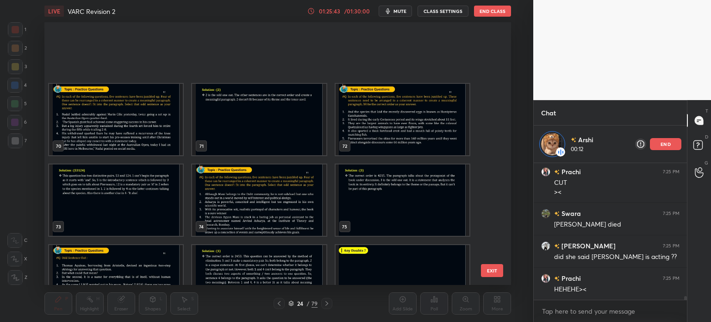
scroll to position [1913, 0]
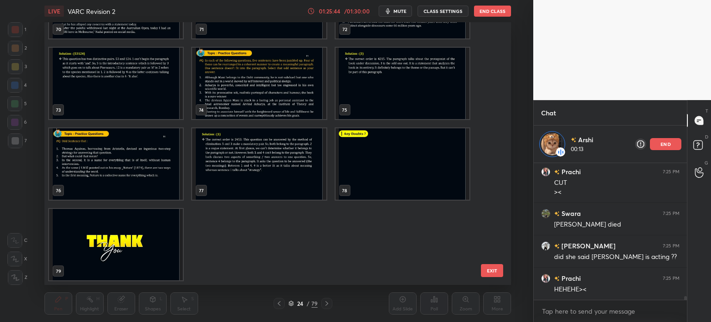
click at [134, 248] on img "grid" at bounding box center [116, 244] width 134 height 71
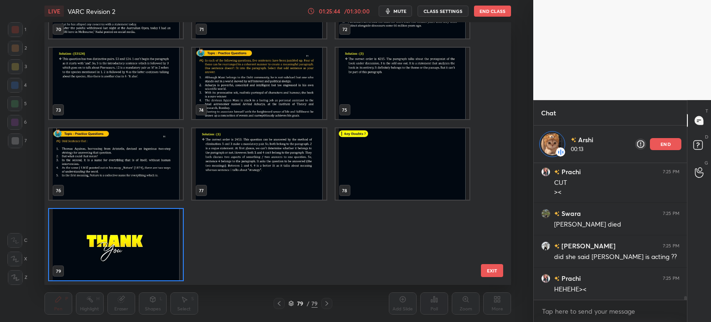
click at [138, 247] on img "grid" at bounding box center [116, 244] width 134 height 71
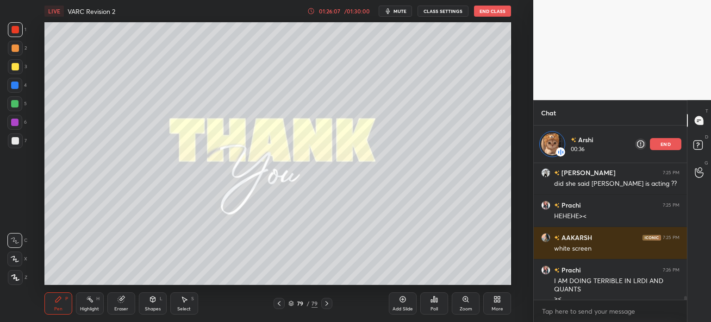
scroll to position [4793, 0]
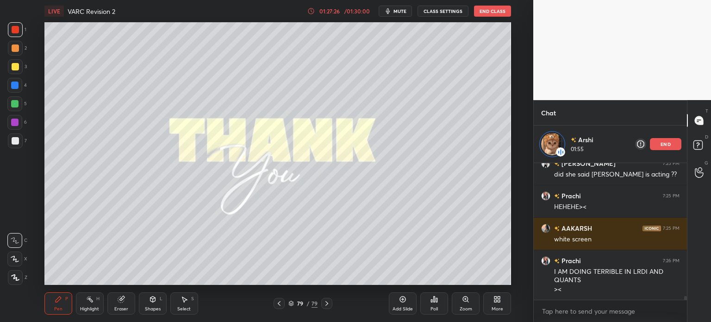
click at [664, 144] on p "end" at bounding box center [666, 144] width 10 height 5
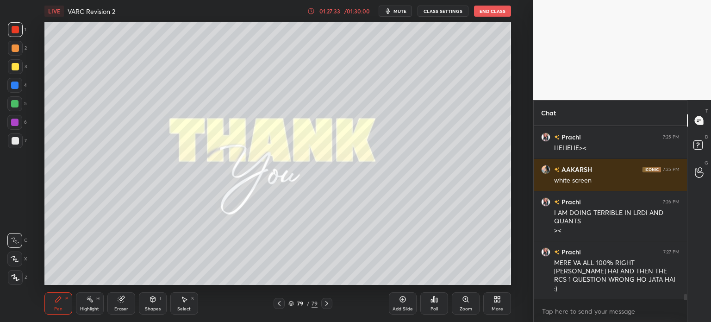
scroll to position [4854, 0]
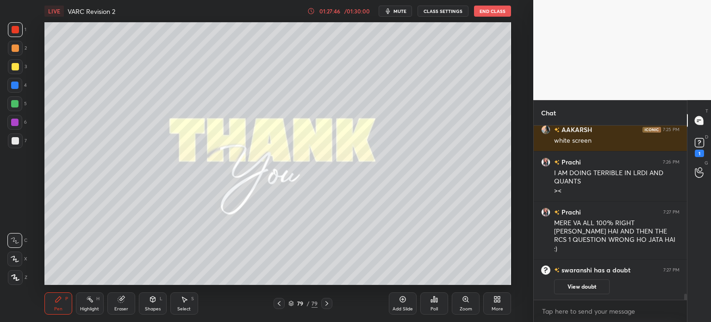
click at [703, 142] on rect at bounding box center [699, 142] width 9 height 9
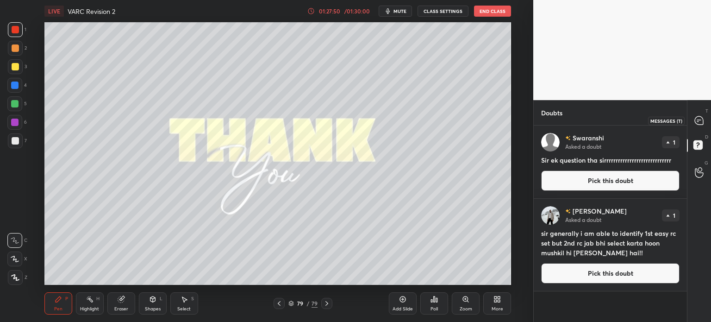
click at [698, 118] on icon at bounding box center [699, 120] width 8 height 8
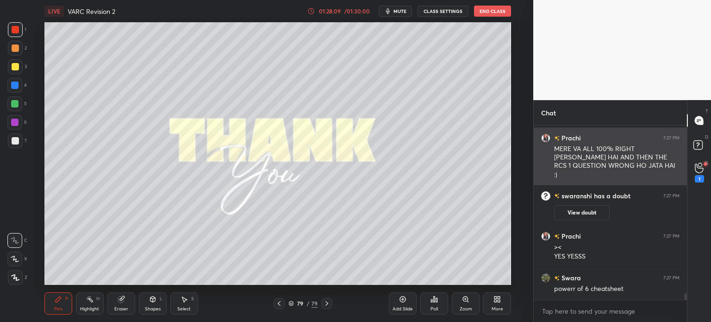
scroll to position [4313, 0]
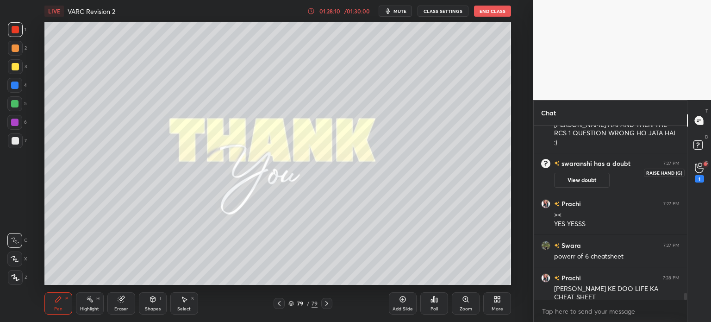
click at [700, 169] on icon at bounding box center [699, 168] width 9 height 11
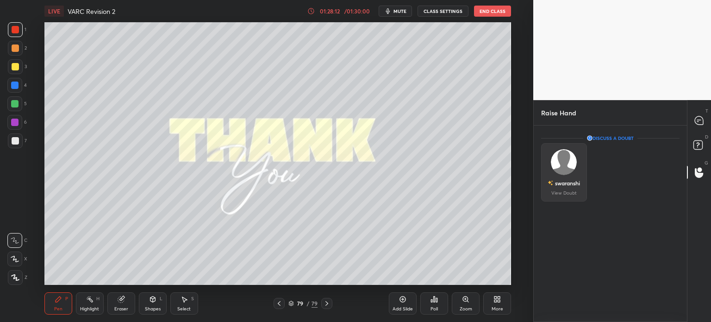
click at [564, 182] on div "swaranshi" at bounding box center [567, 183] width 25 height 8
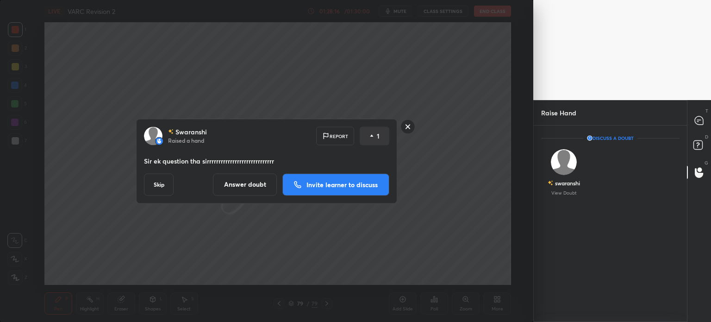
click at [406, 125] on rect at bounding box center [408, 126] width 14 height 14
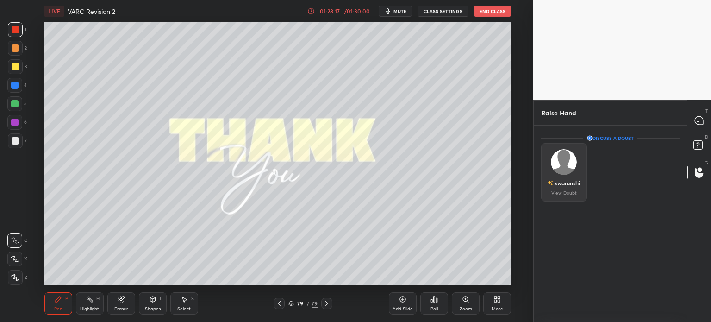
click at [566, 190] on div "swaranshi" at bounding box center [564, 183] width 32 height 16
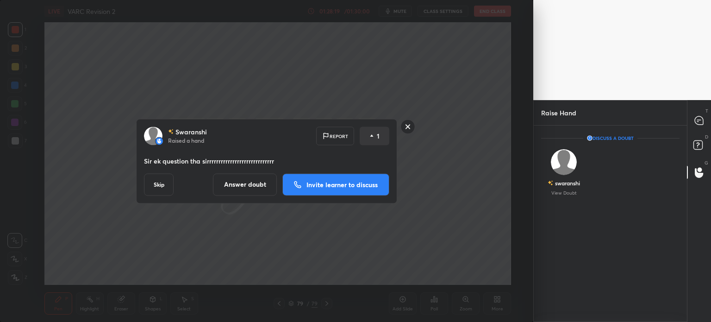
click at [244, 186] on button "Answer doubt" at bounding box center [245, 184] width 64 height 22
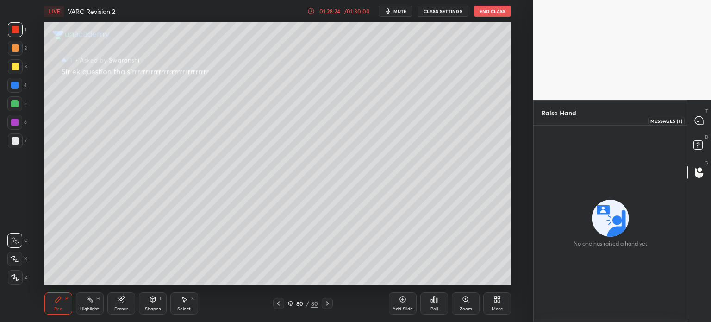
click at [693, 125] on div at bounding box center [699, 120] width 19 height 17
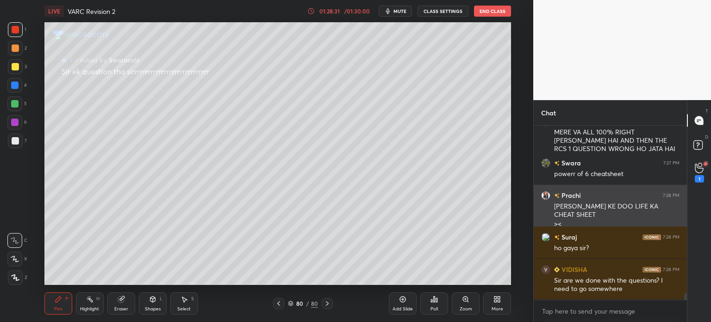
scroll to position [4506, 0]
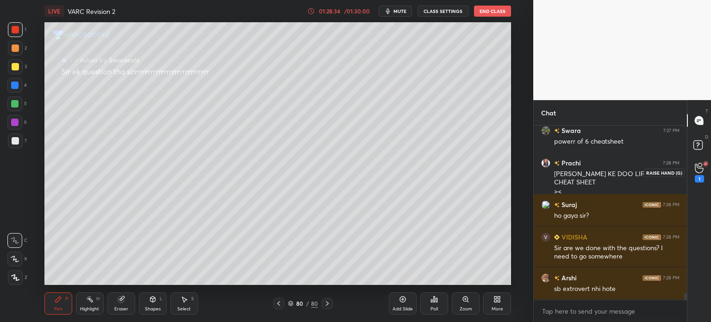
click at [700, 172] on icon at bounding box center [699, 167] width 8 height 9
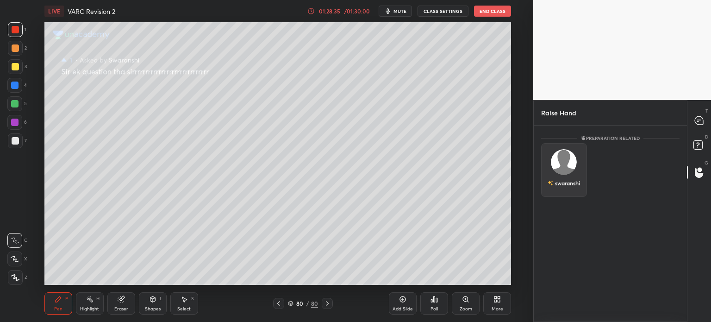
click at [569, 168] on div "swaranshi" at bounding box center [564, 170] width 46 height 54
click at [569, 189] on button "INVITE" at bounding box center [564, 189] width 38 height 12
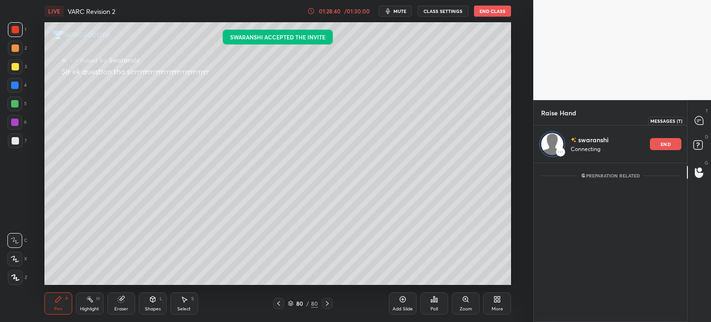
click at [694, 122] on div at bounding box center [699, 120] width 19 height 17
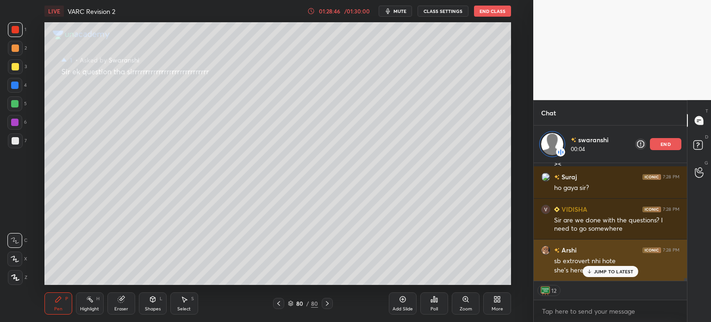
scroll to position [4603, 0]
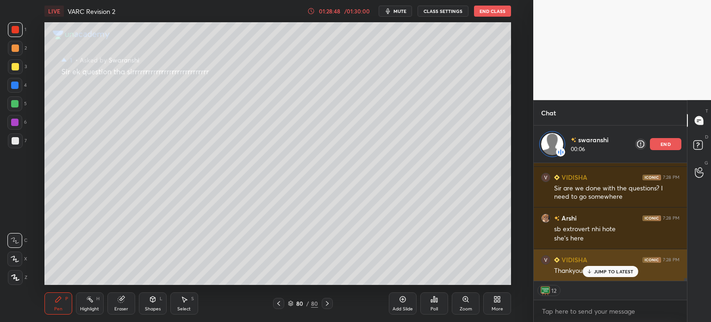
click at [616, 272] on p "JUMP TO LATEST" at bounding box center [614, 272] width 40 height 6
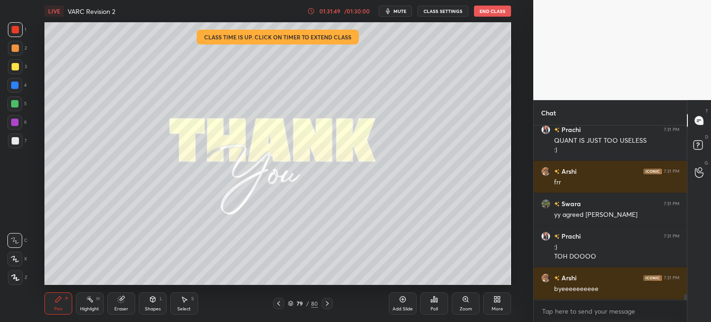
scroll to position [3, 3]
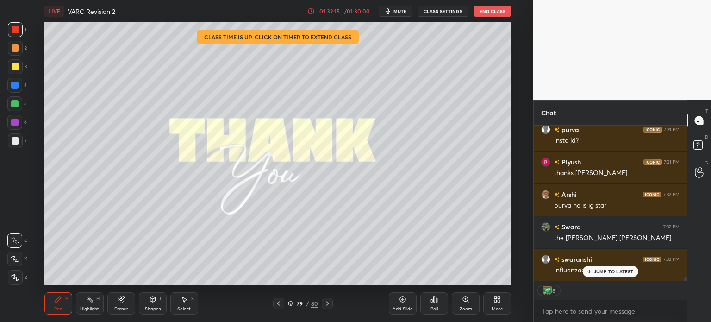
click at [493, 11] on button "End Class" at bounding box center [492, 11] width 37 height 11
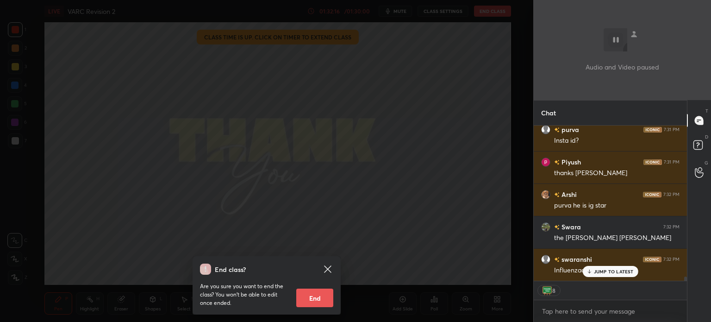
click at [323, 298] on button "End" at bounding box center [314, 297] width 37 height 19
type textarea "x"
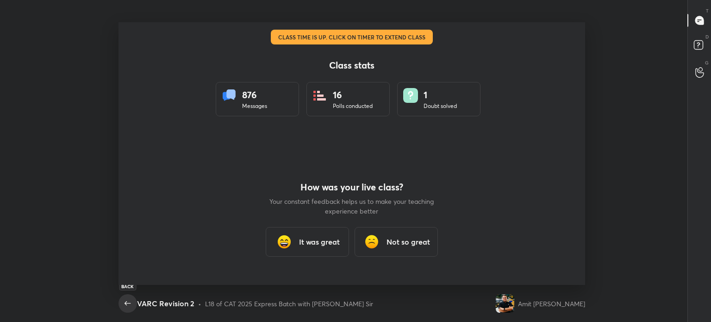
click at [124, 304] on icon "button" at bounding box center [127, 303] width 11 height 11
